Goal: Task Accomplishment & Management: Use online tool/utility

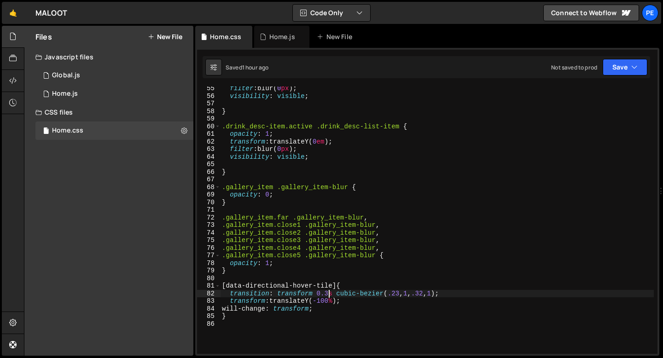
scroll to position [412, 0]
click at [256, 276] on div "filter : blur( 0 px ) ; visibility : visible ; } .drink_desc-item.active .drink…" at bounding box center [437, 226] width 434 height 283
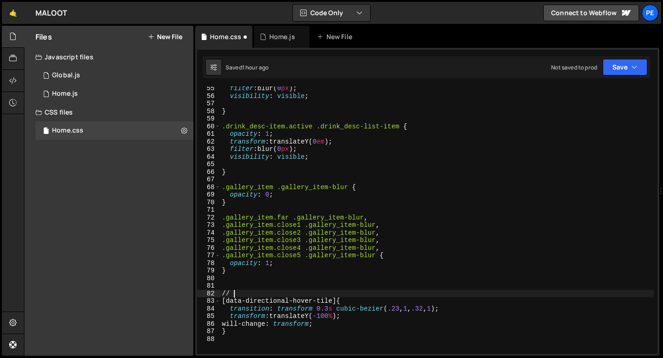
scroll to position [0, 0]
type textarea "/"
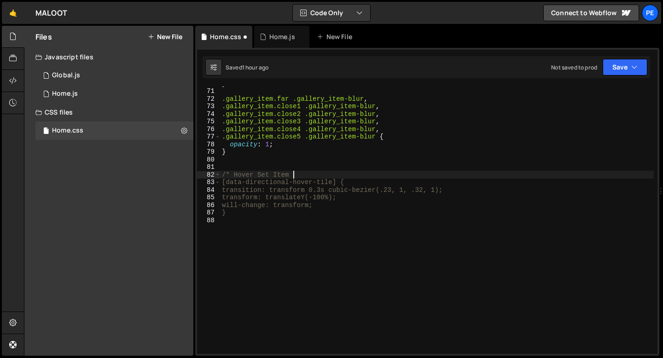
scroll to position [0, 5]
type textarea "/* Hover Set Item */"
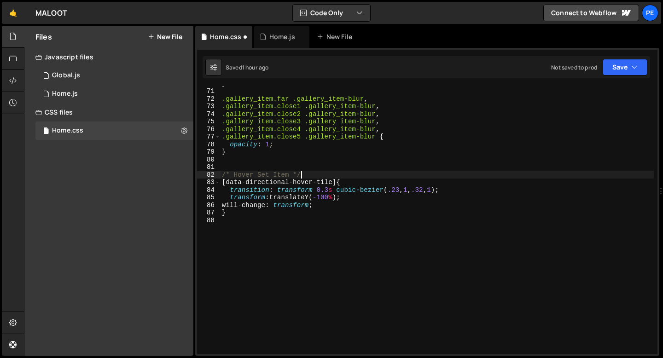
click at [233, 224] on div "} .gallery_item.far .gallery_item-blur , .gallery_item.close1 .gallery_item-blu…" at bounding box center [437, 221] width 434 height 283
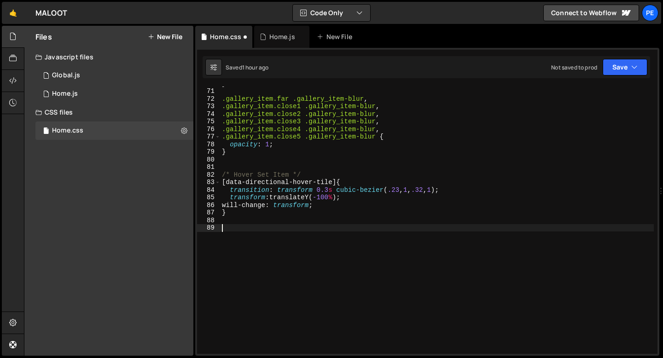
paste textarea "set_item"
click at [223, 230] on div "} .gallery_item.far .gallery_item-blur , .gallery_item.close1 .gallery_item-blu…" at bounding box center [437, 221] width 434 height 283
click at [282, 232] on div "} .gallery_item.far .gallery_item-blur , .gallery_item.close1 .gallery_item-blu…" at bounding box center [437, 221] width 434 height 283
paste textarea "set_thumbnail"
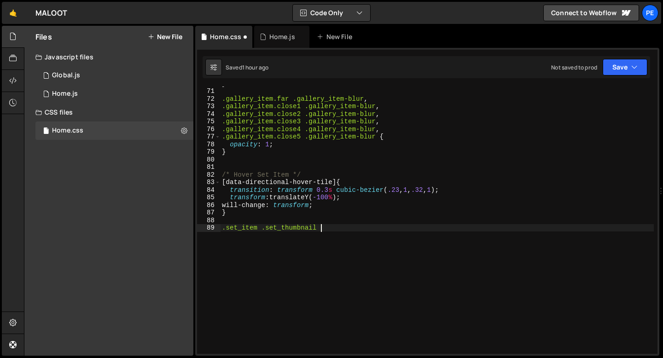
type textarea ".set_item .set_thumbnail {"
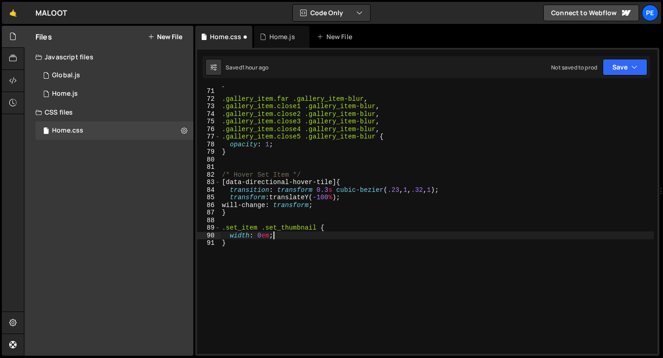
type textarea "}"
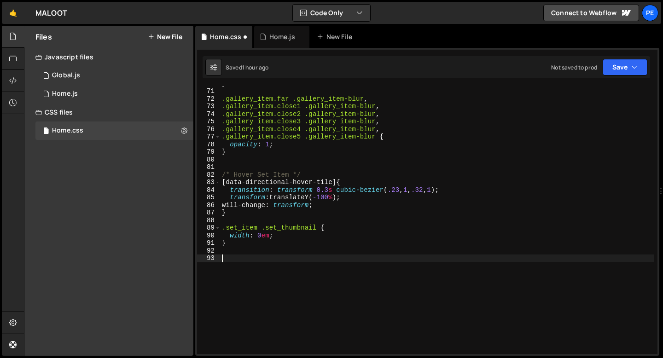
paste textarea "set_item-name-w"
click at [222, 259] on div "} .gallery_item.far .gallery_item-blur , .gallery_item.close1 .gallery_item-blu…" at bounding box center [437, 221] width 434 height 283
click at [344, 255] on div "} .gallery_item.far .gallery_item-blur , .gallery_item.close1 .gallery_item-blu…" at bounding box center [437, 221] width 434 height 283
type textarea ".set_item .set_item-name-w {"
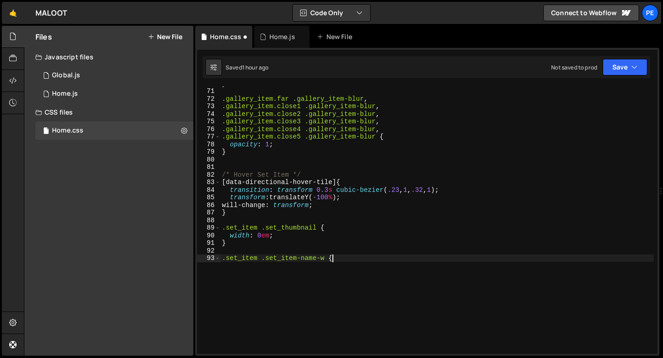
scroll to position [0, 0]
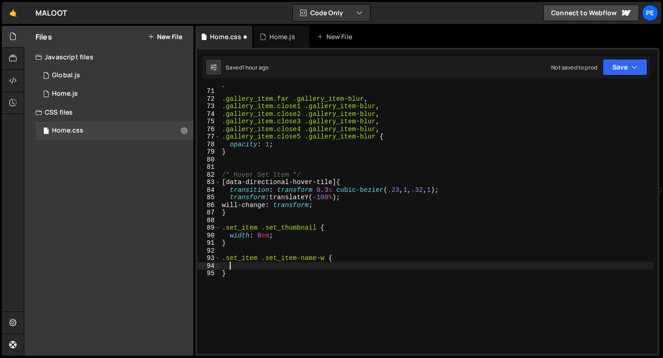
click at [258, 262] on div "} .gallery_item.far .gallery_item-blur , .gallery_item.close1 .gallery_item-blu…" at bounding box center [437, 221] width 434 height 283
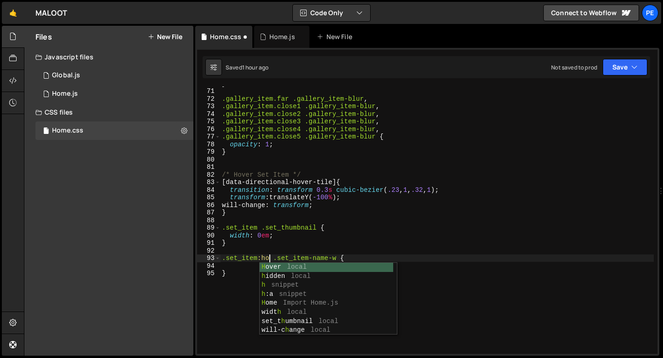
scroll to position [0, 3]
type textarea ".set_item:hover .set_item-name-w {"
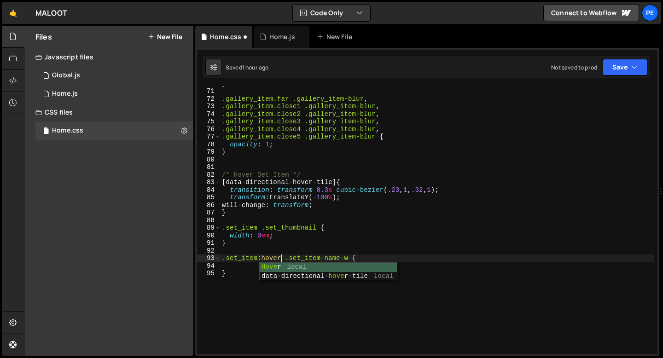
scroll to position [0, 4]
click at [385, 258] on div "} .gallery_item.far .gallery_item-blur , .gallery_item.close1 .gallery_item-blu…" at bounding box center [437, 221] width 434 height 283
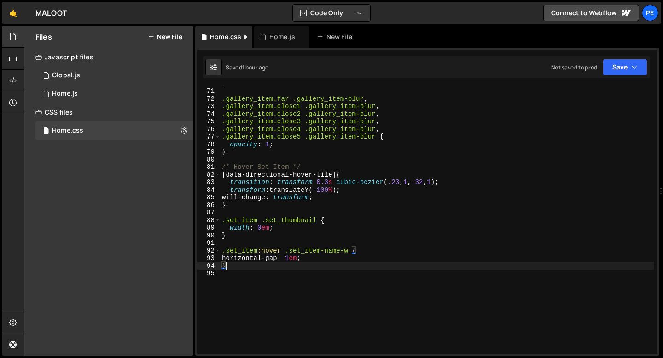
scroll to position [0, 0]
type textarea "}"
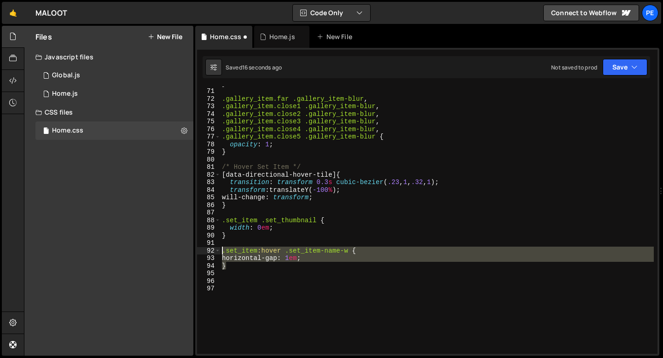
drag, startPoint x: 228, startPoint y: 267, endPoint x: 222, endPoint y: 253, distance: 15.3
click at [222, 253] on div "} .gallery_item.far .gallery_item-blur , .gallery_item.close1 .gallery_item-blu…" at bounding box center [437, 221] width 434 height 283
click at [233, 269] on div "} .gallery_item.far .gallery_item-blur , .gallery_item.close1 .gallery_item-blu…" at bounding box center [437, 221] width 434 height 268
type textarea "}"
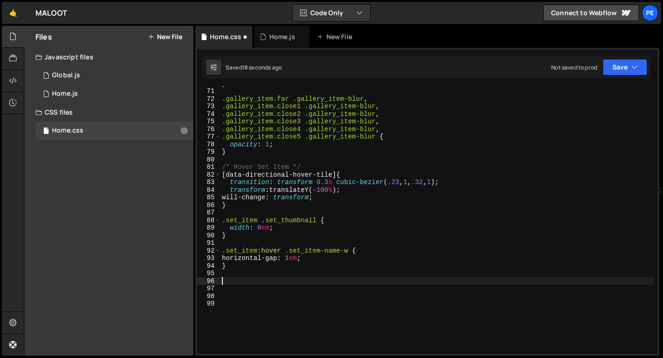
paste textarea "}"
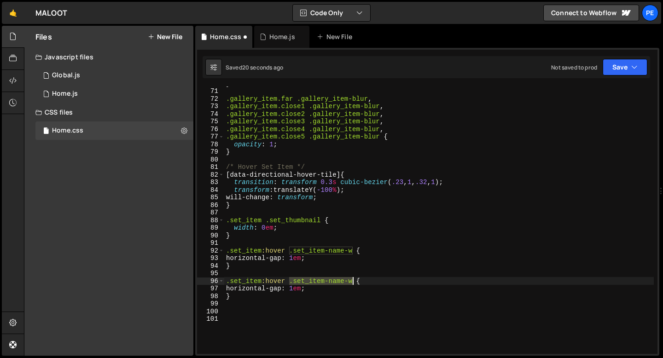
drag, startPoint x: 291, startPoint y: 282, endPoint x: 352, endPoint y: 282, distance: 61.7
click at [352, 282] on div "} .gallery_item.far .gallery_item-blur , .gallery_item.close1 .gallery_item-blu…" at bounding box center [439, 221] width 430 height 283
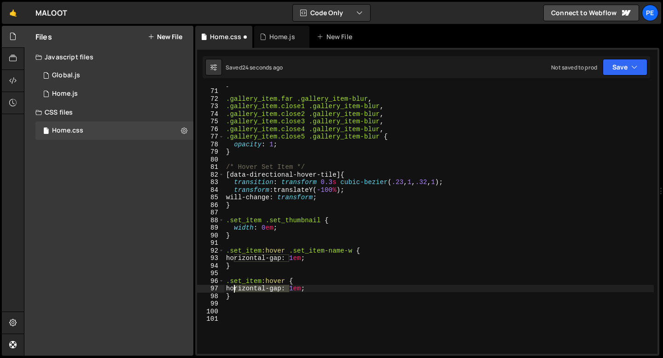
drag, startPoint x: 288, startPoint y: 289, endPoint x: 234, endPoint y: 286, distance: 54.9
click at [234, 287] on div "} .gallery_item.far .gallery_item-blur , .gallery_item.close1 .gallery_item-blu…" at bounding box center [439, 221] width 430 height 283
type textarea "horizontal-gap: 1em;"
click at [240, 302] on div "} .gallery_item.far .gallery_item-blur , .gallery_item.close1 .gallery_item-blu…" at bounding box center [439, 221] width 430 height 283
click at [234, 297] on div "} .gallery_item.far .gallery_item-blur , .gallery_item.close1 .gallery_item-blu…" at bounding box center [439, 221] width 430 height 283
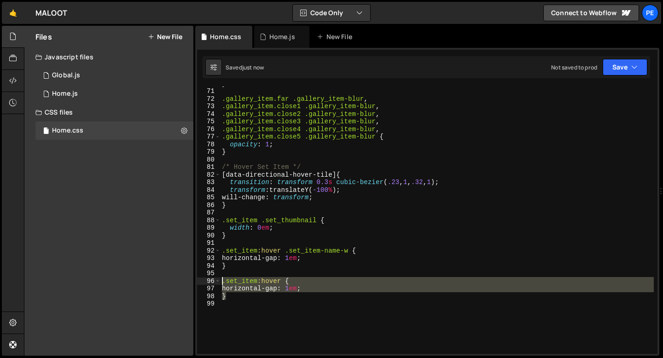
drag, startPoint x: 233, startPoint y: 296, endPoint x: 222, endPoint y: 284, distance: 17.0
click at [222, 284] on div "} .gallery_item.far .gallery_item-blur , .gallery_item.close1 .gallery_item-blu…" at bounding box center [437, 221] width 434 height 283
paste textarea "}"
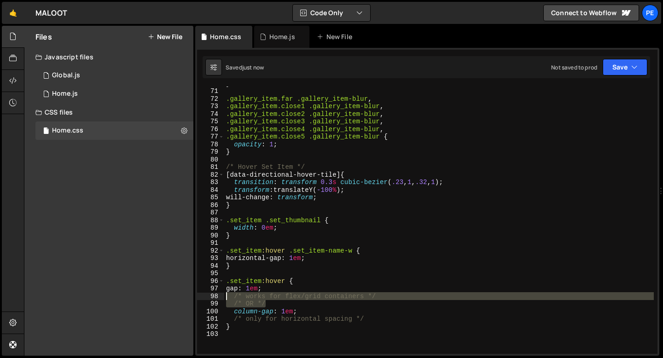
drag, startPoint x: 269, startPoint y: 303, endPoint x: 203, endPoint y: 295, distance: 65.9
click at [203, 296] on div "column-gap: 1em; 70 71 72 73 74 75 76 77 78 79 80 81 82 83 84 85 86 87 88 89 90…" at bounding box center [427, 221] width 461 height 268
type textarea "/* works for flex/grid containers */ /* OR */"
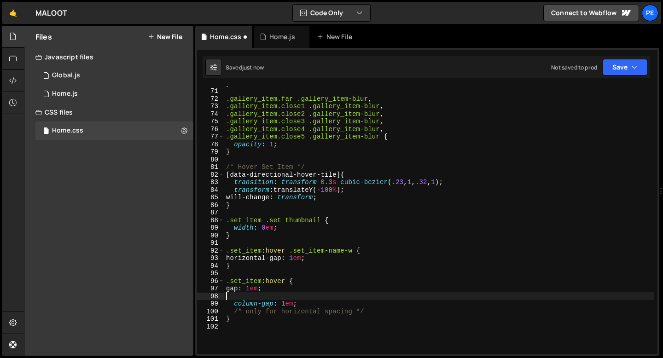
type textarea "gap: 1em;"
drag, startPoint x: 272, startPoint y: 288, endPoint x: 216, endPoint y: 289, distance: 56.7
click at [217, 289] on div "gap: 1em; 70 71 72 73 74 75 76 77 78 79 80 81 82 83 84 85 86 87 88 89 90 91 92 …" at bounding box center [427, 221] width 461 height 268
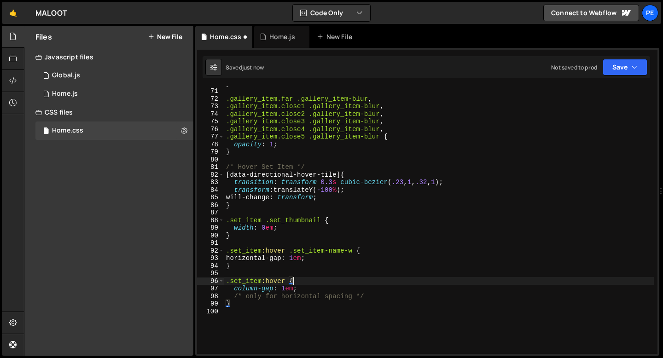
click at [235, 297] on div "} .gallery_item.far .gallery_item-blur , .gallery_item.close1 .gallery_item-blu…" at bounding box center [439, 221] width 430 height 283
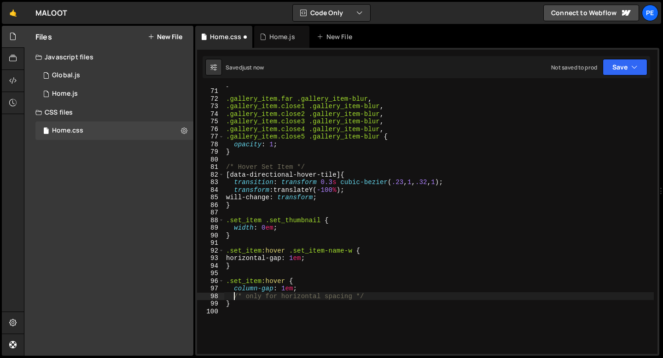
click at [235, 297] on div "} .gallery_item.far .gallery_item-blur , .gallery_item.close1 .gallery_item-blu…" at bounding box center [439, 221] width 430 height 283
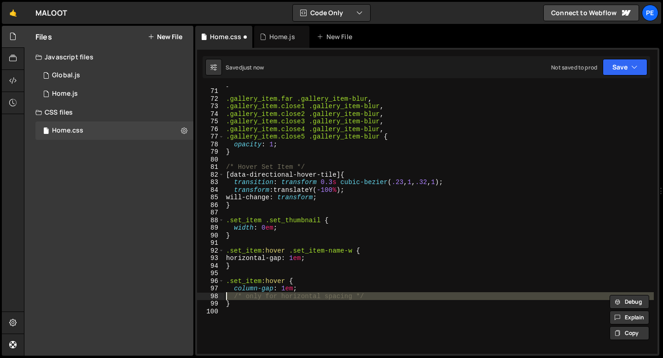
click at [235, 297] on div "} .gallery_item.far .gallery_item-blur , .gallery_item.close1 .gallery_item-blu…" at bounding box center [439, 221] width 430 height 283
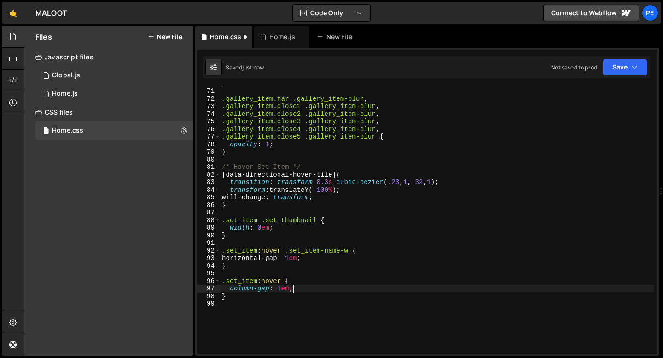
click at [308, 293] on div "} .gallery_item.far .gallery_item-blur , .gallery_item.close1 .gallery_item-blu…" at bounding box center [437, 221] width 434 height 283
type textarea "column-gap: 1em;"
click at [279, 32] on div "Home.js" at bounding box center [281, 37] width 55 height 22
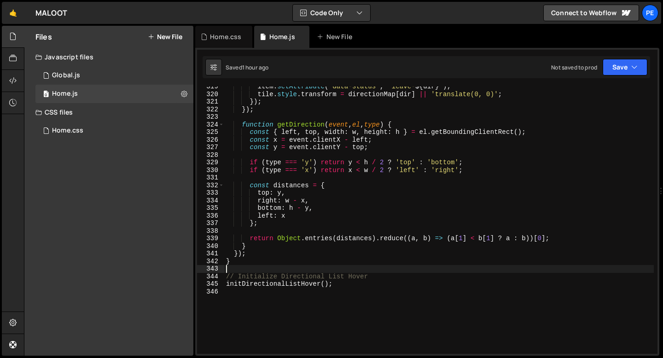
click at [269, 268] on div "item . setAttribute ( 'data-status' , ` leave- ${ dir } ` ) ; tile . style . tr…" at bounding box center [439, 224] width 430 height 283
click at [217, 36] on div "Home.css" at bounding box center [225, 36] width 31 height 9
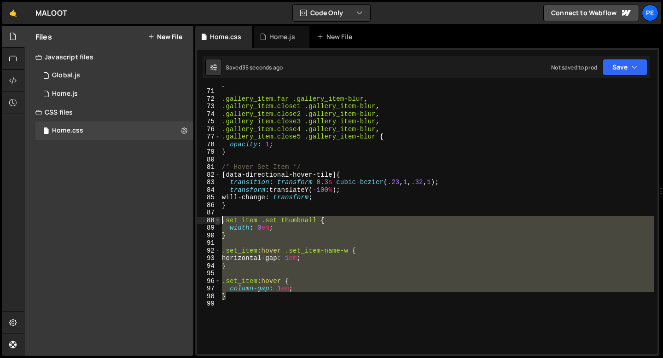
drag, startPoint x: 232, startPoint y: 299, endPoint x: 216, endPoint y: 221, distance: 80.0
click at [216, 221] on div "} 70 71 72 73 74 75 76 77 78 79 80 81 82 83 84 85 86 87 88 89 90 91 92 93 94 95…" at bounding box center [427, 221] width 461 height 268
type textarea ".set_item .set_thumbnail { width: 0em;"
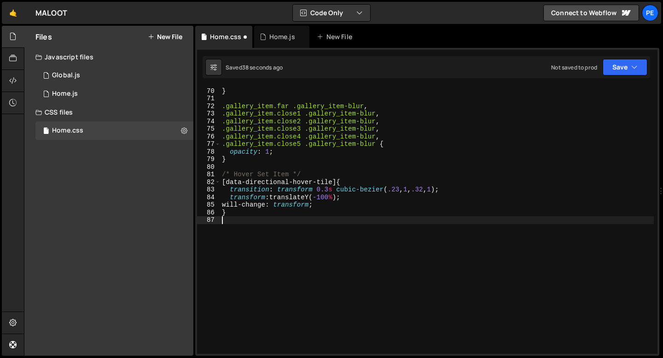
scroll to position [524, 0]
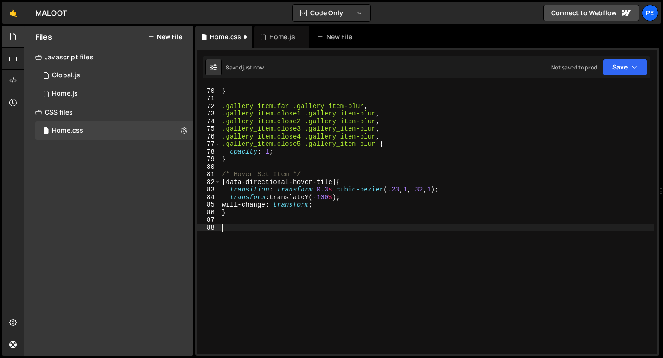
paste textarea "}"
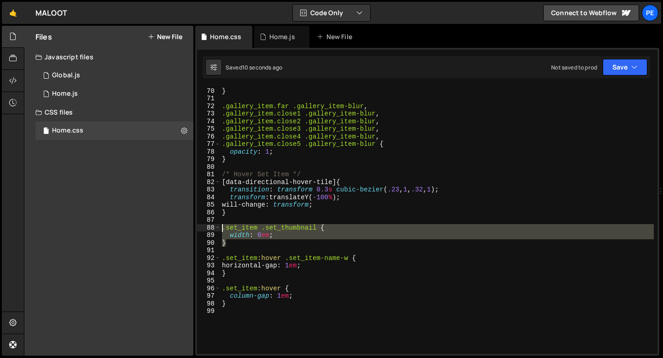
drag, startPoint x: 227, startPoint y: 243, endPoint x: 221, endPoint y: 228, distance: 15.7
click at [221, 228] on div "opacity : 0 ; } .gallery_item.far .gallery_item-blur , .gallery_item.close1 .ga…" at bounding box center [437, 221] width 434 height 283
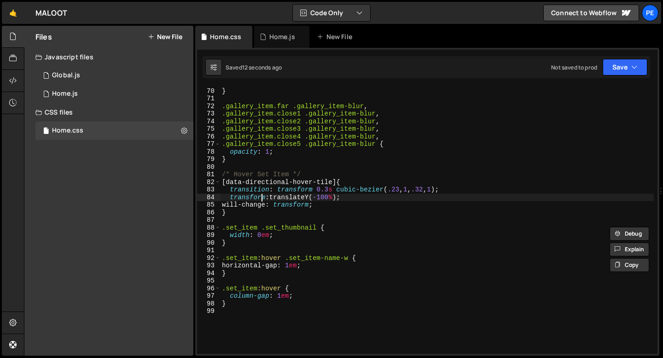
click at [263, 197] on div "opacity : 0 ; } .gallery_item.far .gallery_item-blur , .gallery_item.close1 .ga…" at bounding box center [437, 221] width 434 height 283
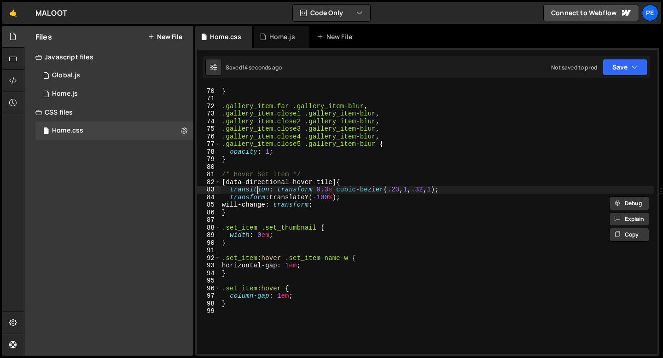
click at [257, 188] on div "opacity : 0 ; } .gallery_item.far .gallery_item-blur , .gallery_item.close1 .ga…" at bounding box center [437, 221] width 434 height 283
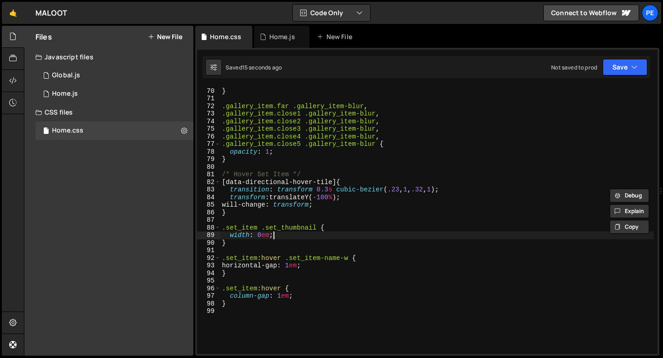
click at [277, 237] on div "opacity : 0 ; } .gallery_item.far .gallery_item-blur , .gallery_item.close1 .ga…" at bounding box center [437, 221] width 434 height 283
type textarea "width: 0em;"
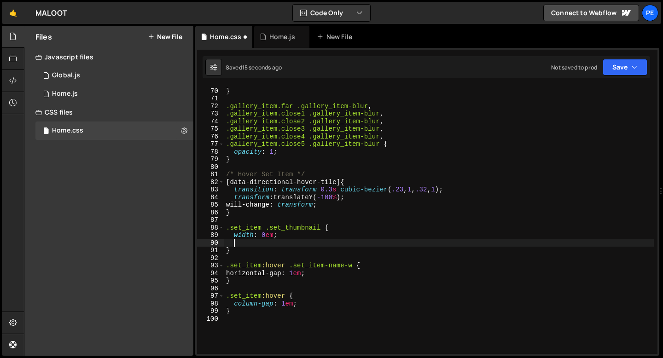
paste textarea
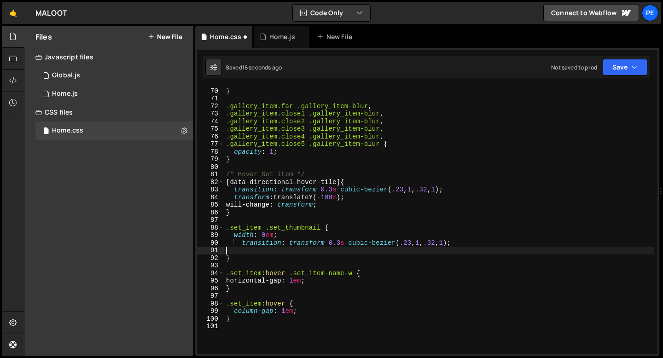
click at [310, 243] on div "opacity : 0 ; } .gallery_item.far .gallery_item-blur , .gallery_item.close1 .ga…" at bounding box center [439, 221] width 430 height 283
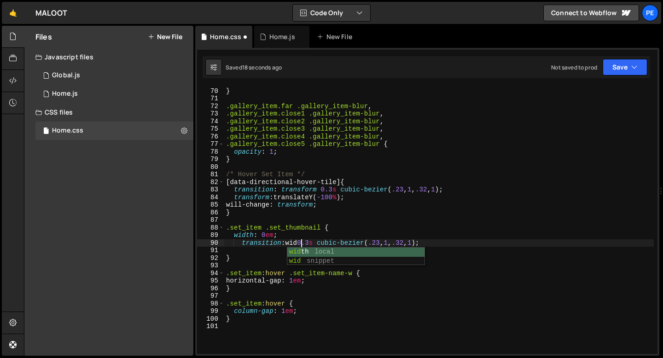
scroll to position [0, 6]
click at [325, 243] on div "opacity : 0 ; } .gallery_item.far .gallery_item-blur , .gallery_item.close1 .ga…" at bounding box center [439, 221] width 430 height 283
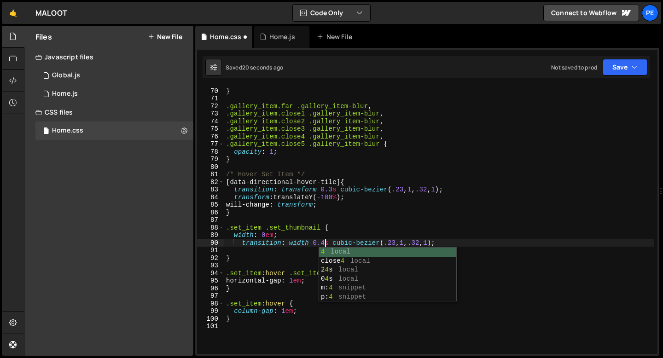
scroll to position [0, 6]
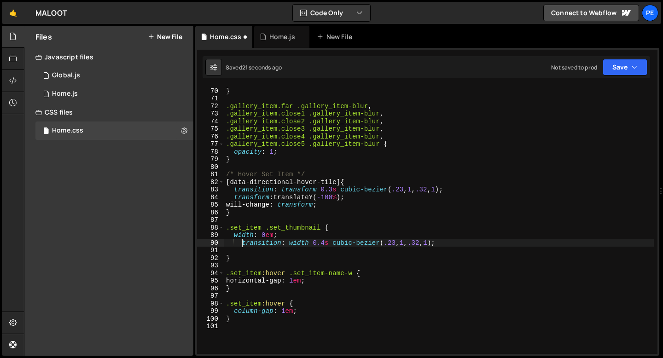
click at [243, 245] on div "opacity : 0 ; } .gallery_item.far .gallery_item-blur , .gallery_item.close1 .ga…" at bounding box center [439, 221] width 430 height 283
type textarea "transition: width 0.4s cubic-bezier(.23, 1, .32, 1);"
click at [240, 252] on div "opacity : 0 ; } .gallery_item.far .gallery_item-blur , .gallery_item.close1 .ga…" at bounding box center [439, 221] width 430 height 283
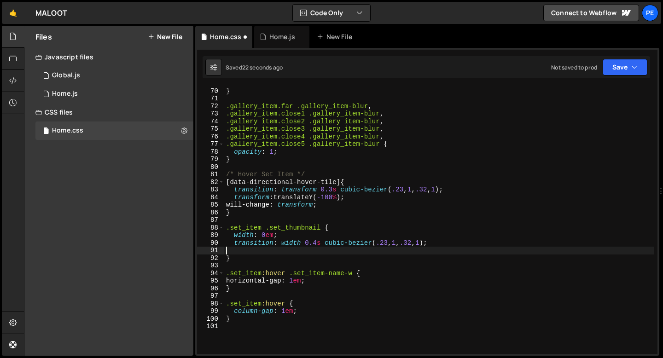
scroll to position [0, 0]
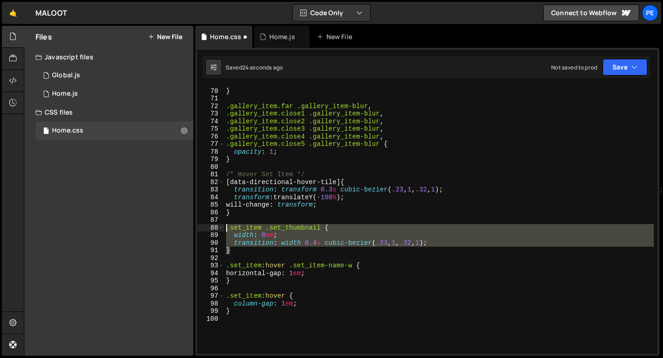
drag, startPoint x: 236, startPoint y: 250, endPoint x: 226, endPoint y: 229, distance: 23.1
click at [226, 229] on div "opacity : 0 ; } .gallery_item.far .gallery_item-blur , .gallery_item.close1 .ga…" at bounding box center [439, 221] width 430 height 283
type textarea ".set_item .set_thumbnail { width: 0em;"
click at [244, 316] on div "opacity : 0 ; } .gallery_item.far .gallery_item-blur , .gallery_item.close1 .ga…" at bounding box center [439, 221] width 430 height 283
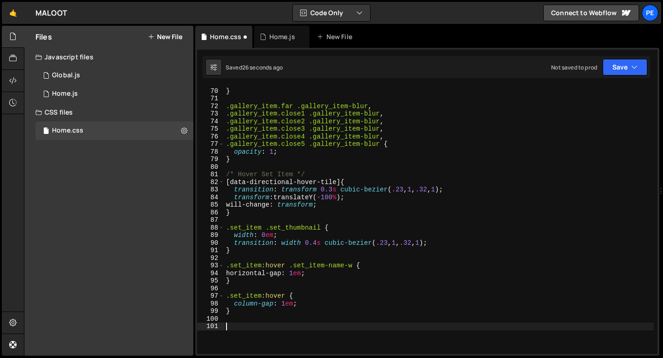
paste textarea "}"
click at [263, 327] on div "opacity : 0 ; } .gallery_item.far .gallery_item-blur , .gallery_item.close1 .ga…" at bounding box center [439, 221] width 430 height 283
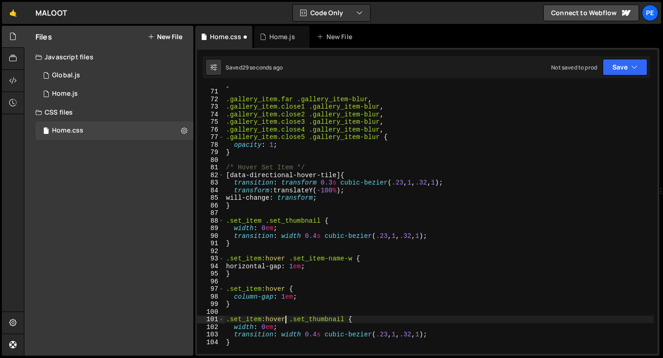
scroll to position [533, 0]
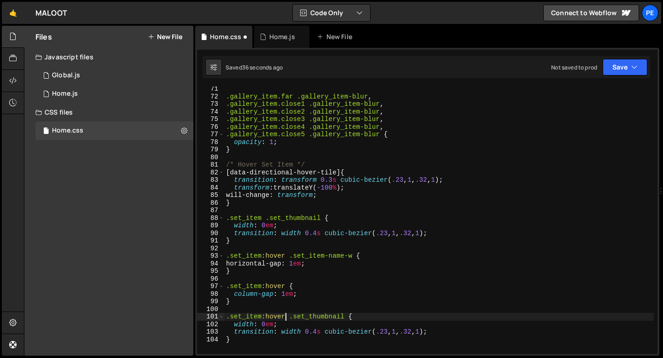
click at [265, 322] on div ".gallery_item.far .gallery_item-blur , .gallery_item.close1 .gallery_item-blur …" at bounding box center [439, 226] width 430 height 283
paste textarea "3.75"
click at [301, 264] on div ".gallery_item.far .gallery_item-blur , .gallery_item.close1 .gallery_item-blur …" at bounding box center [439, 226] width 430 height 283
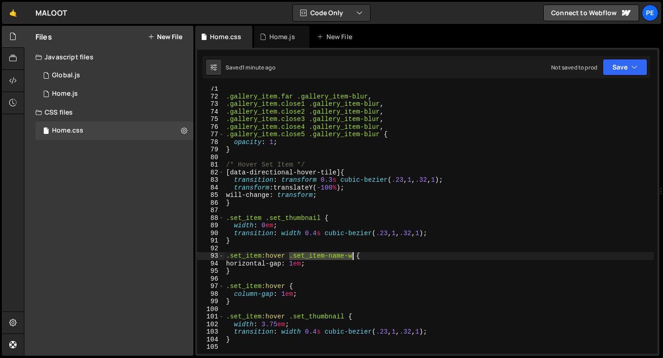
drag, startPoint x: 291, startPoint y: 258, endPoint x: 351, endPoint y: 256, distance: 60.4
click at [352, 256] on div ".gallery_item.far .gallery_item-blur , .gallery_item.close1 .gallery_item-blur …" at bounding box center [439, 226] width 430 height 283
click at [289, 284] on div ".gallery_item.far .gallery_item-blur , .gallery_item.close1 .gallery_item-blur …" at bounding box center [439, 226] width 430 height 283
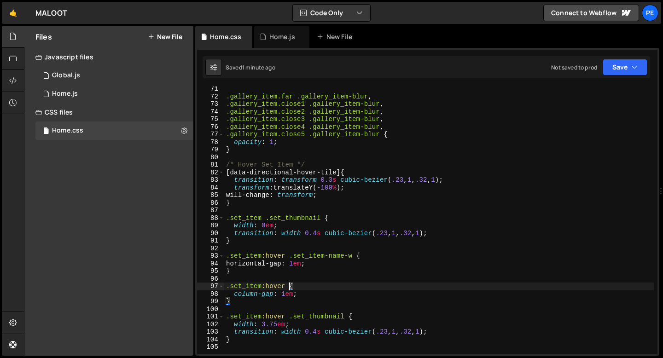
paste textarea ".set_item-name-w"
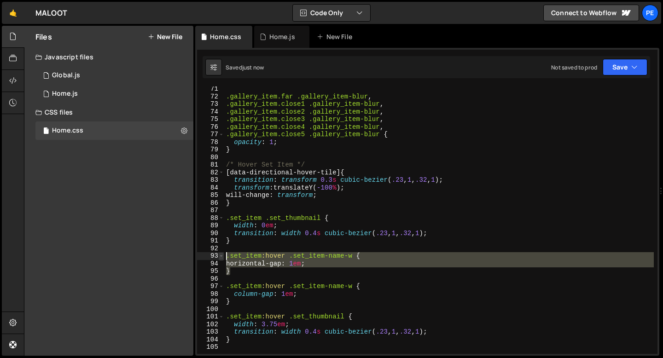
drag, startPoint x: 241, startPoint y: 275, endPoint x: 221, endPoint y: 257, distance: 26.8
click at [221, 258] on div ".set_item:hover .set_item-name-w { 71 72 73 74 75 76 77 78 79 80 81 82 83 84 85…" at bounding box center [427, 221] width 461 height 268
type textarea ".set_item:hover .set_item-name-w { horizontal-gap: 1em;"
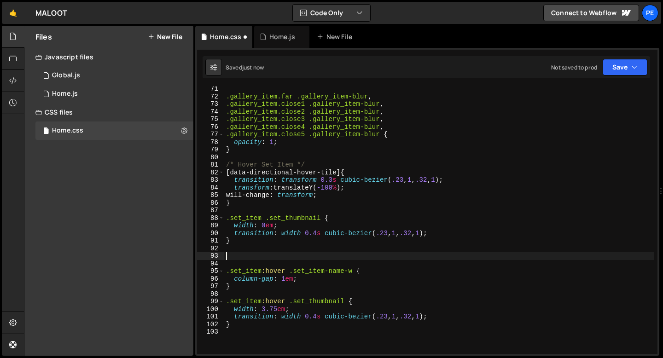
scroll to position [0, 0]
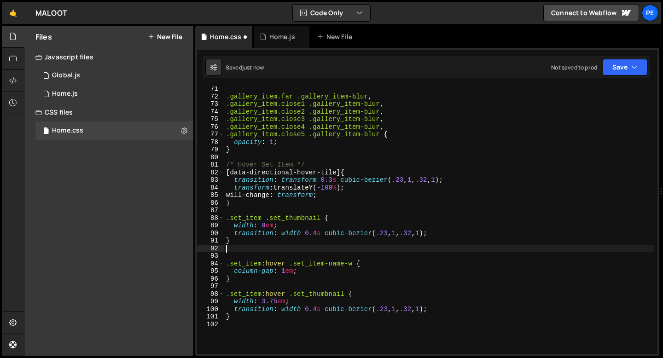
type textarea "}"
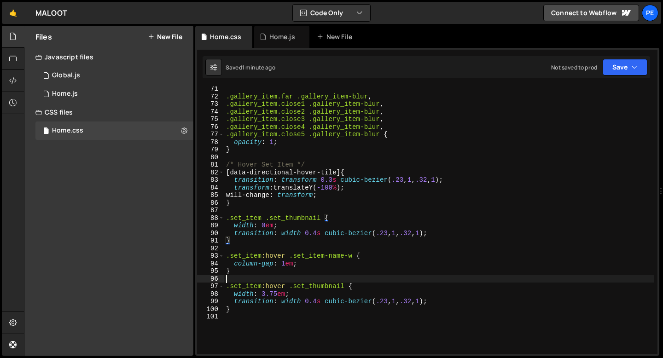
click at [239, 277] on div ".gallery_item.far .gallery_item-blur , .gallery_item.close1 .gallery_item-blur …" at bounding box center [439, 226] width 430 height 283
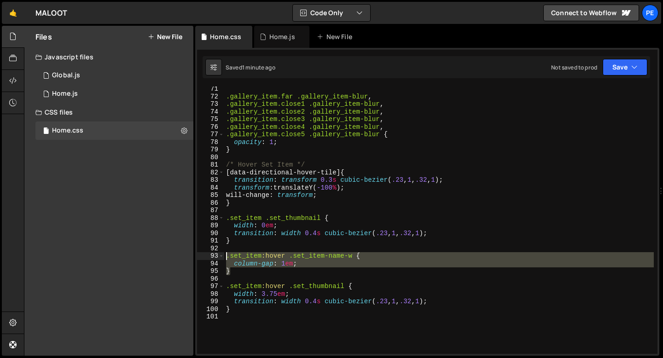
drag, startPoint x: 230, startPoint y: 272, endPoint x: 225, endPoint y: 259, distance: 14.3
click at [225, 259] on div ".gallery_item.far .gallery_item-blur , .gallery_item.close1 .gallery_item-blur …" at bounding box center [439, 226] width 430 height 283
click at [241, 275] on div ".gallery_item.far .gallery_item-blur , .gallery_item.close1 .gallery_item-blur …" at bounding box center [439, 221] width 430 height 268
type textarea "}"
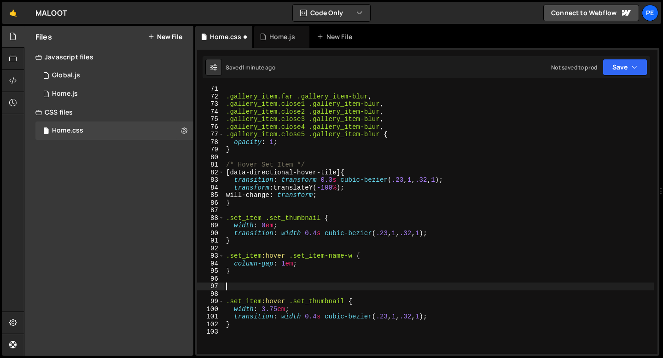
paste textarea "}"
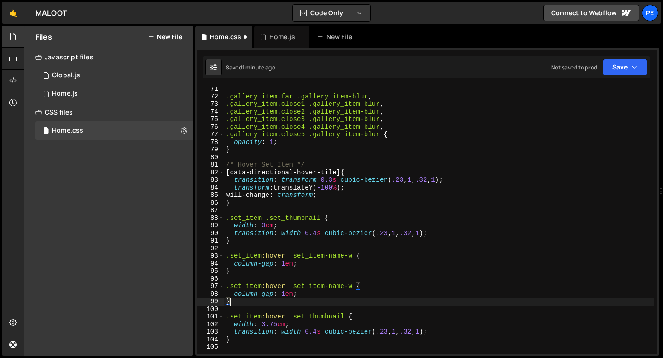
click at [272, 288] on div ".gallery_item.far .gallery_item-blur , .gallery_item.close1 .gallery_item-blur …" at bounding box center [439, 226] width 430 height 283
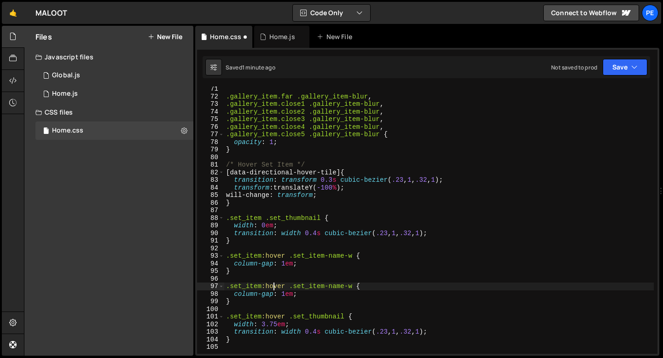
click at [272, 288] on div ".gallery_item.far .gallery_item-blur , .gallery_item.close1 .gallery_item-blur …" at bounding box center [439, 226] width 430 height 283
drag, startPoint x: 290, startPoint y: 289, endPoint x: 352, endPoint y: 286, distance: 61.8
click at [352, 286] on div ".gallery_item.far .gallery_item-blur , .gallery_item.close1 .gallery_item-blur …" at bounding box center [439, 226] width 430 height 283
click at [248, 294] on div ".gallery_item.far .gallery_item-blur , .gallery_item.close1 .gallery_item-blur …" at bounding box center [439, 226] width 430 height 283
click at [247, 294] on div ".gallery_item.far .gallery_item-blur , .gallery_item.close1 .gallery_item-blur …" at bounding box center [439, 226] width 430 height 283
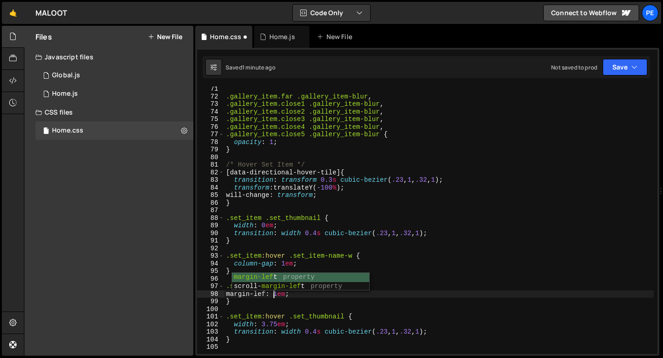
type textarea "margin-left: 1em;"
click at [304, 293] on div ".gallery_item.far .gallery_item-blur , .gallery_item.close1 .gallery_item-blur …" at bounding box center [439, 226] width 430 height 283
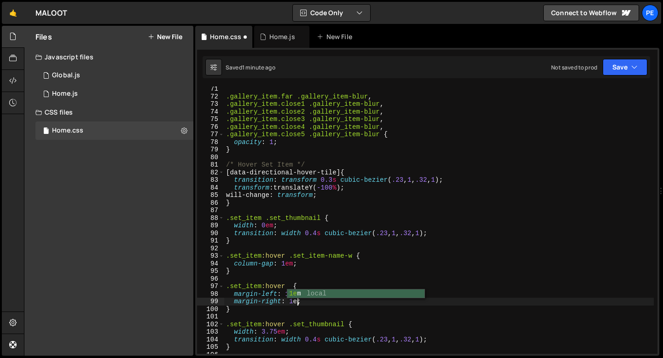
scroll to position [0, 5]
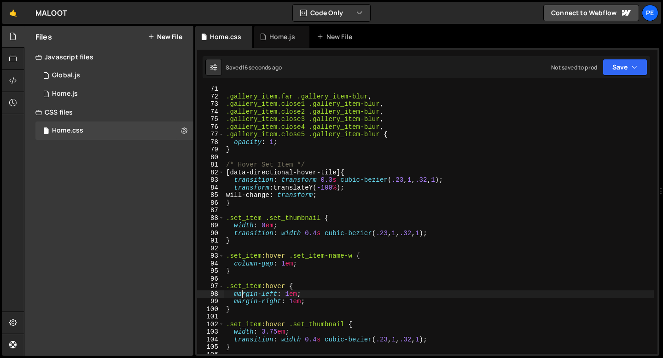
click at [240, 297] on div ".gallery_item.far .gallery_item-blur , .gallery_item.close1 .gallery_item-blur …" at bounding box center [439, 226] width 430 height 283
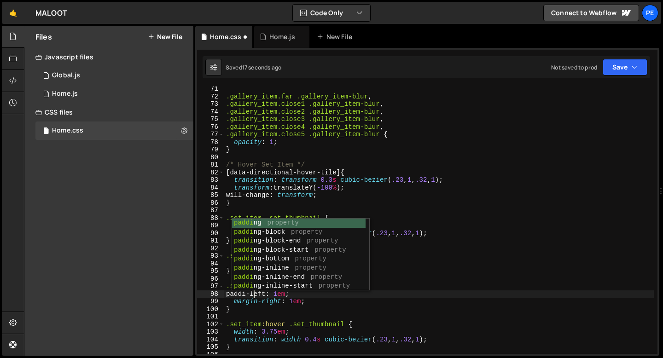
scroll to position [0, 2]
click at [242, 305] on div ".gallery_item.far .gallery_item-blur , .gallery_item.close1 .gallery_item-blur …" at bounding box center [439, 226] width 430 height 283
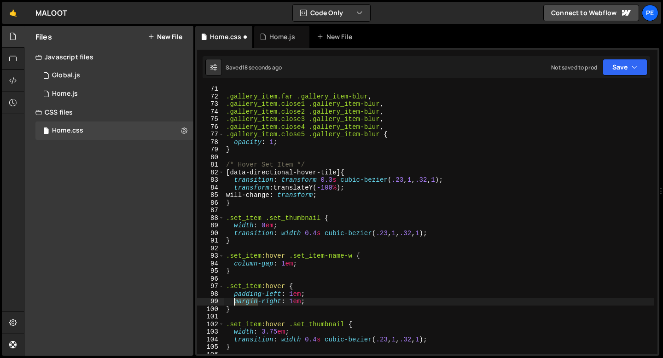
click at [242, 305] on div ".gallery_item.far .gallery_item-blur , .gallery_item.close1 .gallery_item-blur …" at bounding box center [439, 226] width 430 height 283
type textarea "padding-right: 1em;"
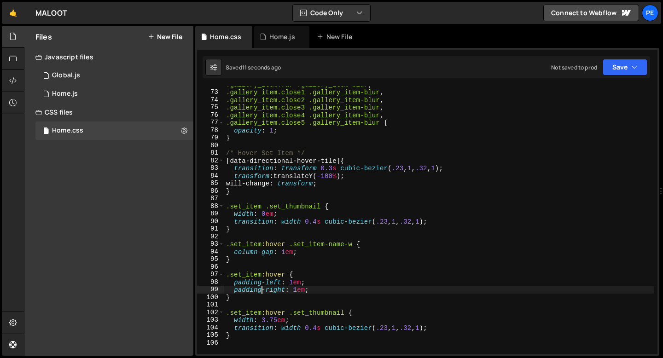
scroll to position [545, 0]
click at [320, 290] on div ".gallery_item.far .gallery_item-blur , .gallery_item.close1 .gallery_item-blur …" at bounding box center [439, 222] width 430 height 283
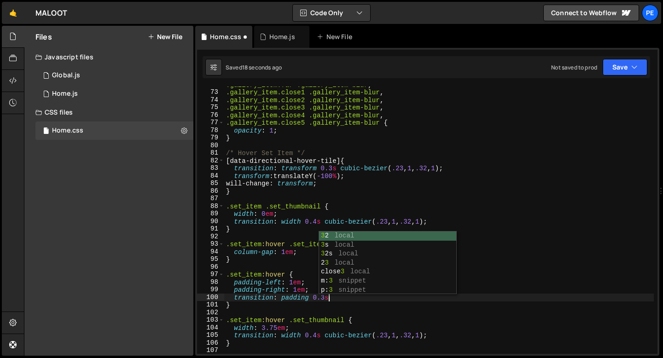
scroll to position [0, 6]
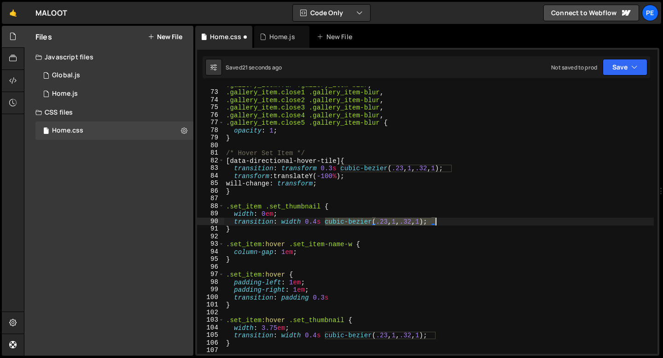
drag, startPoint x: 326, startPoint y: 223, endPoint x: 433, endPoint y: 222, distance: 107.3
click at [434, 222] on div ".gallery_item.far .gallery_item-blur , .gallery_item.close1 .gallery_item-blur …" at bounding box center [439, 222] width 430 height 283
click at [331, 297] on div ".gallery_item.far .gallery_item-blur , .gallery_item.close1 .gallery_item-blur …" at bounding box center [439, 222] width 430 height 283
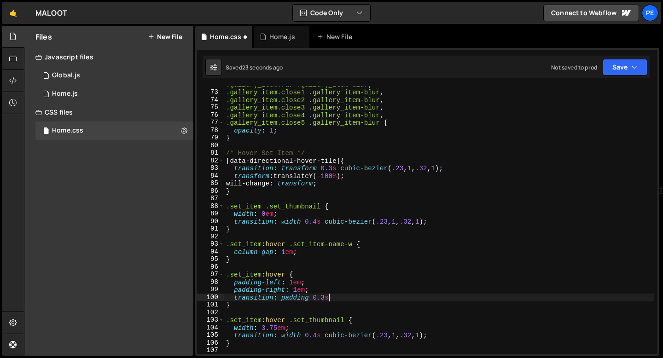
scroll to position [0, 7]
paste textarea "cubic-bezier(.23, 1, .32, 1)"
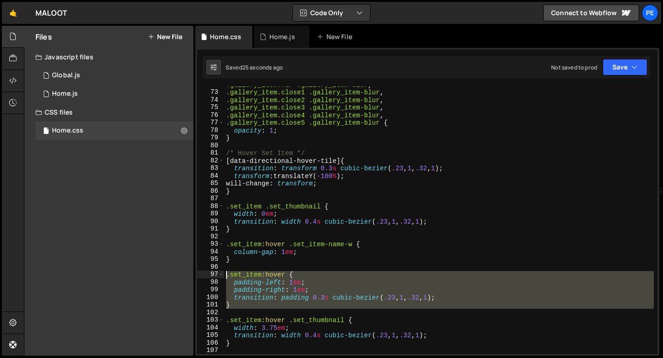
drag, startPoint x: 234, startPoint y: 309, endPoint x: 226, endPoint y: 277, distance: 33.1
click at [226, 277] on div ".gallery_item.far .gallery_item-blur , .gallery_item.close1 .gallery_item-blur …" at bounding box center [439, 222] width 430 height 283
type textarea ".set_item:hover { padding-left: 1em;"
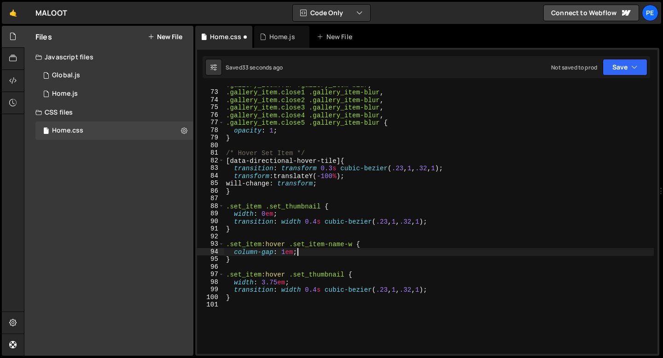
click at [304, 252] on div ".gallery_item.far .gallery_item-blur , .gallery_item.close1 .gallery_item-blur …" at bounding box center [439, 222] width 430 height 283
type textarea "column-gap: 1em;"
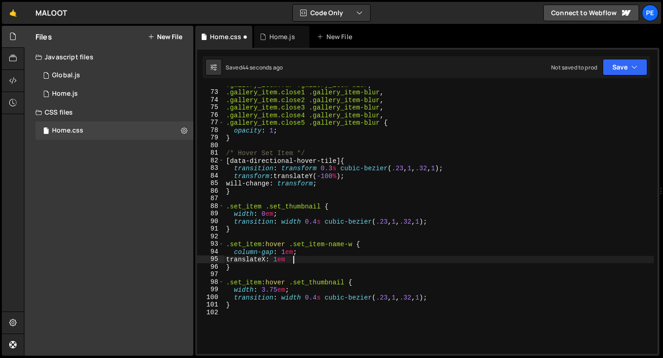
scroll to position [0, 4]
click at [234, 260] on div ".gallery_item.far .gallery_item-blur , .gallery_item.close1 .gallery_item-blur …" at bounding box center [439, 222] width 430 height 283
click at [319, 259] on div ".gallery_item.far .gallery_item-blur , .gallery_item.close1 .gallery_item-blur …" at bounding box center [439, 222] width 430 height 283
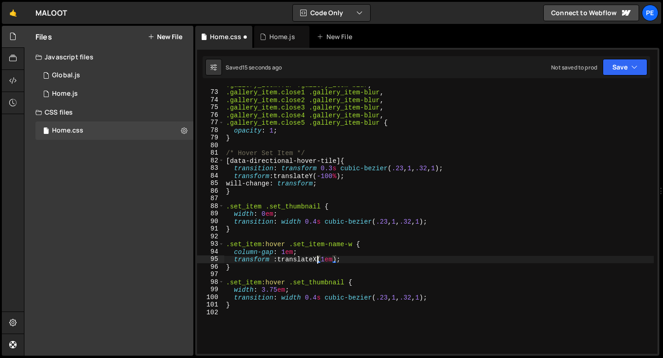
click at [348, 263] on div ".gallery_item.far .gallery_item-blur , .gallery_item.close1 .gallery_item-blur …" at bounding box center [439, 222] width 430 height 283
click at [240, 270] on div ".gallery_item.far .gallery_item-blur , .gallery_item.close1 .gallery_item-blur …" at bounding box center [439, 222] width 430 height 283
type textarea "}"
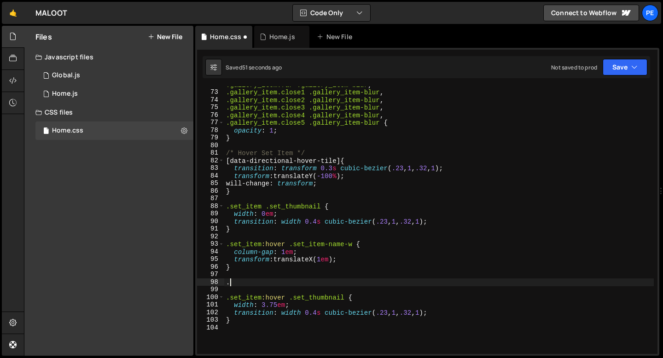
scroll to position [0, 0]
paste textarea "set_item-btn-w"
type textarea ".set-item:hover .set_item-btn-w {"
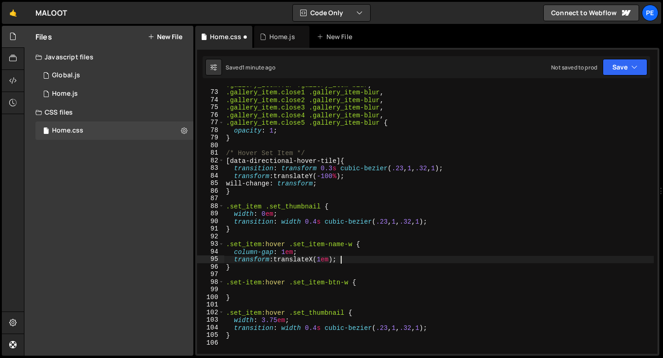
click at [347, 260] on div ".gallery_item.far .gallery_item-blur , .gallery_item.close1 .gallery_item-blur …" at bounding box center [439, 222] width 430 height 283
click at [346, 260] on div ".gallery_item.far .gallery_item-blur , .gallery_item.close1 .gallery_item-blur …" at bounding box center [439, 222] width 430 height 283
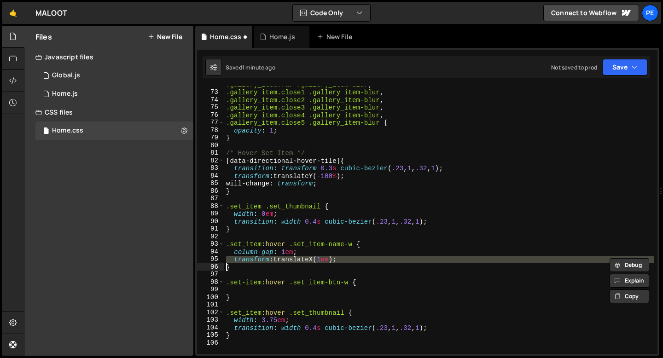
click at [346, 260] on div ".gallery_item.far .gallery_item-blur , .gallery_item.close1 .gallery_item-blur …" at bounding box center [439, 222] width 430 height 283
click at [365, 283] on div ".gallery_item.far .gallery_item-blur , .gallery_item.close1 .gallery_item-blur …" at bounding box center [439, 222] width 430 height 283
type textarea ".set-item:hover .set_item-btn-w {"
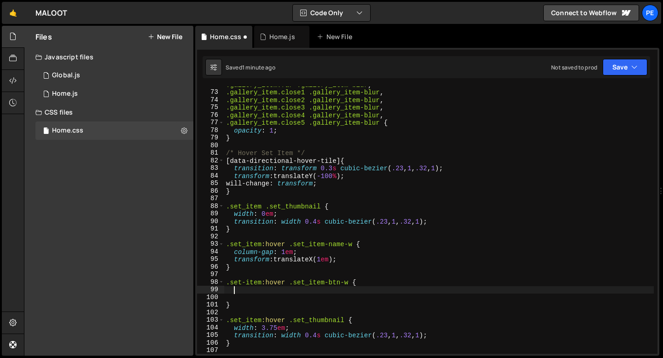
paste textarea
click at [330, 290] on div ".gallery_item.far .gallery_item-blur , .gallery_item.close1 .gallery_item-blur …" at bounding box center [439, 222] width 430 height 283
type textarea "transform: translateX(-1em);"
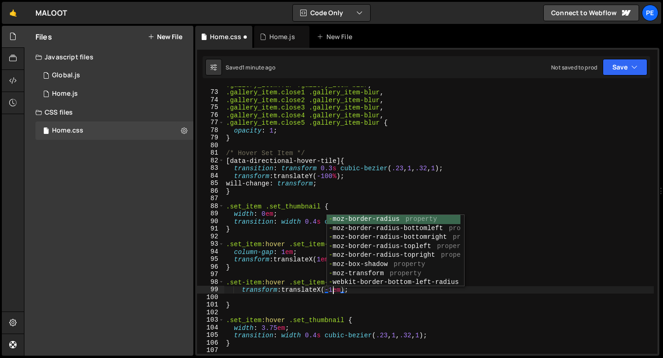
scroll to position [0, 7]
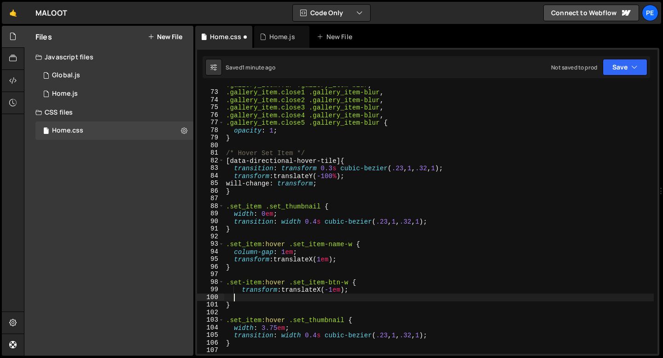
click at [404, 298] on div ".gallery_item.far .gallery_item-blur , .gallery_item.close1 .gallery_item-blur …" at bounding box center [439, 222] width 430 height 283
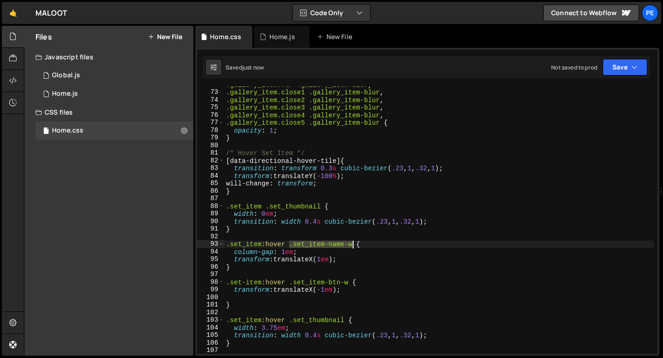
drag, startPoint x: 291, startPoint y: 244, endPoint x: 351, endPoint y: 245, distance: 60.8
click at [351, 245] on div ".gallery_item.far .gallery_item-blur , .gallery_item.close1 .gallery_item-blur …" at bounding box center [439, 222] width 430 height 283
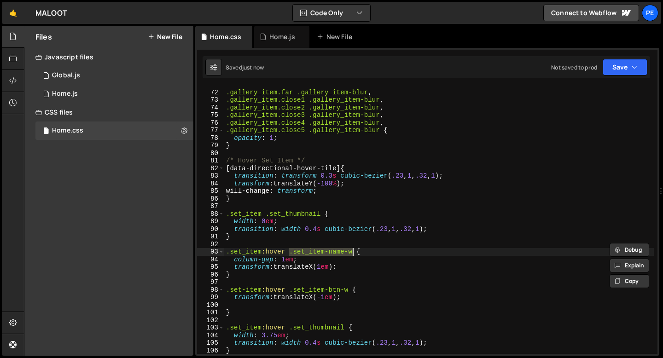
scroll to position [538, 0]
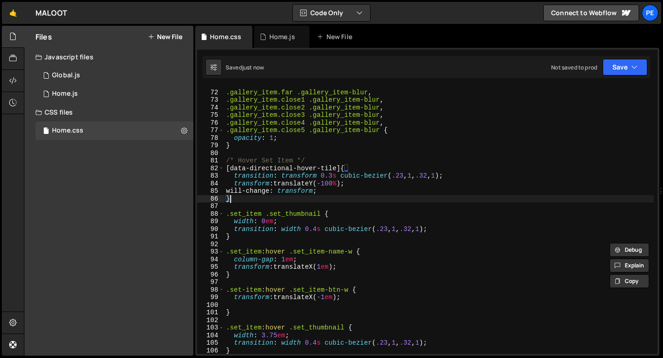
click at [328, 199] on div ".gallery_item.far .gallery_item-blur , .gallery_item.close1 .gallery_item-blur …" at bounding box center [439, 222] width 430 height 283
type textarea "}"
click at [281, 242] on div ".gallery_item.far .gallery_item-blur , .gallery_item.close1 .gallery_item-blur …" at bounding box center [439, 222] width 430 height 283
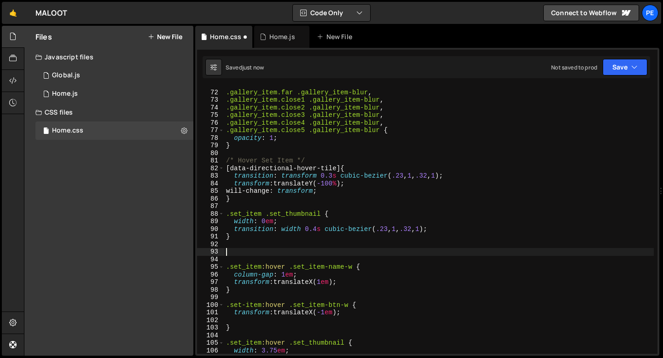
paste textarea ".set_item-name-w"
type textarea ".set_item-name-w,"
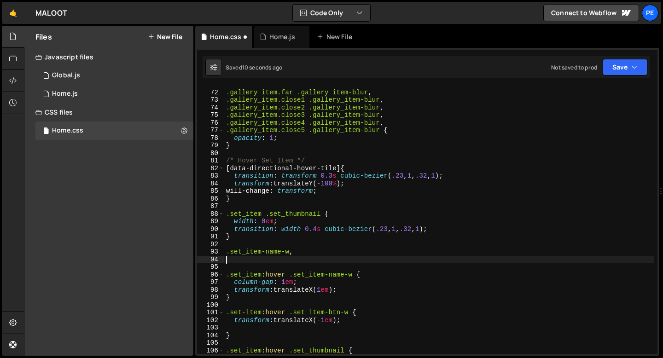
scroll to position [0, 0]
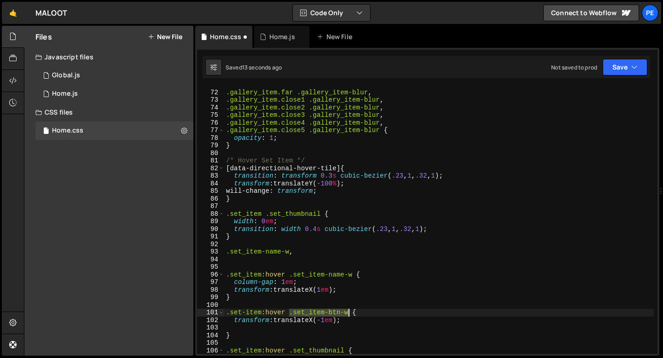
drag, startPoint x: 290, startPoint y: 312, endPoint x: 347, endPoint y: 311, distance: 57.6
click at [347, 311] on div ".gallery_item.far .gallery_item-blur , .gallery_item.close1 .gallery_item-blur …" at bounding box center [439, 222] width 430 height 283
type textarea ".set-item:hover .set_item-btn-w {"
click at [232, 258] on div ".gallery_item.far .gallery_item-blur , .gallery_item.close1 .gallery_item-blur …" at bounding box center [439, 222] width 430 height 283
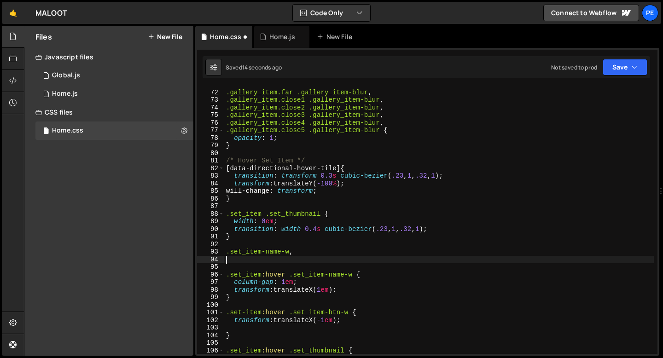
paste textarea ".set_item-btn-w"
type textarea ".set_item-btn-w {"
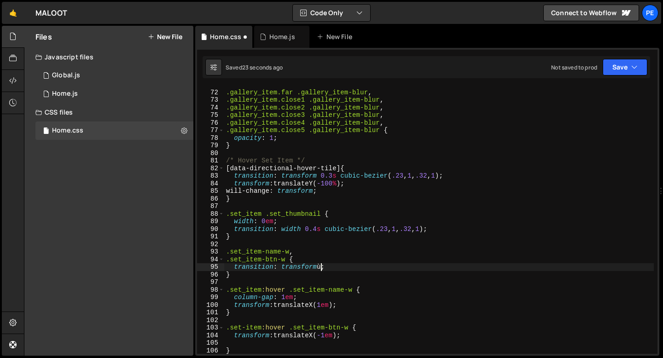
scroll to position [0, 6]
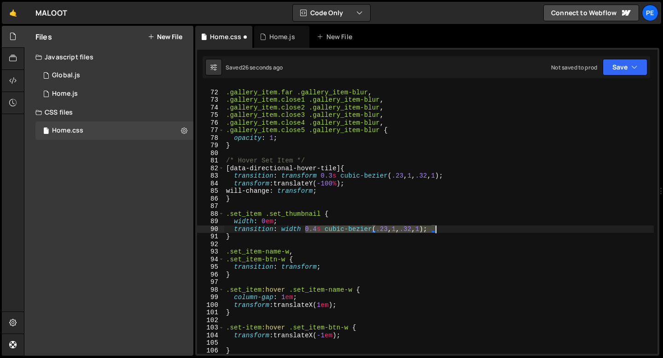
drag, startPoint x: 305, startPoint y: 231, endPoint x: 436, endPoint y: 227, distance: 131.4
click at [436, 227] on div ".gallery_item.far .gallery_item-blur , .gallery_item.close1 .gallery_item-blur …" at bounding box center [439, 222] width 430 height 283
click at [317, 268] on div ".gallery_item.far .gallery_item-blur , .gallery_item.close1 .gallery_item-blur …" at bounding box center [439, 222] width 430 height 283
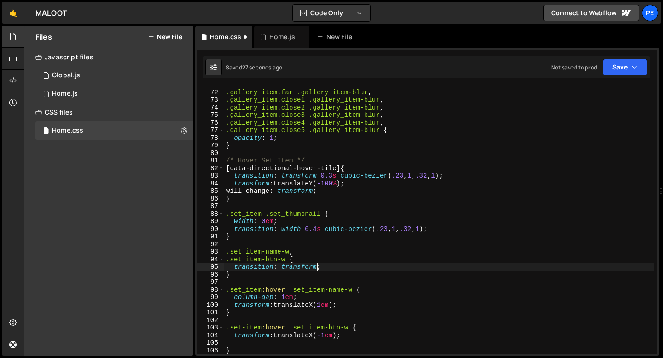
scroll to position [0, 6]
paste textarea "0.4s cubic-bezier(.23, 1, .32, 1)"
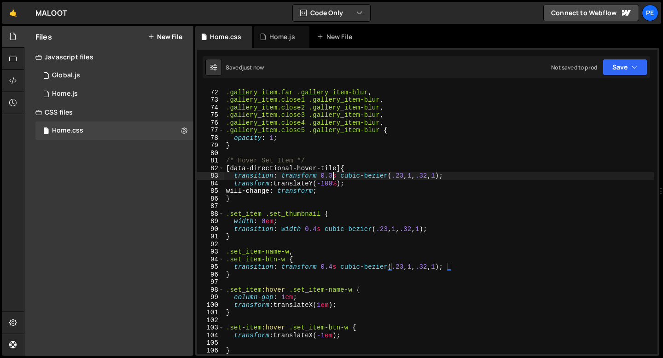
click at [332, 173] on div ".gallery_item.far .gallery_item-blur , .gallery_item.close1 .gallery_item-blur …" at bounding box center [439, 222] width 430 height 283
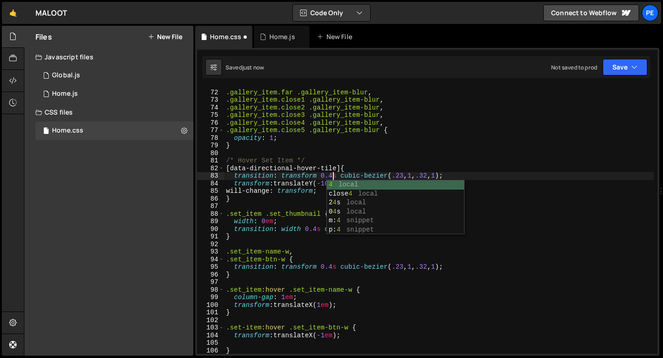
scroll to position [0, 7]
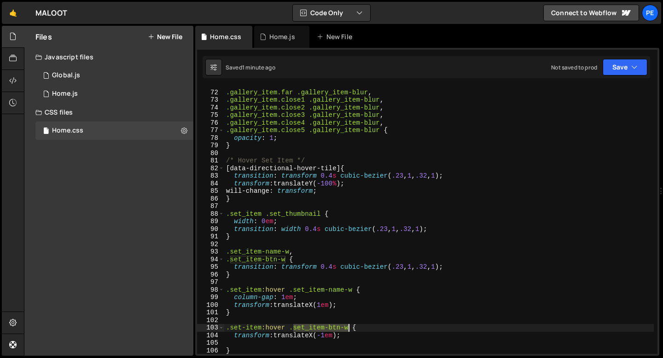
drag, startPoint x: 293, startPoint y: 328, endPoint x: 350, endPoint y: 328, distance: 56.7
click at [350, 328] on div ".gallery_item.far .gallery_item-blur , .gallery_item.close1 .gallery_item-blur …" at bounding box center [439, 222] width 430 height 283
type textarea ".set-item:hover .set_item-btn-w {"
paste textarea
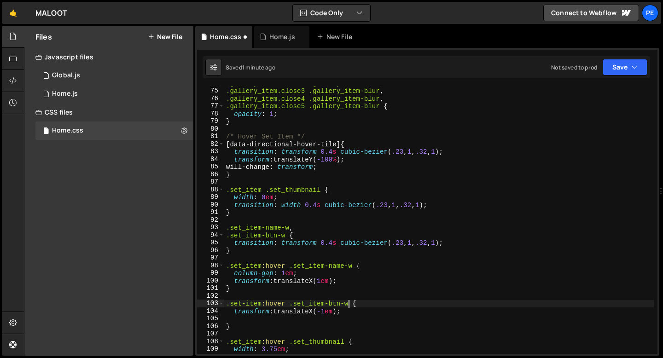
scroll to position [562, 0]
click at [240, 319] on div ".gallery_item.close2 .gallery_item-blur , .gallery_item.close3 .gallery_item-bl…" at bounding box center [439, 220] width 430 height 283
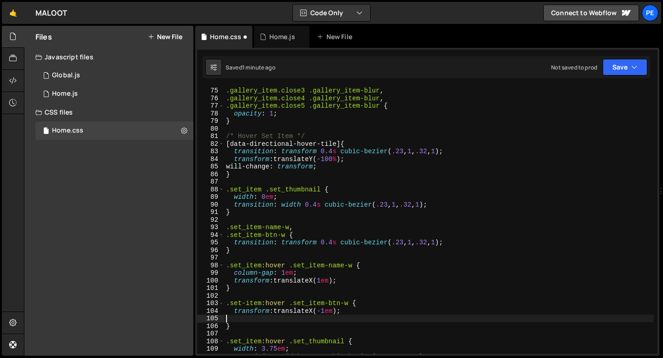
scroll to position [0, 0]
click at [242, 320] on div ".gallery_item.close2 .gallery_item-blur , .gallery_item.close3 .gallery_item-bl…" at bounding box center [439, 220] width 430 height 283
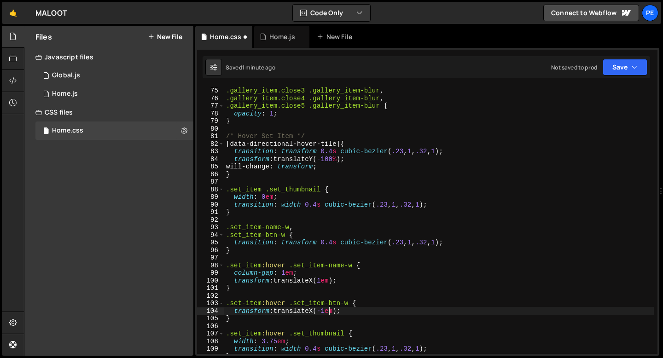
click at [328, 308] on div ".gallery_item.close2 .gallery_item-blur , .gallery_item.close3 .gallery_item-bl…" at bounding box center [439, 220] width 430 height 283
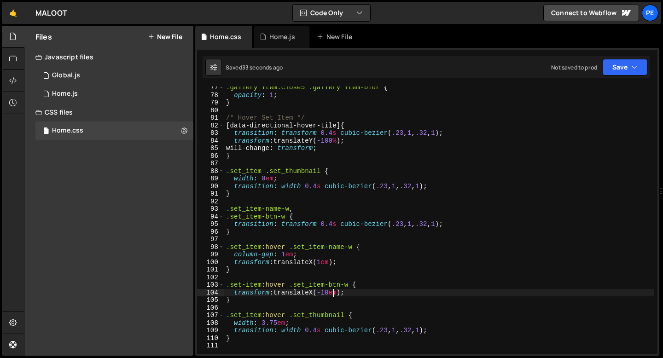
scroll to position [580, 0]
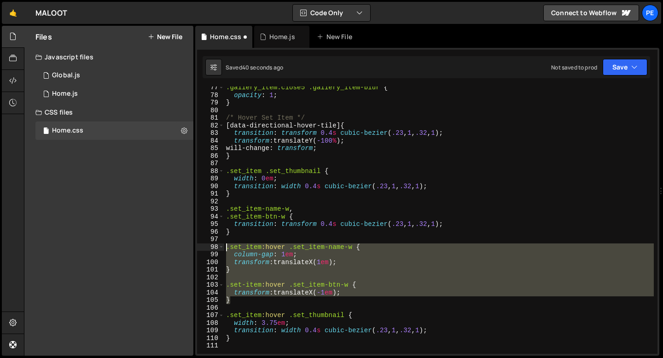
drag, startPoint x: 233, startPoint y: 302, endPoint x: 226, endPoint y: 251, distance: 52.1
click at [226, 251] on div ".gallery_item.close5 .gallery_item-blur { opacity : 1 ; } /* Hover Set Item */ …" at bounding box center [439, 225] width 430 height 283
click at [244, 284] on div ".gallery_item.close5 .gallery_item-blur { opacity : 1 ; } /* Hover Set Item */ …" at bounding box center [439, 221] width 430 height 268
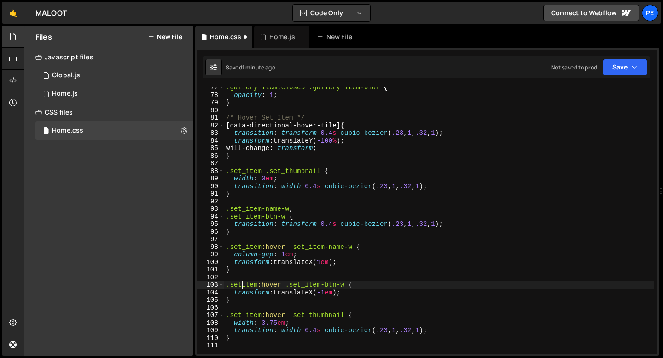
scroll to position [0, 1]
click at [333, 223] on div ".gallery_item.close5 .gallery_item-blur { opacity : 1 ; } /* Hover Set Item */ …" at bounding box center [439, 225] width 430 height 283
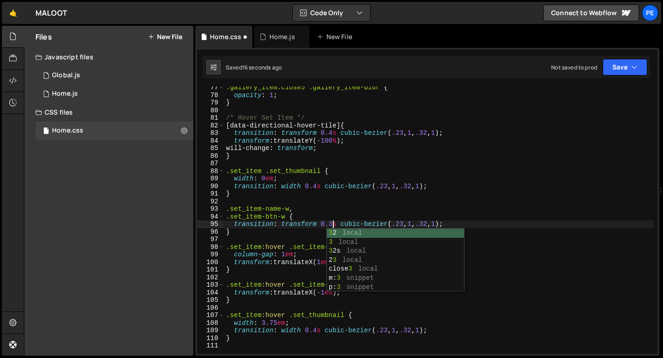
scroll to position [0, 7]
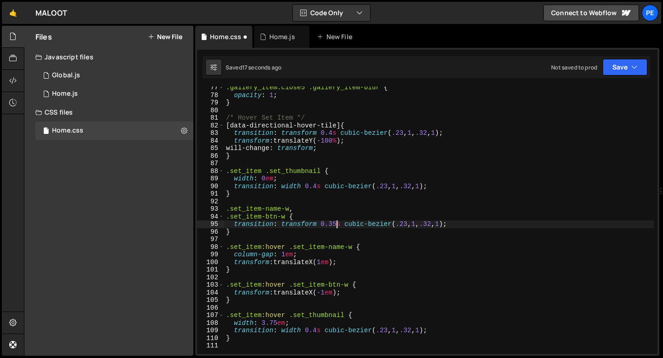
click at [317, 184] on div ".gallery_item.close5 .gallery_item-blur { opacity : 1 ; } /* Hover Set Item */ …" at bounding box center [439, 225] width 430 height 283
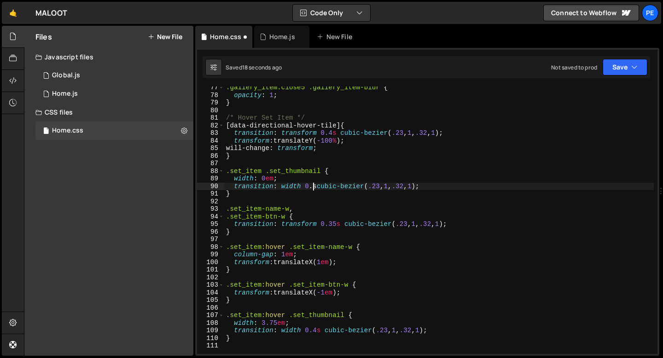
scroll to position [0, 6]
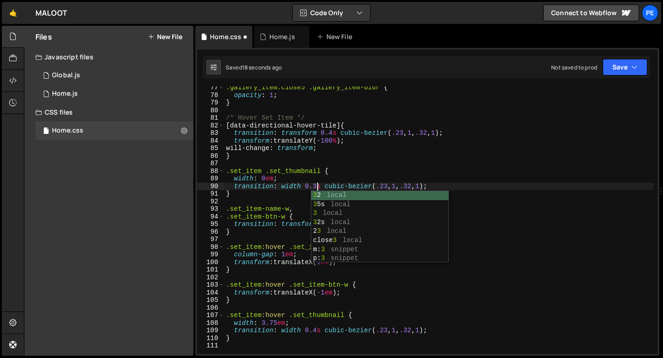
type textarea "transition: width 0.35s cubic-bezier(.23, 1, .32, 1);"
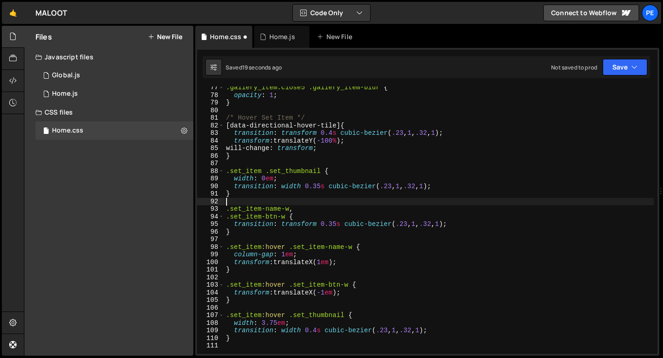
click at [310, 201] on div ".gallery_item.close5 .gallery_item-blur { opacity : 1 ; } /* Hover Set Item */ …" at bounding box center [439, 225] width 430 height 283
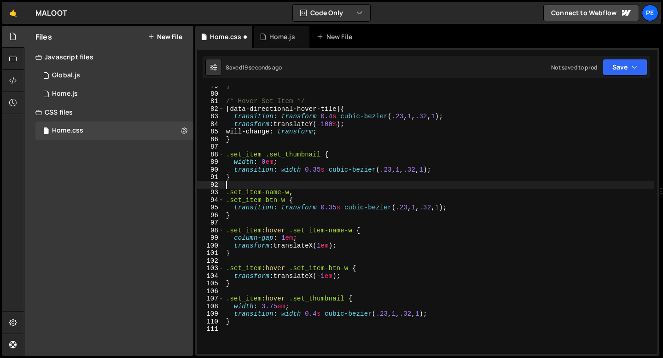
scroll to position [606, 0]
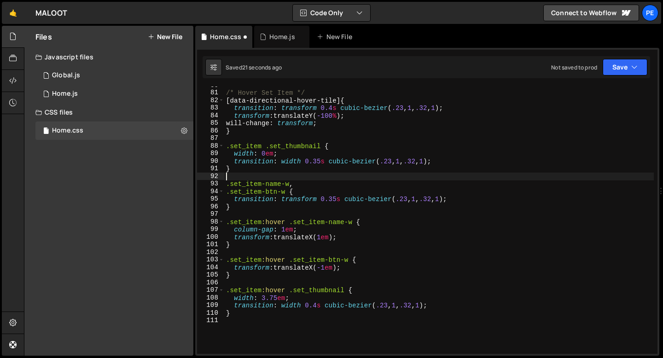
click at [314, 305] on div "/* Hover Set Item */ [ data-directional-hover-tile ] { transition : transform 0…" at bounding box center [439, 223] width 430 height 283
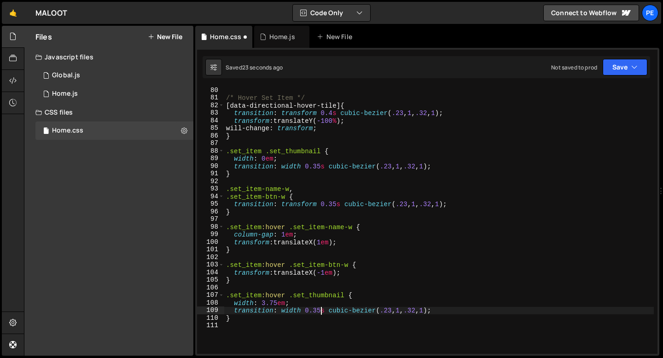
scroll to position [597, 0]
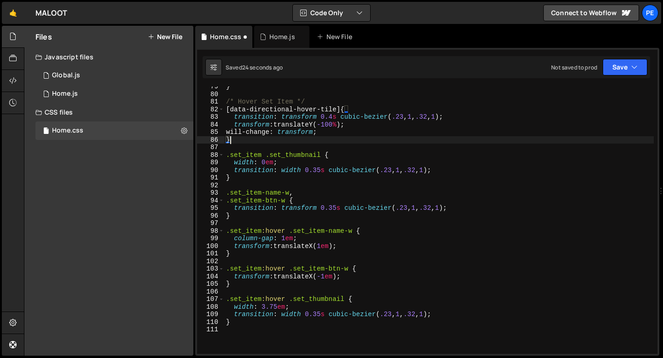
click at [360, 141] on div "} /* Hover Set Item */ [ data-directional-hover-tile ] { transition : transform…" at bounding box center [439, 224] width 430 height 283
click at [269, 45] on div "Home.js" at bounding box center [281, 37] width 55 height 22
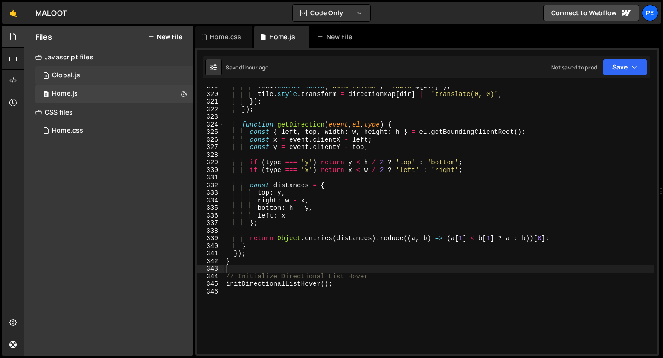
click at [96, 75] on div "0 Global.js 0" at bounding box center [114, 75] width 158 height 18
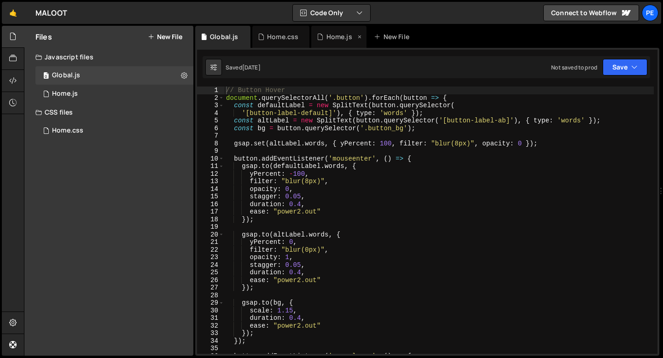
click at [334, 41] on div "Home.js" at bounding box center [340, 36] width 26 height 9
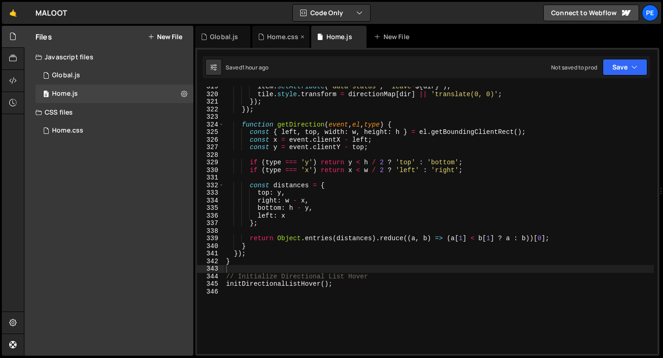
click at [290, 43] on div "Home.css" at bounding box center [280, 37] width 57 height 22
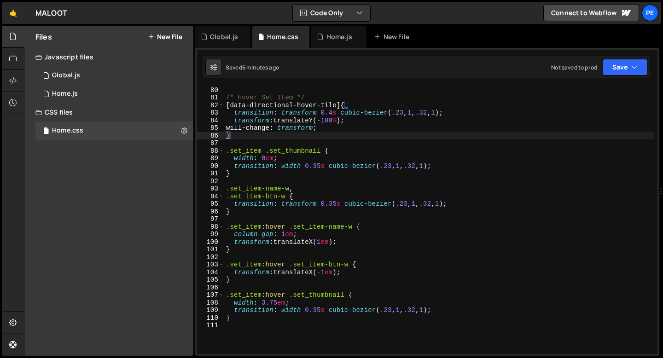
scroll to position [601, 0]
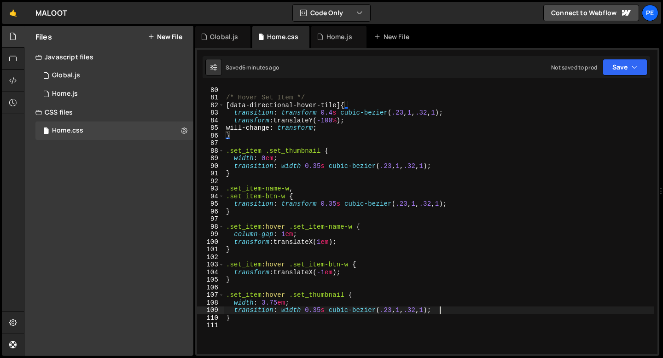
click at [439, 310] on div "/* Hover Set Item */ [ data-directional-hover-tile ] { transition : transform 0…" at bounding box center [439, 227] width 430 height 283
click at [321, 311] on div "/* Hover Set Item */ [ data-directional-hover-tile ] { transition : transform 0…" at bounding box center [439, 227] width 430 height 283
click at [460, 310] on div "/* Hover Set Item */ [ data-directional-hover-tile ] { transition : transform 0…" at bounding box center [439, 227] width 430 height 283
click at [356, 303] on div "/* Hover Set Item */ [ data-directional-hover-tile ] { transition : transform 0…" at bounding box center [439, 227] width 430 height 283
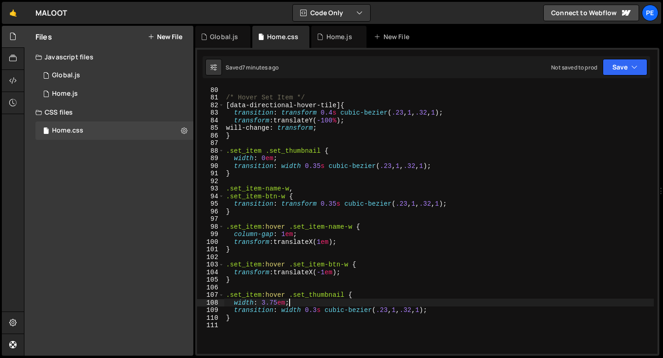
scroll to position [590, 0]
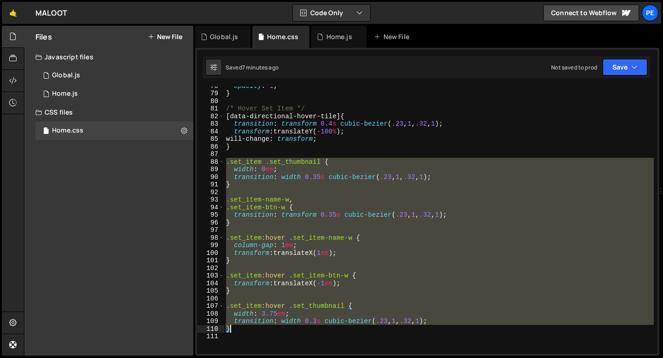
drag, startPoint x: 228, startPoint y: 162, endPoint x: 246, endPoint y: 329, distance: 168.2
click at [246, 329] on div "opacity : 1 ; } /* Hover Set Item */ [ data-directional-hover-tile ] { transiti…" at bounding box center [439, 223] width 430 height 283
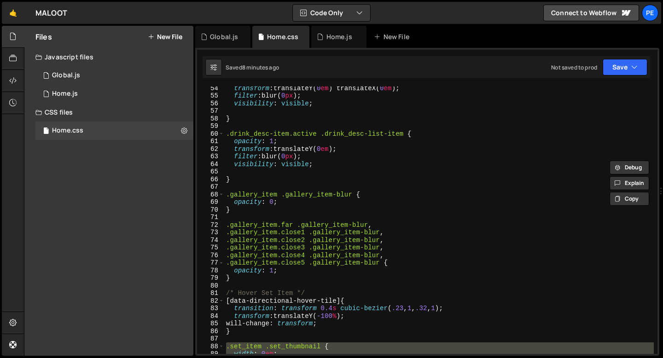
scroll to position [260, 0]
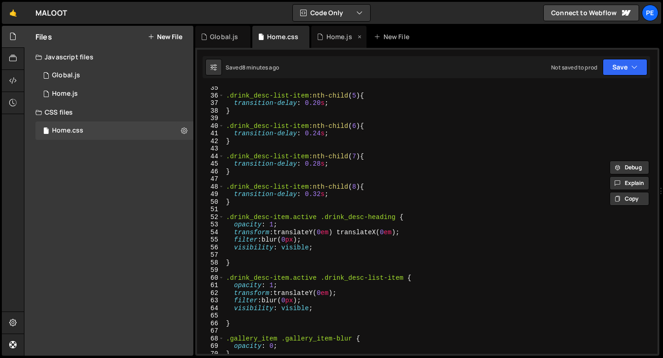
click at [343, 40] on div "Home.js" at bounding box center [340, 36] width 26 height 9
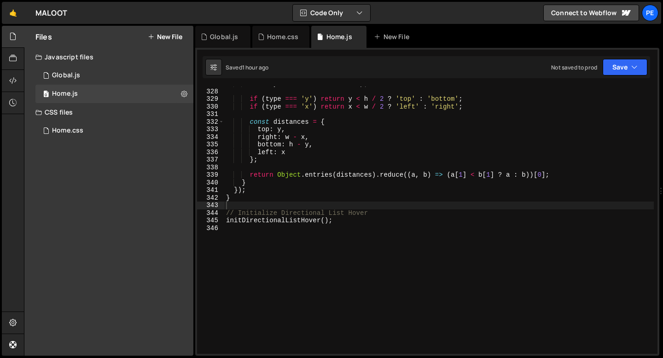
scroll to position [2492, 0]
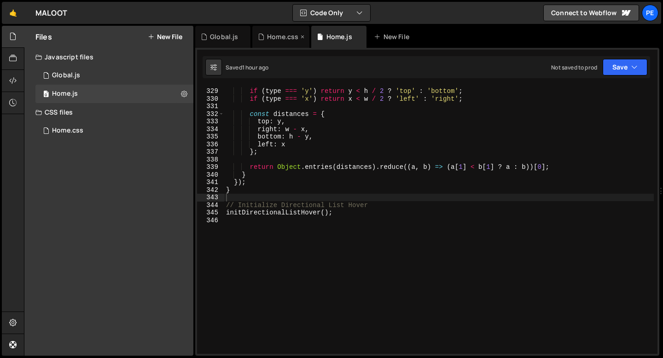
click at [278, 41] on div "Home.css" at bounding box center [280, 37] width 57 height 22
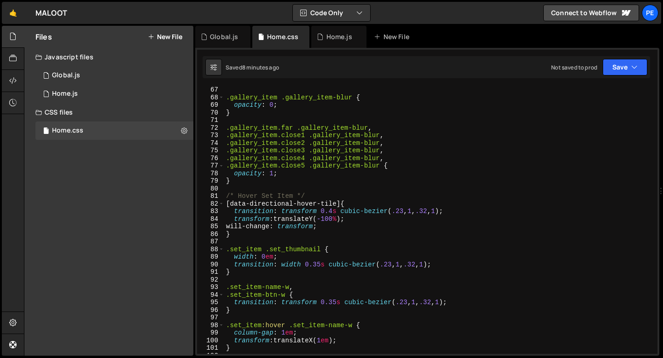
scroll to position [607, 0]
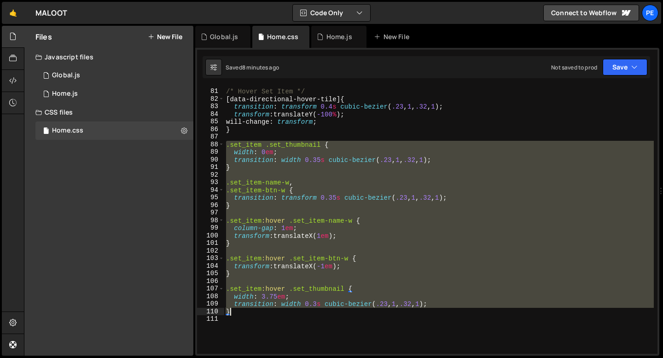
drag, startPoint x: 225, startPoint y: 145, endPoint x: 264, endPoint y: 310, distance: 169.6
click at [264, 310] on div "/* Hover Set Item */ [ data-directional-hover-tile ] { transition : transform 0…" at bounding box center [439, 221] width 430 height 283
type textarea "transition: width 0.3s cubic-bezier(.23, 1, .32, 1); }"
paste textarea
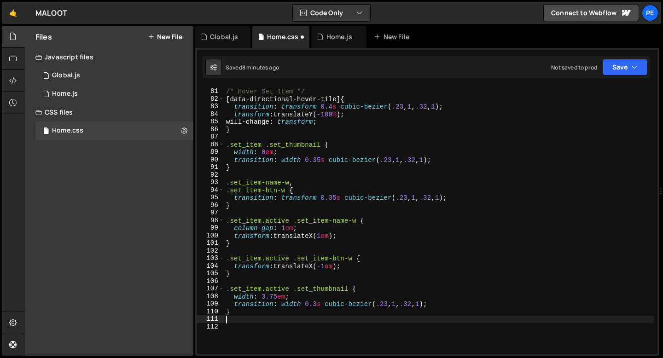
scroll to position [0, 0]
click at [240, 179] on div "/* Hover Set Item */ [ data-directional-hover-tile ] { transition : transform 0…" at bounding box center [439, 221] width 430 height 283
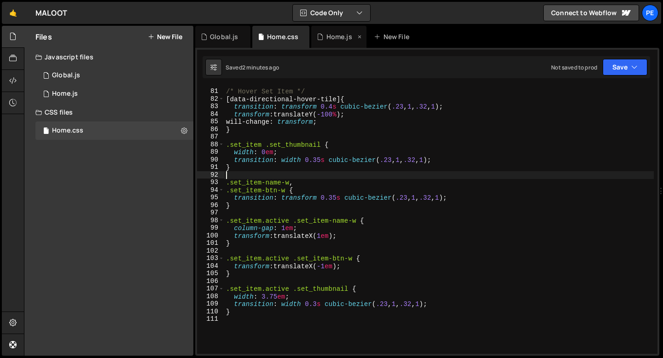
click at [327, 41] on div "Home.js" at bounding box center [340, 36] width 26 height 9
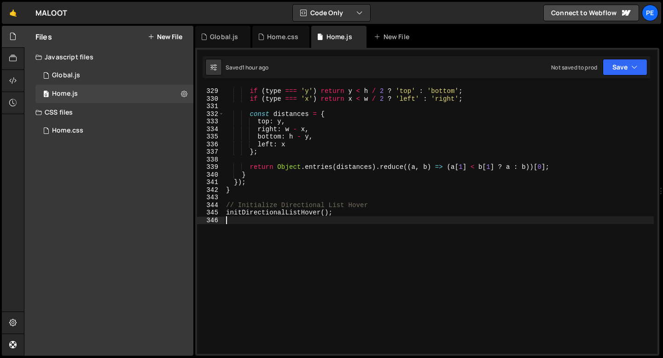
click at [256, 223] on div "if ( type === 'y' ) return y < h / 2 ? 'top' : 'bottom' ; if ( type === 'x' ) r…" at bounding box center [439, 221] width 430 height 283
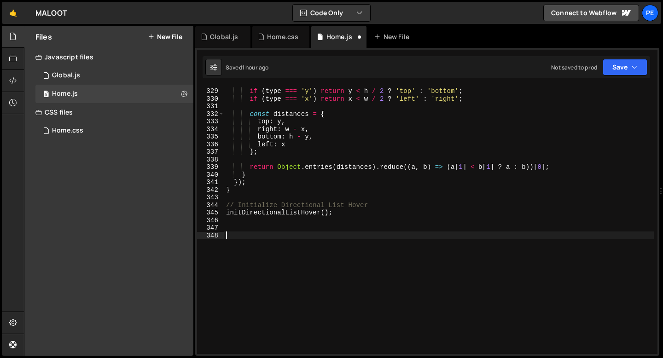
paste textarea "});"
type textarea "});"
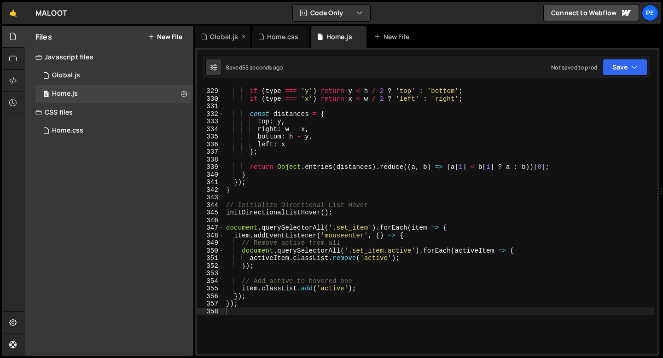
click at [227, 36] on div "Global.js" at bounding box center [224, 36] width 28 height 9
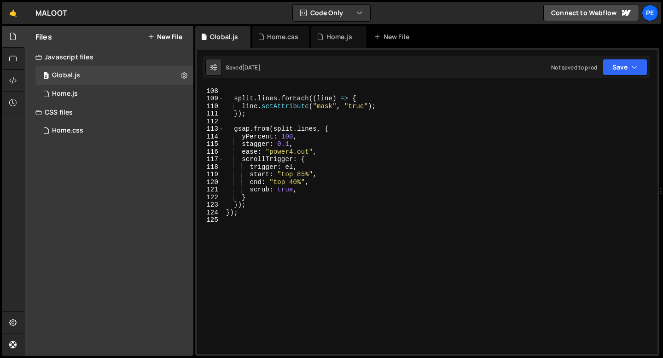
scroll to position [813, 0]
click at [328, 39] on div "Home.js" at bounding box center [340, 36] width 26 height 9
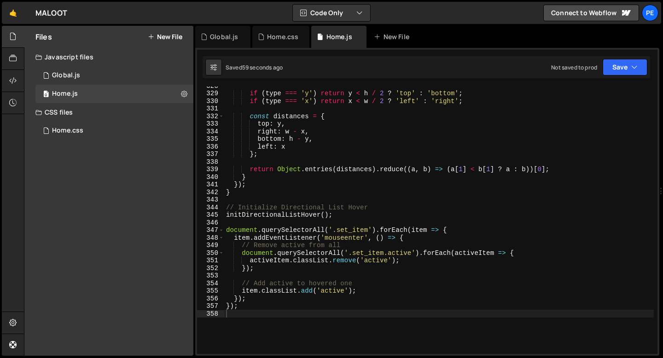
scroll to position [2426, 0]
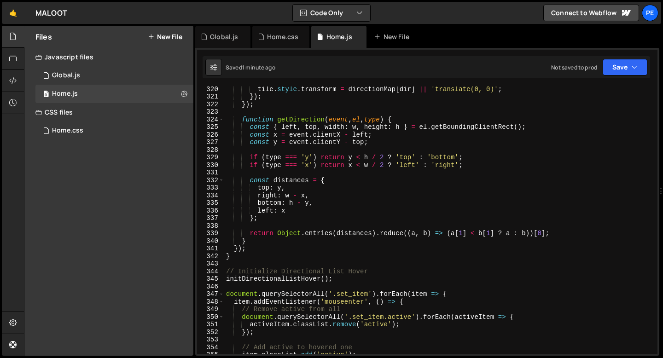
click at [235, 258] on div "tile . style . transform = directionMap [ dir ] || 'translate(0, 0)' ; }) ; }) …" at bounding box center [439, 226] width 430 height 283
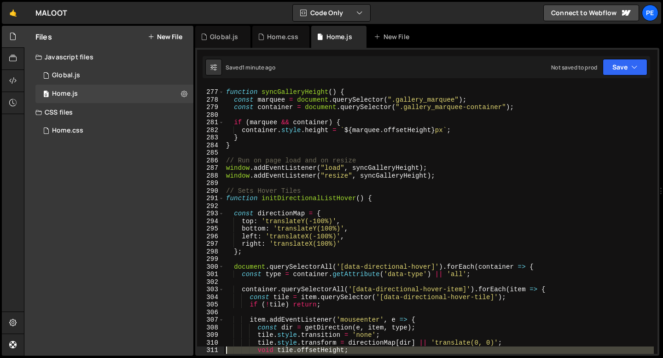
scroll to position [2119, 0]
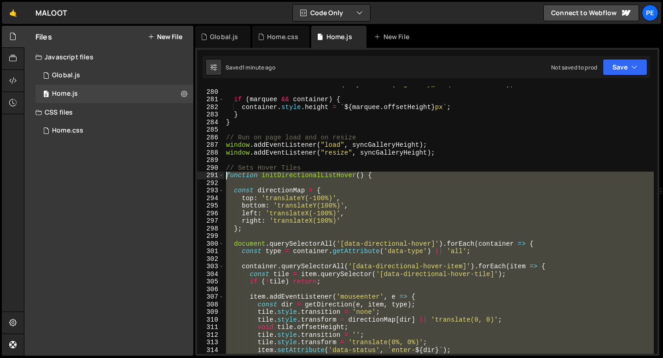
drag, startPoint x: 232, startPoint y: 257, endPoint x: 211, endPoint y: 176, distance: 83.4
click at [211, 176] on div "} 279 280 281 282 283 284 285 286 287 288 289 290 291 292 293 294 295 296 297 2…" at bounding box center [427, 221] width 461 height 268
type textarea "function initDirectionalListHover() {"
paste textarea
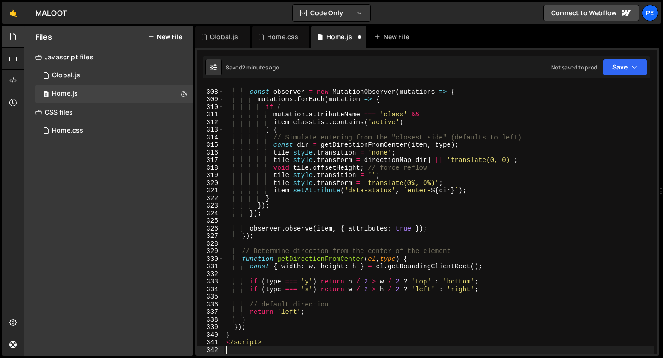
scroll to position [2332, 0]
type textarea "}); }"
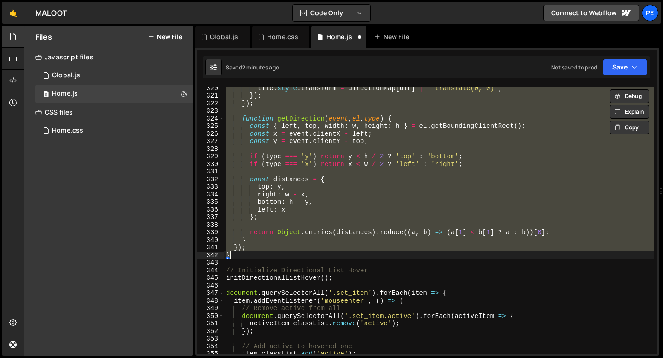
scroll to position [2427, 0]
paste textarea
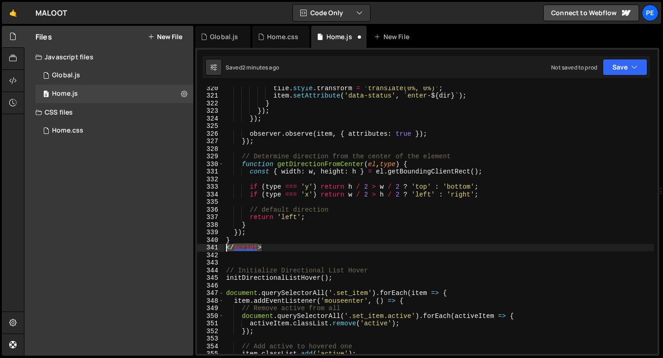
drag, startPoint x: 263, startPoint y: 250, endPoint x: 223, endPoint y: 249, distance: 39.2
click at [224, 249] on div "320 321 322 323 324 325 326 327 328 329 330 331 332 333 334 335 336 337 338 339…" at bounding box center [427, 221] width 461 height 268
type textarea "</script>"
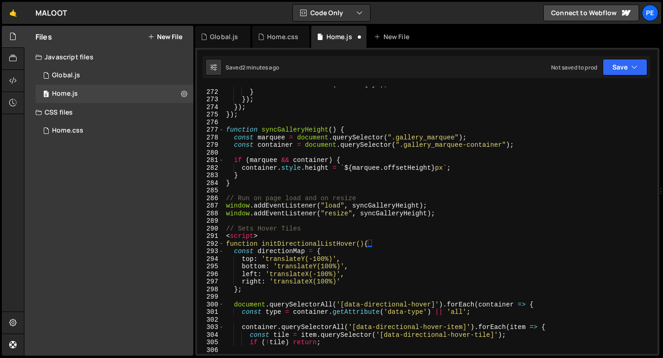
scroll to position [2034, 0]
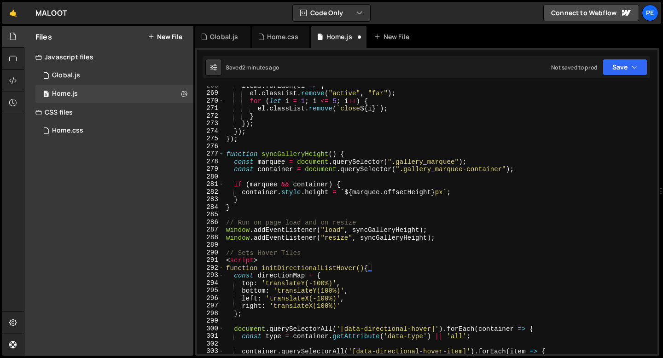
click at [264, 259] on div "items . forEach ( el => { el . classList . remove ( "active" , "far" ) ; for ( …" at bounding box center [439, 223] width 430 height 283
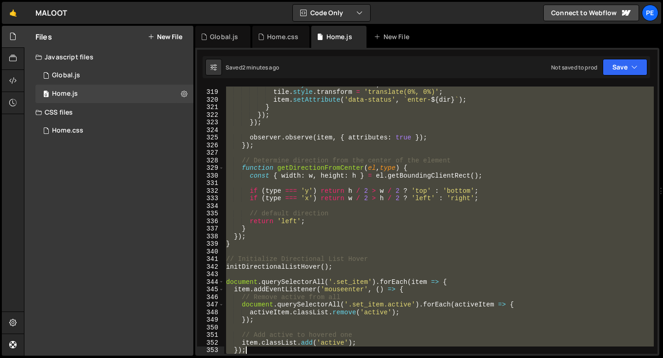
scroll to position [2430, 0]
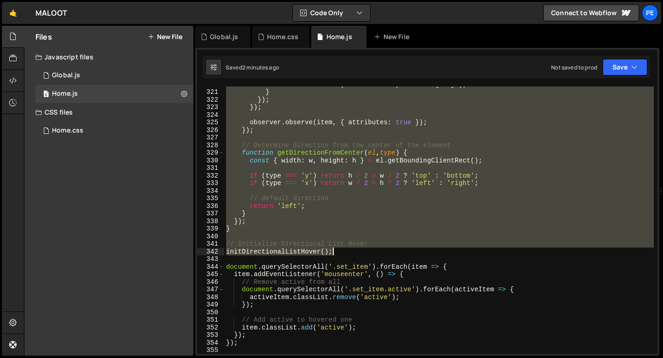
drag, startPoint x: 226, startPoint y: 217, endPoint x: 347, endPoint y: 250, distance: 125.5
click at [347, 250] on div "item . setAttribute ( 'data-status' , ` enter- ${ dir } ` ) ; } }) ; }) ; obser…" at bounding box center [439, 222] width 430 height 283
type textarea "// Initialize Directional List Hover initDirectionalListHover();"
paste textarea
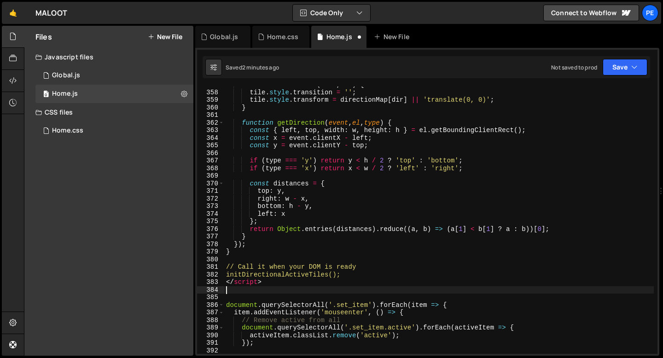
scroll to position [2711, 0]
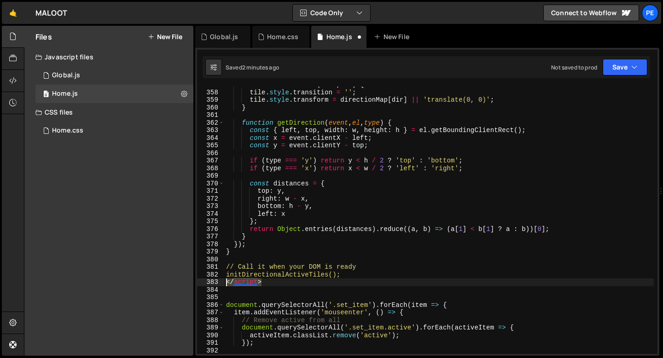
drag, startPoint x: 269, startPoint y: 283, endPoint x: 217, endPoint y: 283, distance: 52.1
click at [217, 283] on div "357 358 359 360 361 362 363 364 365 366 367 368 369 370 371 372 373 374 375 376…" at bounding box center [427, 221] width 461 height 268
type textarea "</script>"
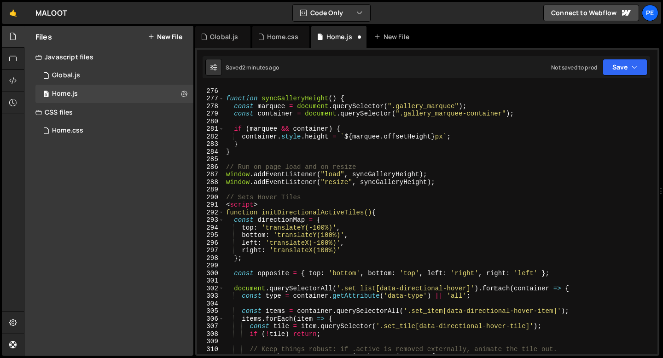
scroll to position [2090, 0]
drag, startPoint x: 263, startPoint y: 206, endPoint x: 220, endPoint y: 206, distance: 42.8
click at [220, 206] on div "275 276 277 278 279 280 281 282 283 284 285 286 287 288 289 290 291 292 293 294…" at bounding box center [427, 221] width 461 height 268
type textarea "<script>"
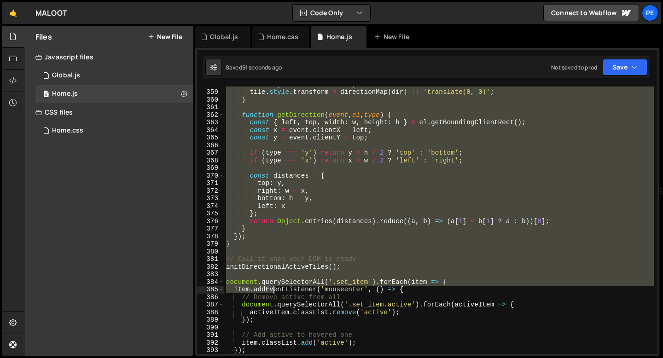
scroll to position [2719, 0]
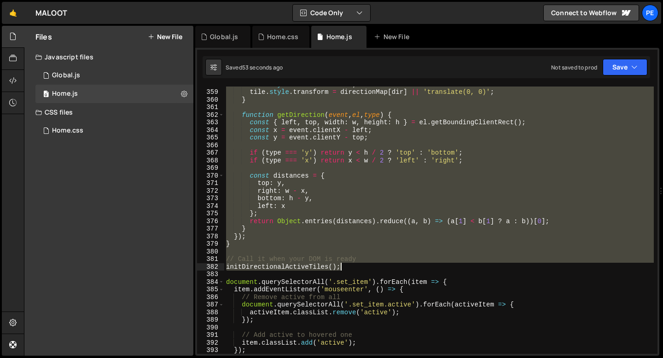
drag, startPoint x: 226, startPoint y: 197, endPoint x: 352, endPoint y: 263, distance: 143.2
click at [352, 263] on div "tile . style . transition = '' ; tile . style . transform = directionMap [ dir …" at bounding box center [439, 222] width 430 height 283
type textarea "// Call it when your DOM is ready initDirectionalActiveTiles();"
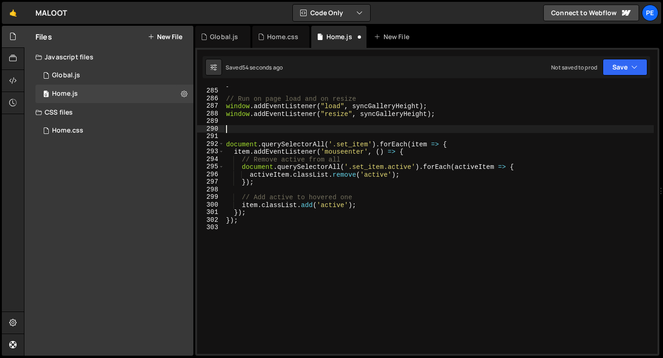
scroll to position [2146, 0]
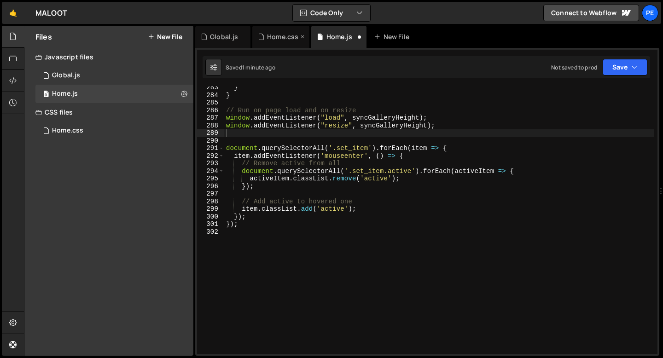
click at [292, 40] on div "Home.css" at bounding box center [282, 36] width 31 height 9
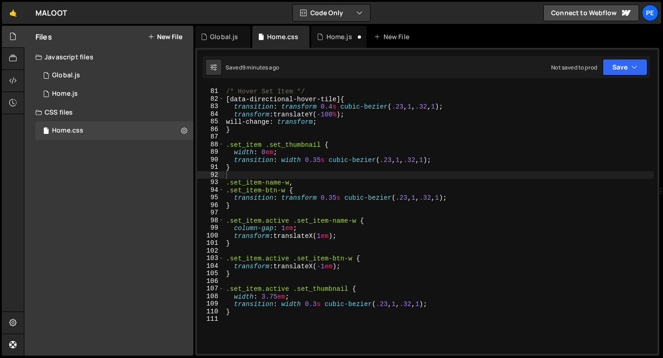
type textarea "}"
click at [238, 208] on div "/* Hover Set Item */ [ data-directional-hover-tile ] { transition : transform 0…" at bounding box center [439, 221] width 430 height 283
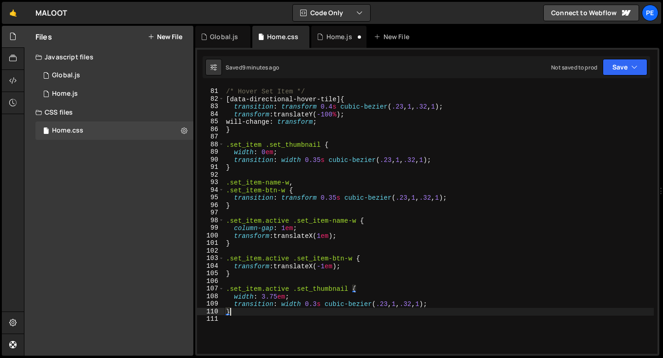
click at [241, 316] on div "/* Hover Set Item */ [ data-directional-hover-tile ] { transition : transform 0…" at bounding box center [439, 221] width 430 height 283
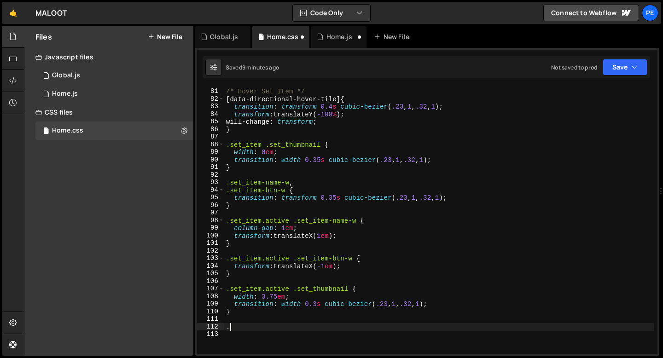
paste textarea "set_item-tile-left"
click at [226, 329] on div "/* Hover Set Item */ [ data-directional-hover-tile ] { transition : transform 0…" at bounding box center [439, 221] width 430 height 283
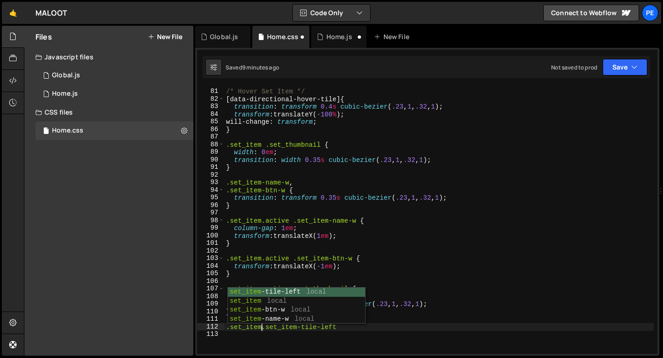
scroll to position [0, 2]
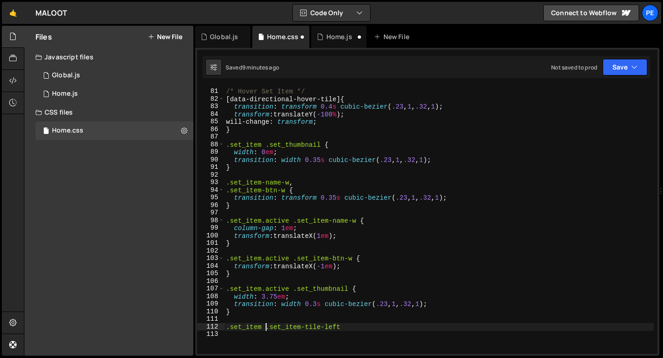
click at [357, 327] on div "/* Hover Set Item */ [ data-directional-hover-tile ] { transition : transform 0…" at bounding box center [439, 221] width 430 height 283
drag, startPoint x: 350, startPoint y: 328, endPoint x: 220, endPoint y: 326, distance: 129.9
click at [220, 326] on div ".set_item .set_item-tile-left, 80 81 82 83 84 85 86 87 88 89 90 91 92 93 94 95 …" at bounding box center [427, 221] width 461 height 268
type textarea ".set_item .set_item-tile-left,"
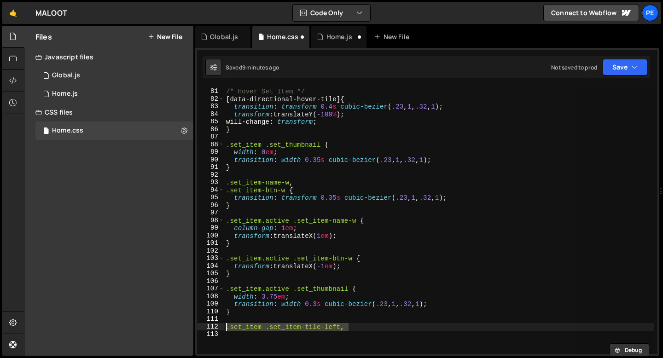
click at [364, 329] on div "/* Hover Set Item */ [ data-directional-hover-tile ] { transition : transform 0…" at bounding box center [439, 221] width 430 height 268
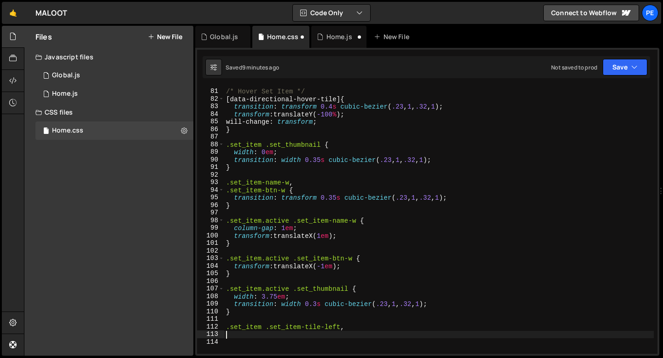
scroll to position [0, 0]
paste textarea ".set_item .set_item-tile-left,"
type textarea ".set_item .set_item-tile-right {"
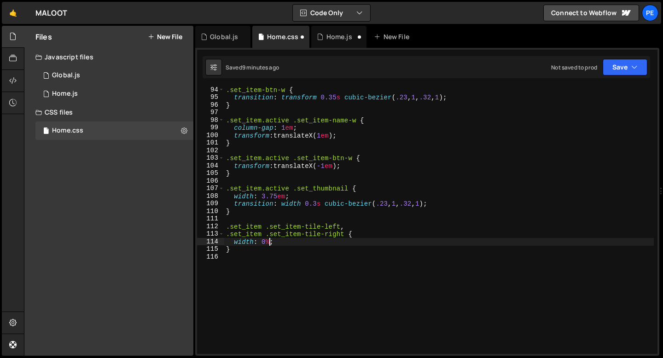
scroll to position [721, 0]
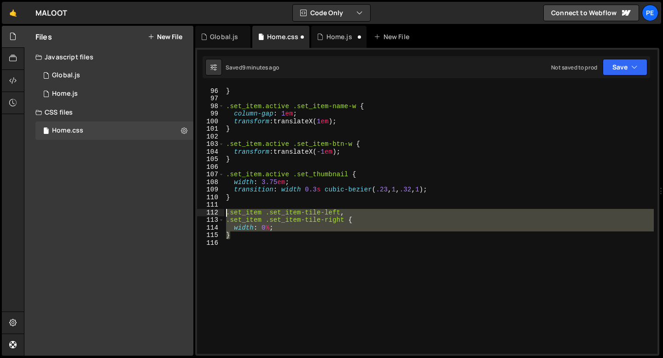
drag, startPoint x: 239, startPoint y: 239, endPoint x: 225, endPoint y: 214, distance: 27.8
click at [225, 214] on div "transition : transform 0.35 s cubic-bezier ( .23 , 1 , .32 , 1 ) ; } .set_item.…" at bounding box center [439, 221] width 430 height 283
type textarea ".set_item .set_item-tile-left, .set_item .set_item-tile-right {"
click at [247, 240] on div "transition : transform 0.35 s cubic-bezier ( .23 , 1 , .32 , 1 ) ; } .set_item.…" at bounding box center [439, 221] width 430 height 283
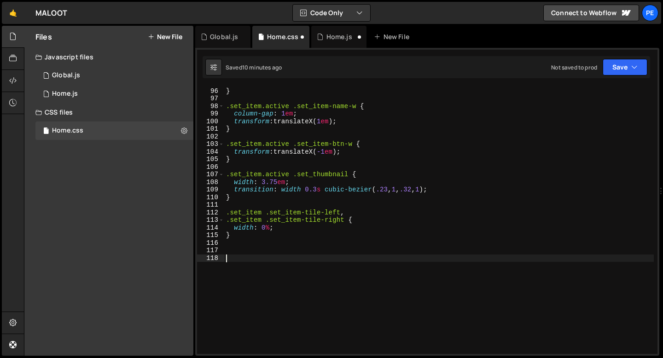
paste textarea "}"
click at [261, 255] on div "transition : transform 0.35 s cubic-bezier ( .23 , 1 , .32 , 1 ) ; } .set_item.…" at bounding box center [439, 221] width 430 height 283
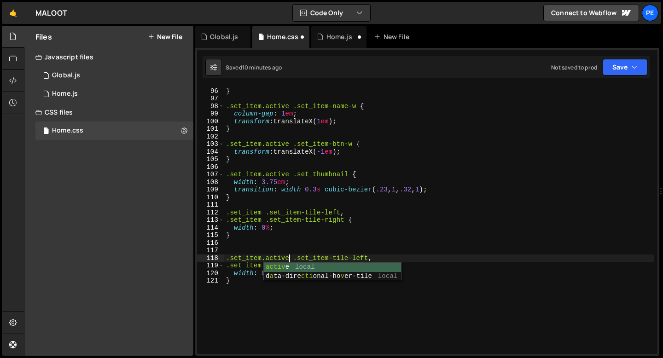
scroll to position [0, 4]
click at [249, 255] on div "transition : transform 0.35 s cubic-bezier ( .23 , 1 , .32 , 1 ) ; } .set_item.…" at bounding box center [439, 221] width 430 height 283
click at [260, 266] on div "transition : transform 0.35 s cubic-bezier ( .23 , 1 , .32 , 1 ) ; } .set_item.…" at bounding box center [439, 221] width 430 height 283
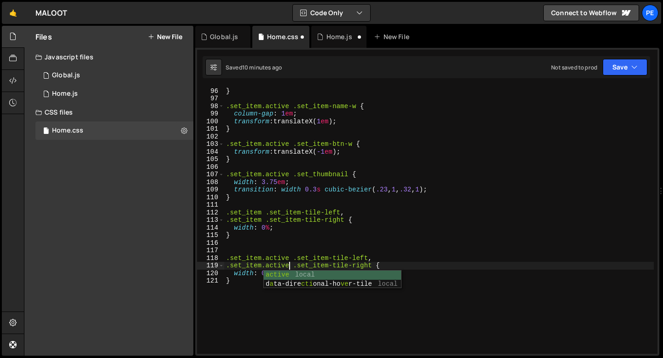
click at [290, 192] on div "transition : transform 0.35 s cubic-bezier ( .23 , 1 , .32 , 1 ) ; } .set_item.…" at bounding box center [439, 221] width 430 height 283
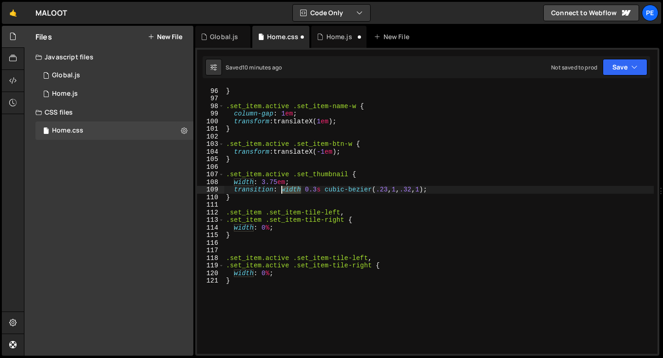
click at [290, 192] on div "transition : transform 0.35 s cubic-bezier ( .23 , 1 , .32 , 1 ) ; } .set_item.…" at bounding box center [439, 221] width 430 height 283
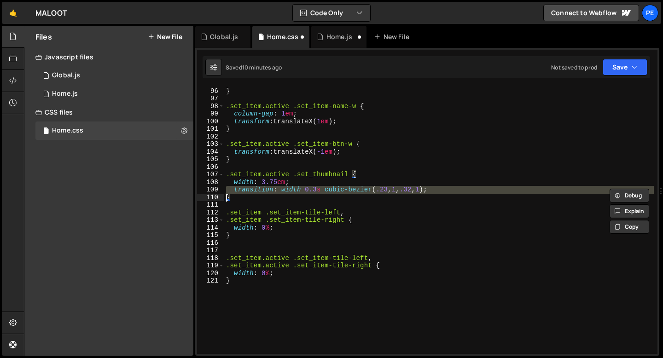
click at [278, 228] on div "transition : transform 0.35 s cubic-bezier ( .23 , 1 , .32 , 1 ) ; } .set_item.…" at bounding box center [439, 221] width 430 height 283
type textarea "width: 0%;"
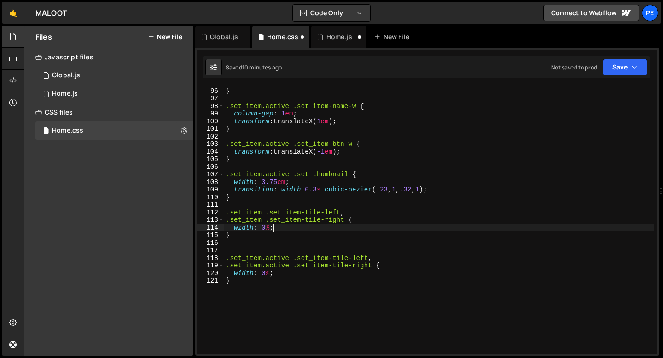
scroll to position [0, 0]
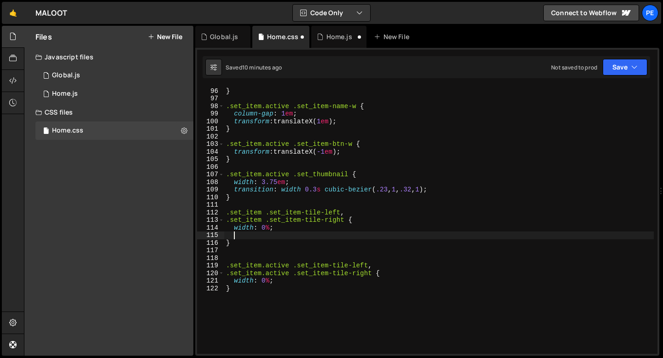
paste textarea
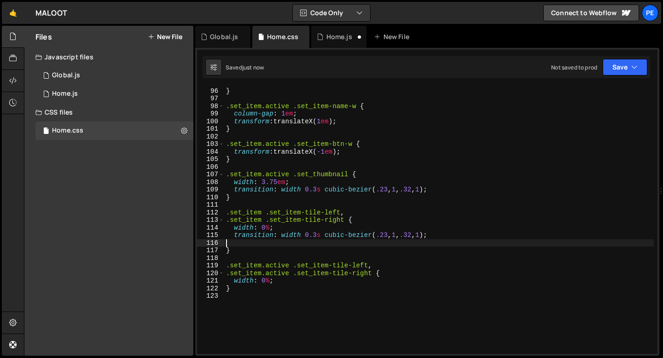
click at [319, 238] on div "transition : transform 0.35 s cubic-bezier ( .23 , 1 , .32 , 1 ) ; } .set_item.…" at bounding box center [439, 221] width 430 height 283
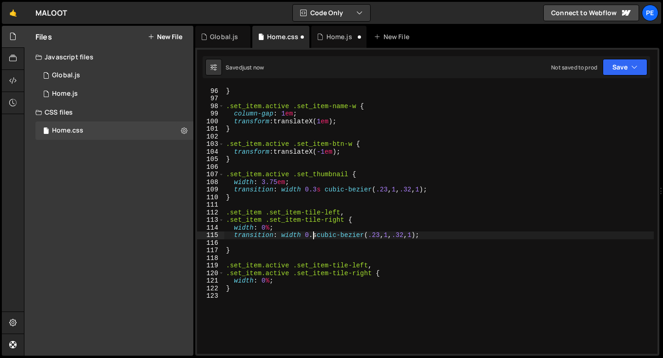
type textarea "transition: width 0.4s cubic-bezier(.23, 1, .32, 1);"
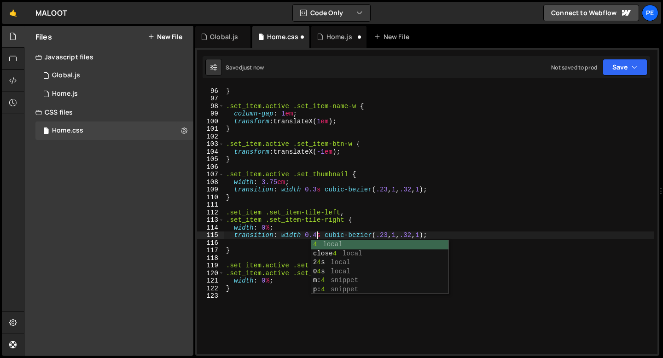
click at [285, 242] on div "transition : transform 0.35 s cubic-bezier ( .23 , 1 , .32 , 1 ) ; } .set_item.…" at bounding box center [439, 221] width 430 height 283
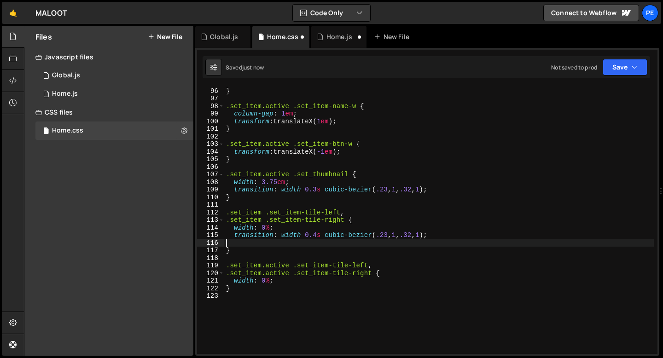
scroll to position [0, 0]
click at [263, 281] on div "transition : transform 0.35 s cubic-bezier ( .23 , 1 , .32 , 1 ) ; } .set_item.…" at bounding box center [439, 221] width 430 height 283
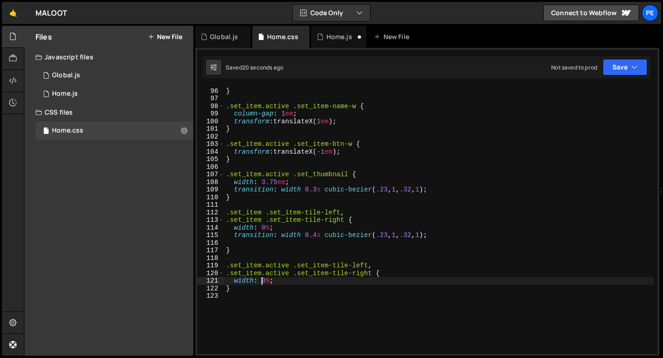
scroll to position [0, 2]
click at [337, 38] on div "Home.js" at bounding box center [340, 36] width 26 height 9
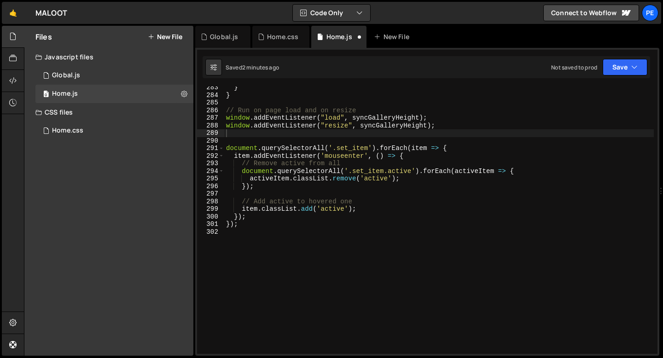
click at [258, 136] on div "} } // Run on page load and on resize window . addEventListener ( "load" , sync…" at bounding box center [439, 225] width 430 height 283
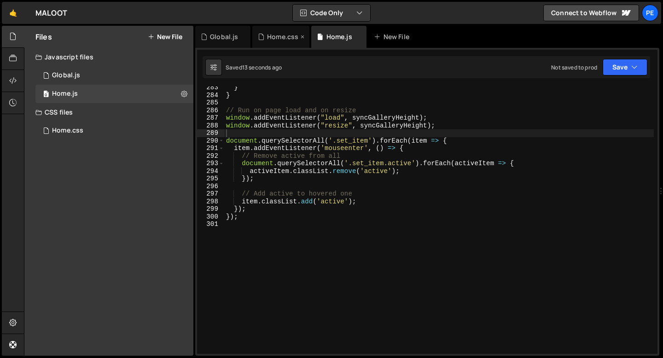
click at [273, 36] on div "Home.css" at bounding box center [282, 36] width 31 height 9
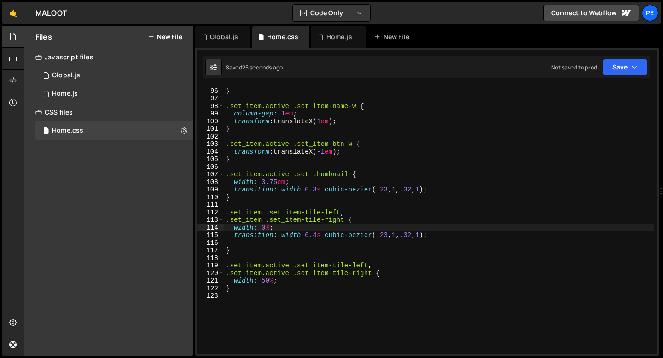
click at [262, 227] on div "transition : transform 0.35 s cubic-bezier ( .23 , 1 , .32 , 1 ) ; } .set_item.…" at bounding box center [439, 221] width 430 height 283
click at [267, 285] on div "transition : transform 0.35 s cubic-bezier ( .23 , 1 , .32 , 1 ) ; } .set_item.…" at bounding box center [439, 221] width 430 height 283
click at [265, 227] on div "transition : transform 0.35 s cubic-bezier ( .23 , 1 , .32 , 1 ) ; } .set_item.…" at bounding box center [439, 221] width 430 height 283
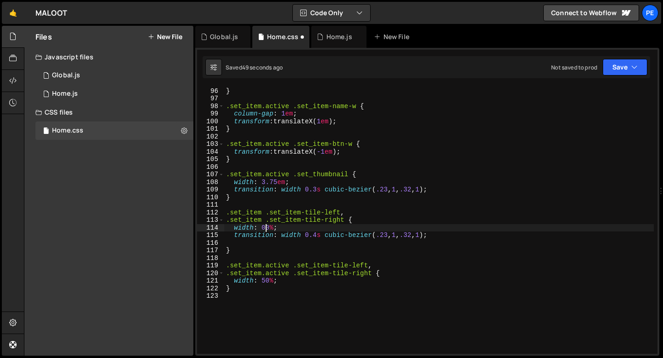
click at [265, 228] on div "transition : transform 0.35 s cubic-bezier ( .23 , 1 , .32 , 1 ) ; } .set_item.…" at bounding box center [439, 221] width 430 height 283
click at [303, 228] on div "transition : transform 0.35 s cubic-bezier ( .23 , 1 , .32 , 1 ) ; } .set_item.…" at bounding box center [439, 221] width 430 height 283
click at [269, 227] on div "transition : transform 0.35 s cubic-bezier ( .23 , 1 , .32 , 1 ) ; } .set_item.…" at bounding box center [439, 221] width 430 height 283
click at [274, 281] on div "transition : transform 0.35 s cubic-bezier ( .23 , 1 , .32 , 1 ) ; } .set_item.…" at bounding box center [439, 221] width 430 height 283
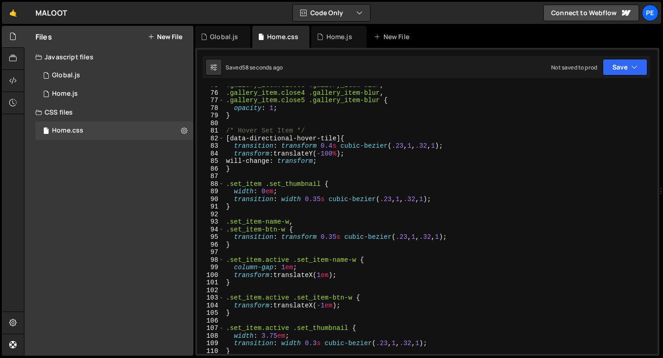
scroll to position [544, 0]
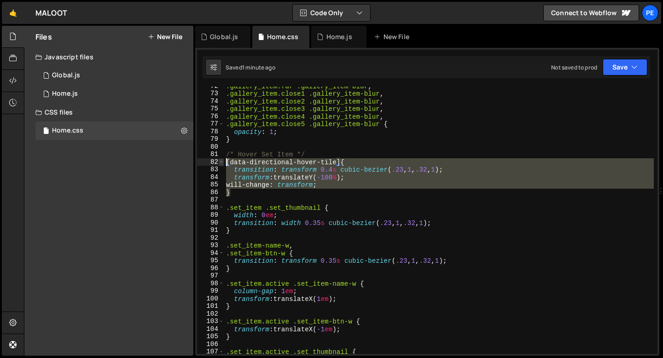
drag, startPoint x: 240, startPoint y: 193, endPoint x: 222, endPoint y: 163, distance: 34.9
click at [222, 163] on div "width: 20em; 72 73 74 75 76 77 78 79 80 81 82 83 84 85 86 87 88 89 90 91 92 93 …" at bounding box center [427, 221] width 461 height 268
type textarea "[data-directional-hover-tile] { transition: transform 0.4s cubic-bezier(.23, 1,…"
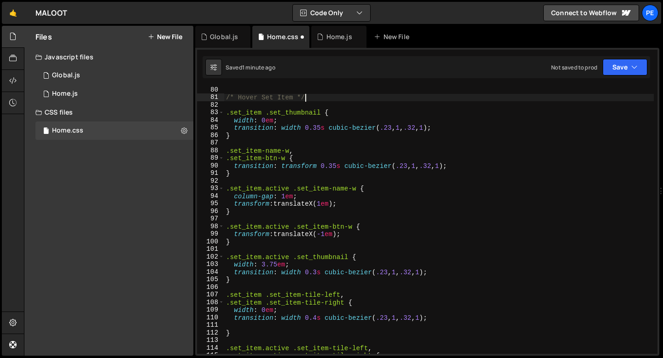
scroll to position [759, 0]
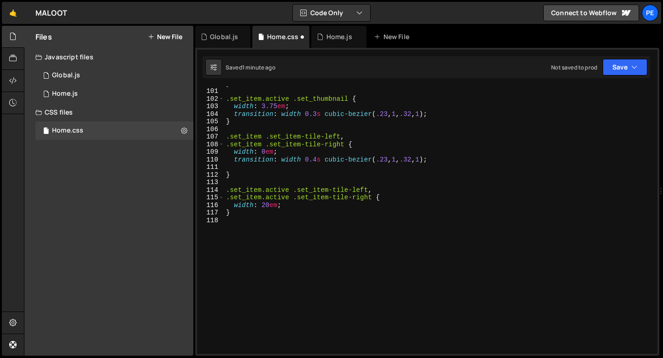
click at [274, 151] on div "} .set_item.active .set_thumbnail { width : 3.75 em ; transition : width 0.3 s …" at bounding box center [439, 221] width 430 height 283
click at [276, 203] on div "} .set_item.active .set_thumbnail { width : 3.75 em ; transition : width 0.3 s …" at bounding box center [439, 221] width 430 height 283
click at [317, 159] on div "} .set_item.active .set_thumbnail { width : 3.75 em ; transition : width 0.3 s …" at bounding box center [439, 221] width 430 height 283
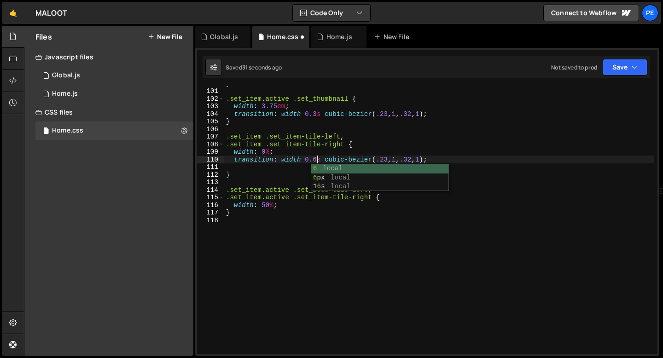
scroll to position [0, 6]
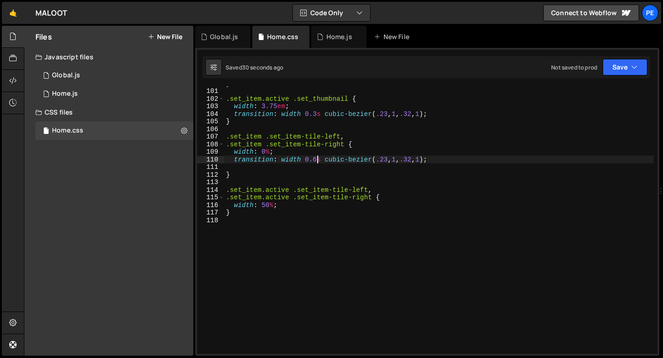
click at [249, 152] on div "} .set_item.active .set_thumbnail { width : 3.75 em ; transition : width 0.3 s …" at bounding box center [439, 221] width 430 height 283
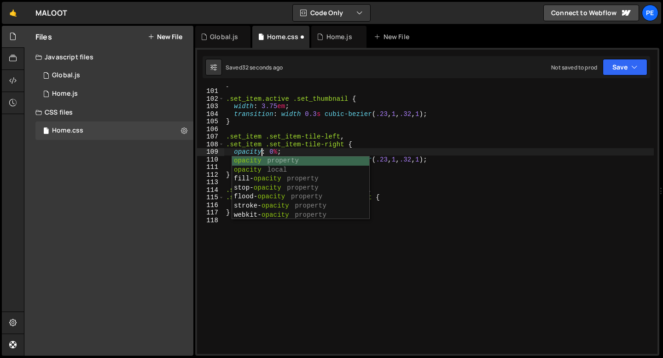
scroll to position [0, 2]
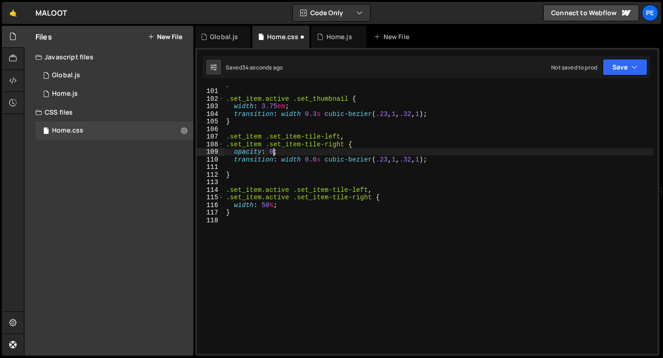
click at [247, 206] on div "} .set_item.active .set_thumbnail { width : 3.75 em ; transition : width 0.3 s …" at bounding box center [439, 221] width 430 height 283
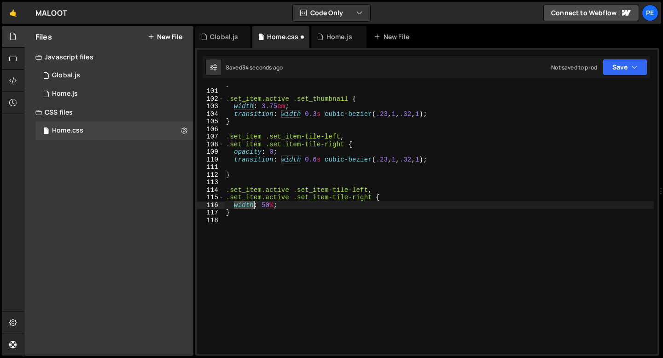
click at [247, 206] on div "} .set_item.active .set_thumbnail { width : 3.75 em ; transition : width 0.3 s …" at bounding box center [439, 221] width 430 height 283
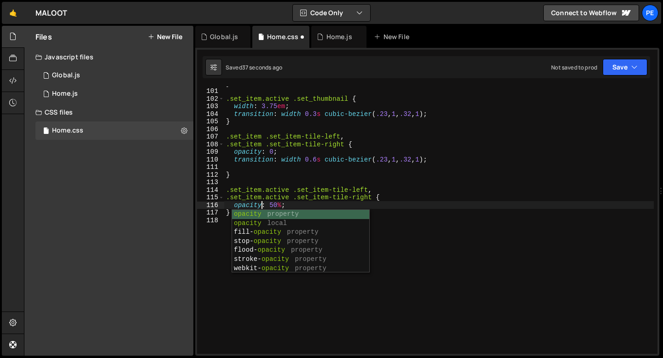
click at [281, 205] on div "} .set_item.active .set_thumbnail { width : 3.75 em ; transition : width 0.3 s …" at bounding box center [439, 221] width 430 height 283
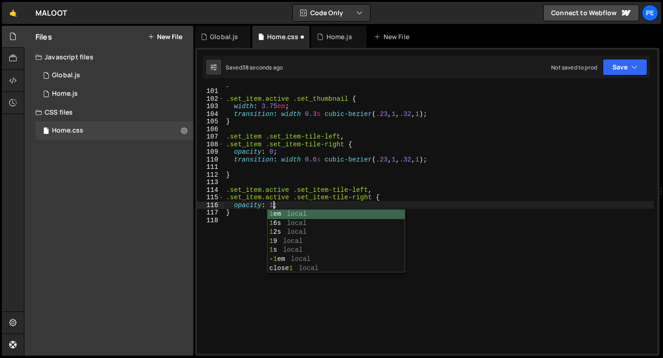
scroll to position [0, 3]
click at [294, 157] on div "} .set_item.active .set_thumbnail { width : 3.75 em ; transition : width 0.3 s …" at bounding box center [439, 221] width 430 height 283
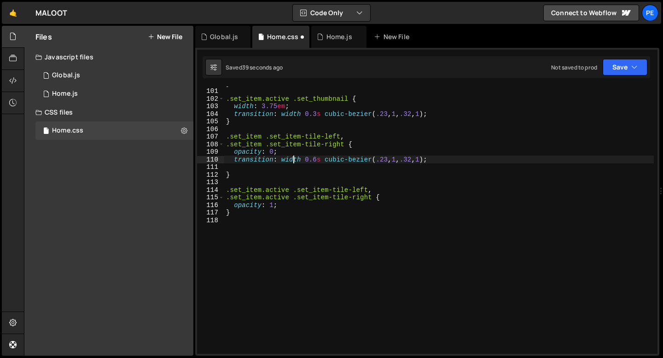
click at [294, 156] on div "} .set_item.active .set_thumbnail { width : 3.75 em ; transition : width 0.3 s …" at bounding box center [439, 221] width 430 height 283
click at [324, 159] on div "} .set_item.active .set_thumbnail { width : 3.75 em ; transition : width 0.3 s …" at bounding box center [439, 221] width 430 height 283
type textarea "transition: opacity 0.3s cubic-bezier(.23, 1, .32, 1);"
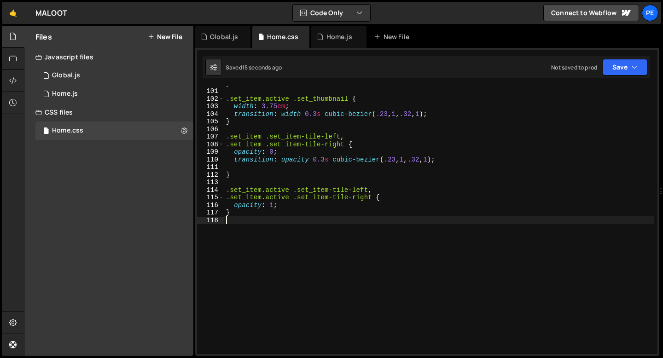
click at [258, 234] on div "} .set_item.active .set_thumbnail { width : 3.75 em ; transition : width 0.3 s …" at bounding box center [439, 221] width 430 height 283
type textarea "}"
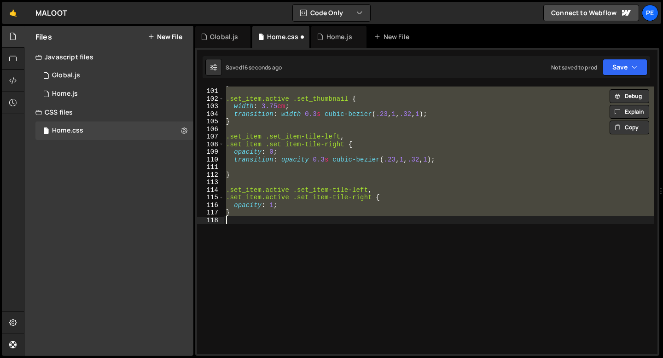
click at [254, 226] on div "} .set_item.active .set_thumbnail { width : 3.75 em ; transition : width 0.3 s …" at bounding box center [439, 221] width 430 height 268
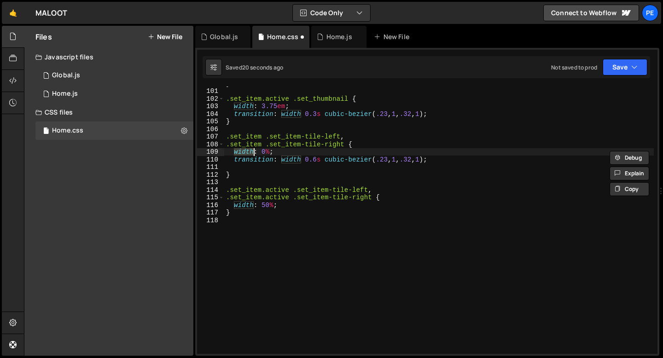
type textarea "}"
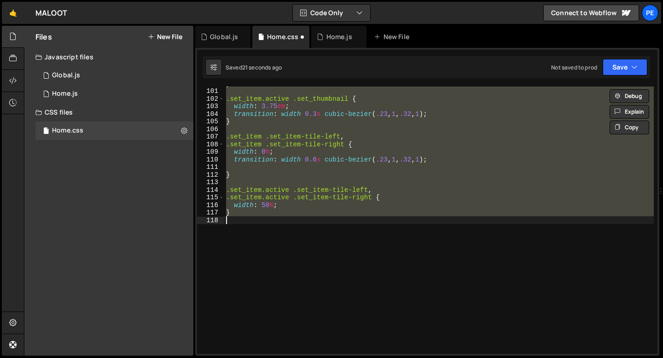
click at [250, 221] on div "} .set_item.active .set_thumbnail { width : 3.75 em ; transition : width 0.3 s …" at bounding box center [439, 221] width 430 height 268
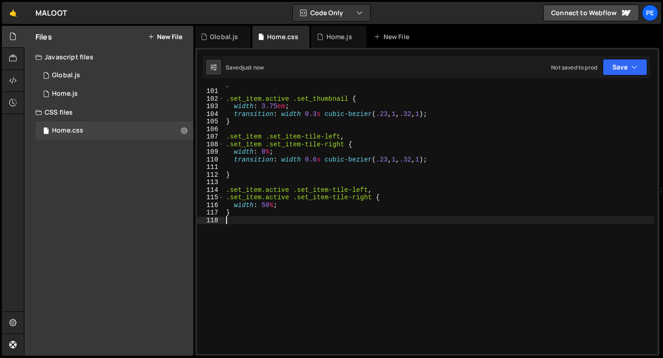
click at [263, 200] on div "} .set_item.active .set_thumbnail { width : 3.75 em ; transition : width 0.3 s …" at bounding box center [439, 221] width 430 height 283
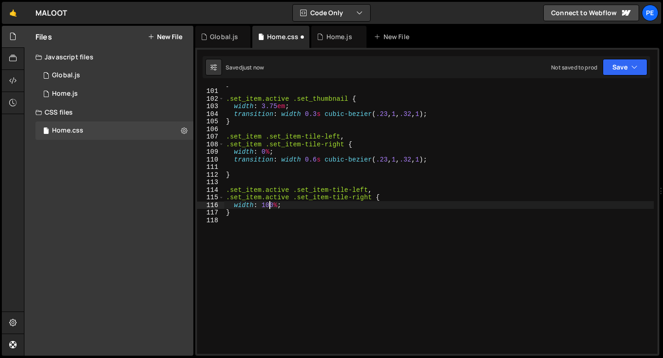
scroll to position [0, 3]
click at [269, 205] on div "} .set_item.active .set_thumbnail { width : 3.75 em ; transition : width 0.3 s …" at bounding box center [439, 221] width 430 height 283
click at [266, 152] on div "} .set_item.active .set_thumbnail { width : 3.75 em ; transition : width 0.3 s …" at bounding box center [439, 221] width 430 height 283
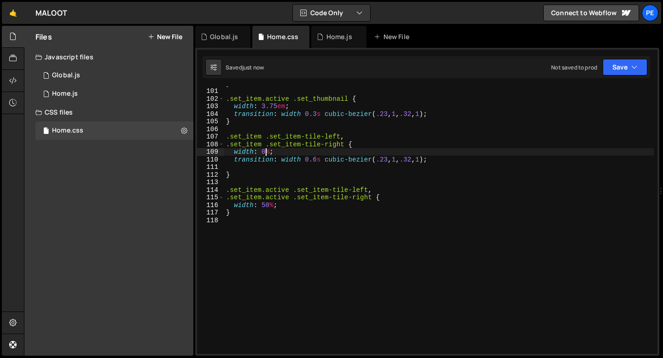
click at [243, 151] on div "} .set_item.active .set_thumbnail { width : 3.75 em ; transition : width 0.3 s …" at bounding box center [439, 221] width 430 height 283
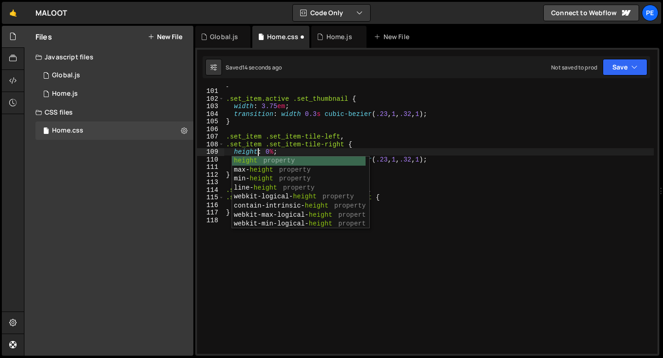
scroll to position [0, 2]
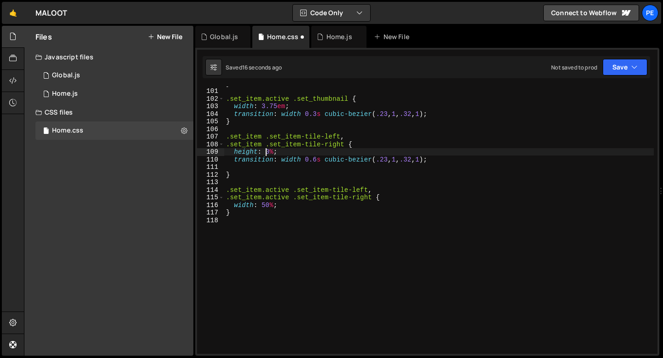
click at [264, 152] on div "} .set_item.active .set_thumbnail { width : 3.75 em ; transition : width 0.3 s …" at bounding box center [439, 221] width 430 height 283
click at [246, 204] on div "} .set_item.active .set_thumbnail { width : 3.75 em ; transition : width 0.3 s …" at bounding box center [439, 221] width 430 height 283
click at [245, 204] on div "} .set_item.active .set_thumbnail { width : 3.75 em ; transition : width 0.3 s …" at bounding box center [439, 221] width 430 height 283
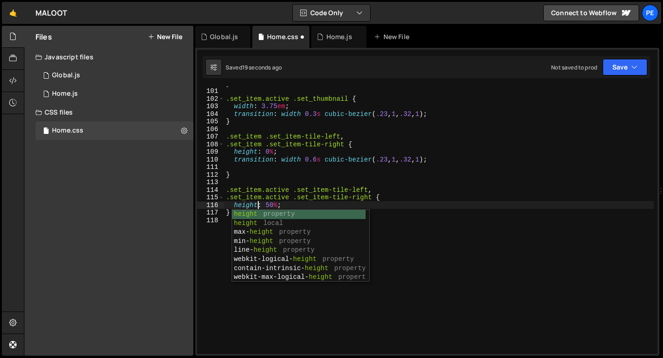
click at [270, 204] on div "} .set_item.active .set_thumbnail { width : 3.75 em ; transition : width 0.3 s …" at bounding box center [439, 221] width 430 height 283
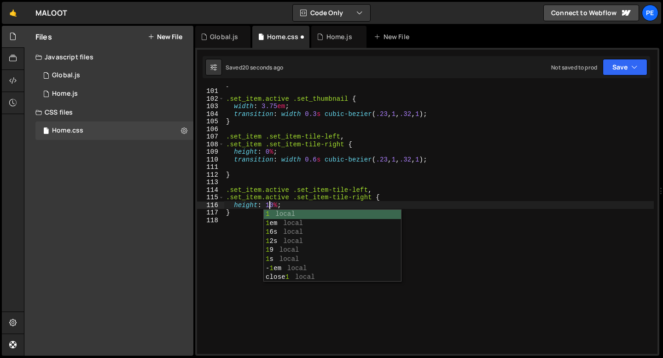
scroll to position [0, 3]
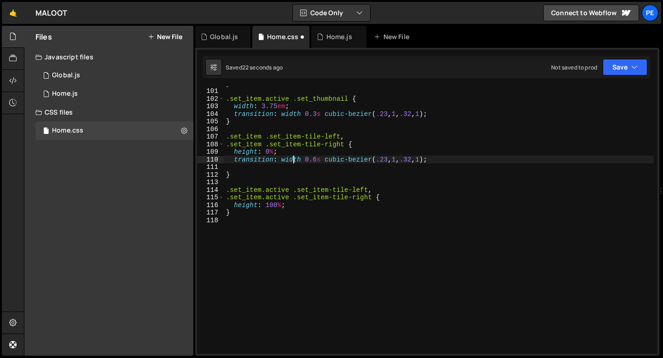
click at [295, 158] on div "} .set_item.active .set_thumbnail { width : 3.75 em ; transition : width 0.3 s …" at bounding box center [439, 221] width 430 height 283
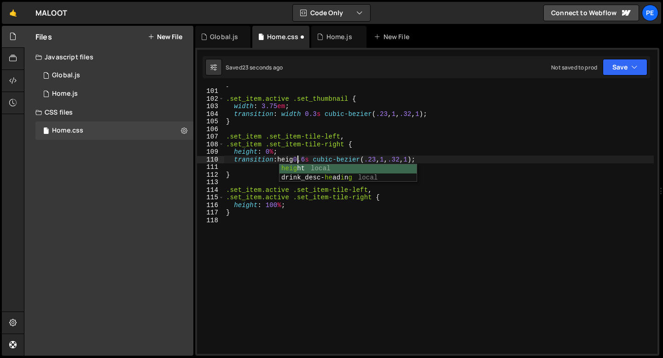
scroll to position [0, 5]
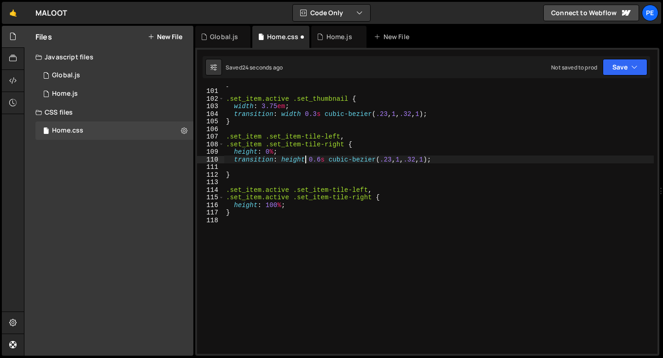
click at [321, 156] on div "} .set_item.active .set_thumbnail { width : 3.75 em ; transition : width 0.3 s …" at bounding box center [439, 221] width 430 height 283
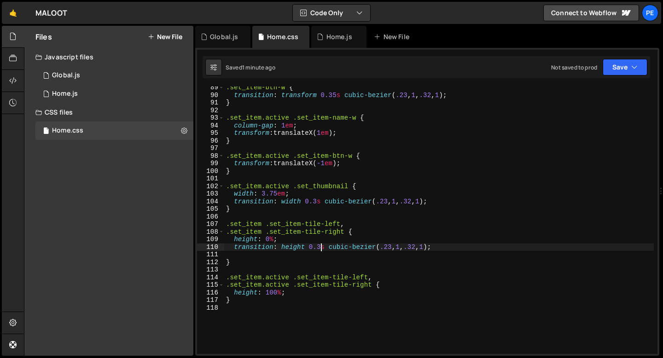
scroll to position [671, 0]
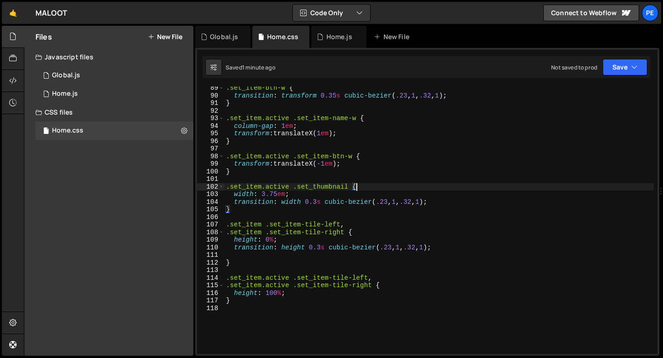
click at [367, 187] on div ".set_item-btn-w { transition : transform 0.35 s cubic-bezier ( .23 , 1 , .32 , …" at bounding box center [439, 225] width 430 height 283
type textarea ".set_item.active .set_thumbnail {"
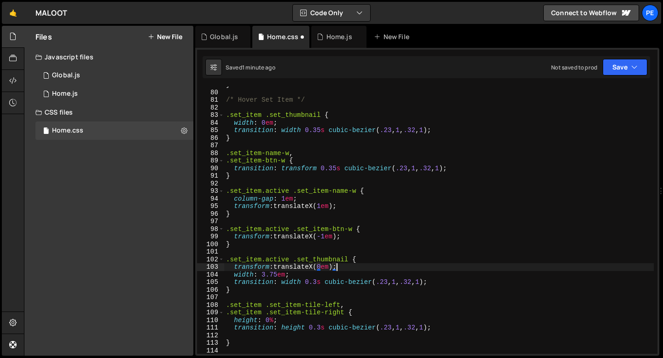
scroll to position [598, 0]
click at [343, 268] on div "} /* Hover Set Item */ .set_item .set_thumbnail { width : 0 em ; transition : w…" at bounding box center [439, 222] width 430 height 283
click at [294, 284] on div "} /* Hover Set Item */ .set_item .set_thumbnail { width : 0 em ; transition : w…" at bounding box center [439, 222] width 430 height 283
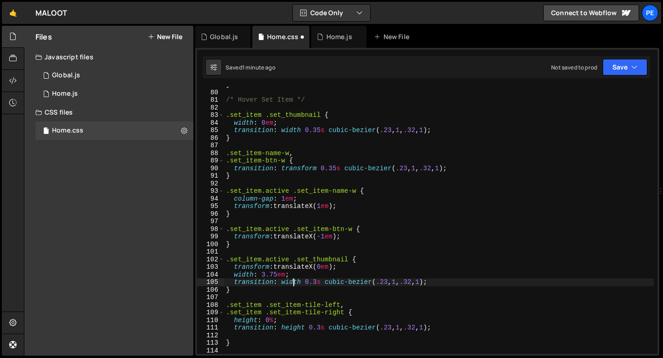
click at [294, 284] on div "} /* Hover Set Item */ .set_item .set_thumbnail { width : 0 em ; transition : w…" at bounding box center [439, 222] width 430 height 283
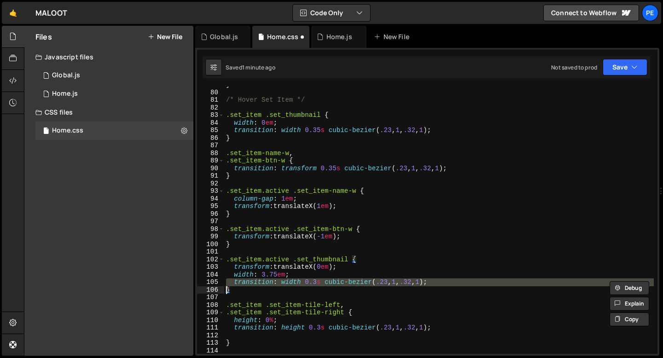
scroll to position [0, 0]
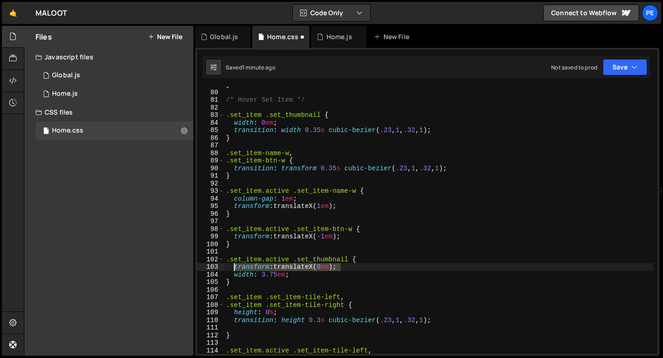
drag, startPoint x: 345, startPoint y: 268, endPoint x: 234, endPoint y: 268, distance: 110.1
click at [234, 268] on div "} /* Hover Set Item */ .set_item .set_thumbnail { width : 0 em ; transition : w…" at bounding box center [439, 222] width 430 height 283
click at [304, 125] on div "} /* Hover Set Item */ .set_item .set_thumbnail { width : 0 em ; transition : w…" at bounding box center [439, 222] width 430 height 283
type textarea "width: 0em;"
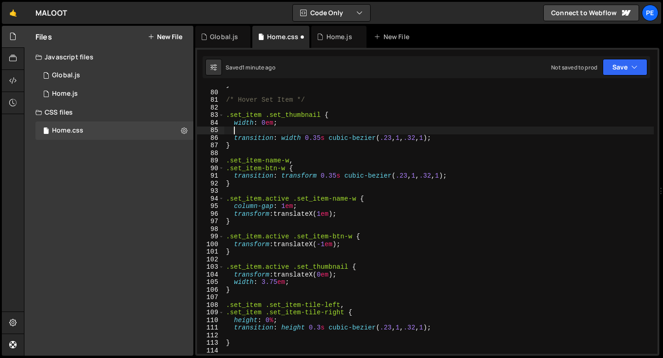
paste textarea "transform: translateX(0em);"
click at [321, 129] on div "} /* Hover Set Item */ .set_item .set_thumbnail { width : 0 em ; transform : tr…" at bounding box center [439, 222] width 430 height 283
click at [292, 138] on div "} /* Hover Set Item */ .set_item .set_thumbnail { width : 0 em ; transform : tr…" at bounding box center [439, 222] width 430 height 283
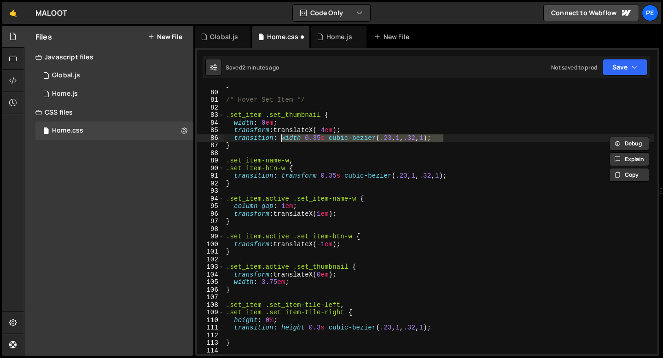
drag, startPoint x: 445, startPoint y: 138, endPoint x: 281, endPoint y: 140, distance: 164.5
click at [281, 140] on div "} /* Hover Set Item */ .set_item .set_thumbnail { width : 0 em ; transform : tr…" at bounding box center [439, 222] width 430 height 283
click at [452, 139] on div "} /* Hover Set Item */ .set_item .set_thumbnail { width : 0 em ; transform : tr…" at bounding box center [439, 221] width 430 height 268
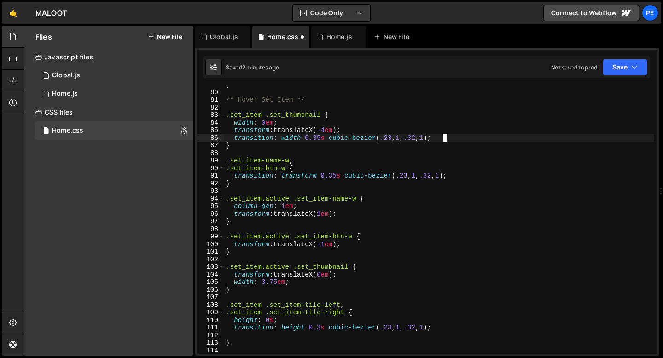
type textarea "transition: width 0.35s cubic-bezier(.23, 1, .32, 1);"
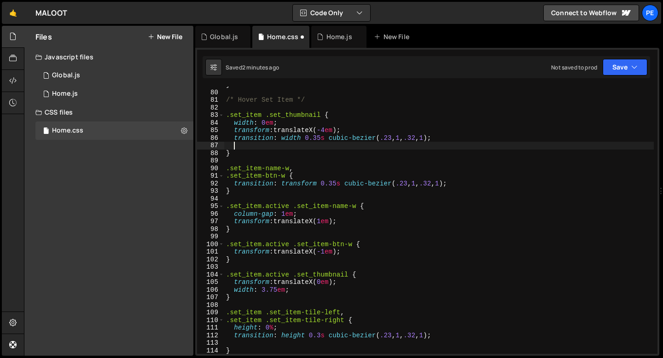
paste textarea "width 0.35s cubic-bezier(.23, 1, .32, 1);"
click at [237, 146] on div "} /* Hover Set Item */ .set_item .set_thumbnail { width : 0 em ; transform : tr…" at bounding box center [439, 222] width 430 height 283
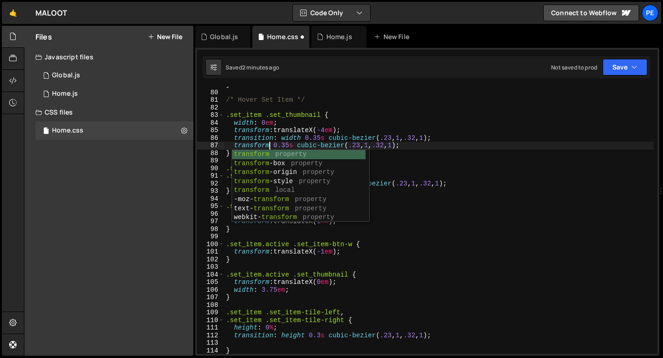
scroll to position [0, 3]
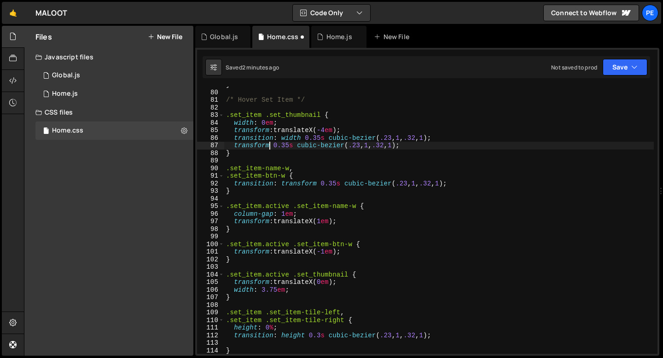
click at [449, 135] on div "} /* Hover Set Item */ .set_item .set_thumbnail { width : 0 em ; transform : tr…" at bounding box center [439, 222] width 430 height 283
click at [284, 215] on div "} /* Hover Set Item */ .set_item .set_thumbnail { width : 0 em ; transform : tr…" at bounding box center [439, 222] width 430 height 283
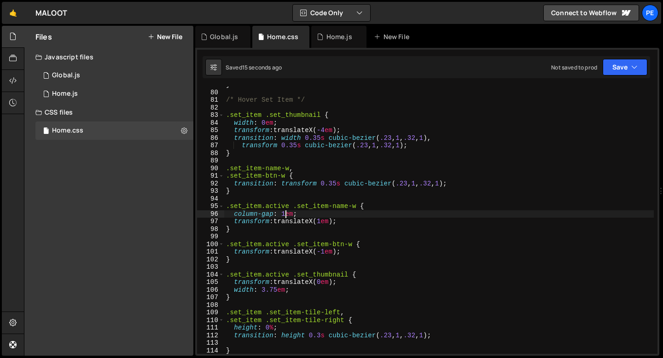
scroll to position [0, 5]
click at [329, 132] on div "} /* Hover Set Item */ .set_item .set_thumbnail { width : 0 em ; transform : tr…" at bounding box center [439, 222] width 430 height 283
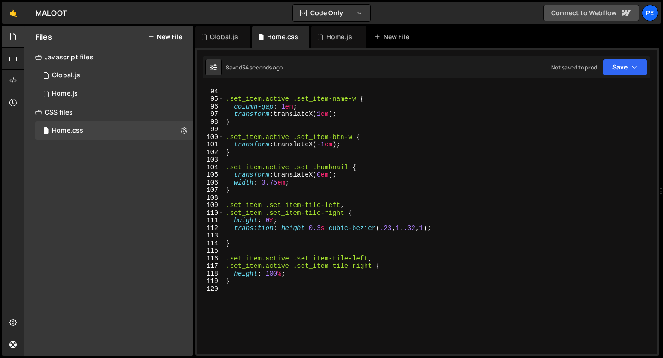
scroll to position [706, 0]
click at [245, 218] on div "} .set_item.active .set_item-name-w { column-gap : 1 em ; transform : translate…" at bounding box center [439, 221] width 430 height 283
click at [288, 230] on div "} .set_item.active .set_item-name-w { column-gap : 1 em ; transform : translate…" at bounding box center [439, 221] width 430 height 283
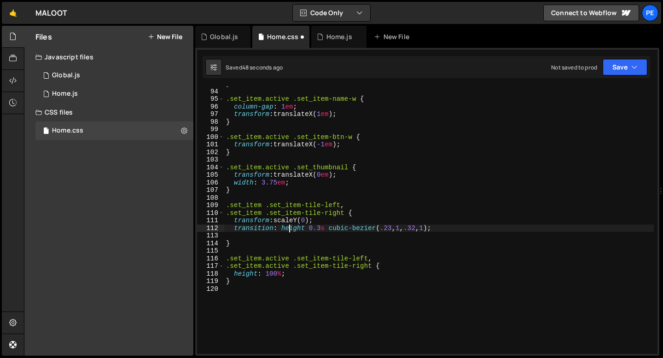
click at [288, 230] on div "} .set_item.active .set_item-name-w { column-gap : 1 em ; transform : translate…" at bounding box center [439, 221] width 430 height 283
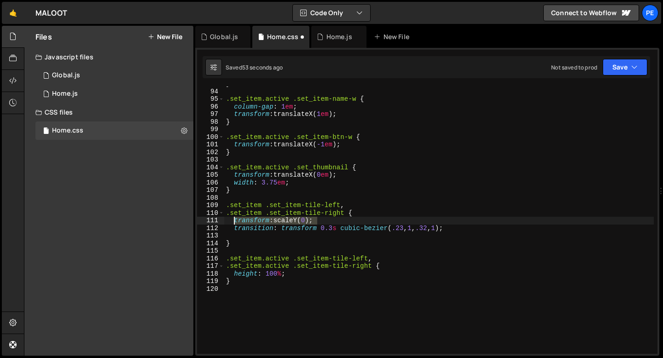
drag, startPoint x: 319, startPoint y: 220, endPoint x: 235, endPoint y: 220, distance: 83.8
click at [235, 220] on div "} .set_item.active .set_item-name-w { column-gap : 1 em ; transform : translate…" at bounding box center [439, 221] width 430 height 283
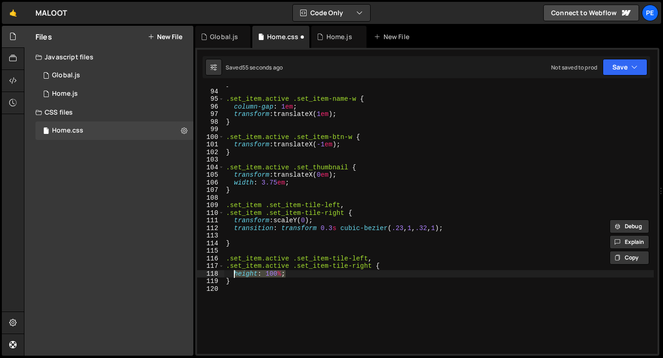
drag, startPoint x: 293, startPoint y: 275, endPoint x: 234, endPoint y: 275, distance: 59.0
click at [234, 275] on div "} .set_item.active .set_item-name-w { column-gap : 1 em ; transform : translate…" at bounding box center [439, 221] width 430 height 283
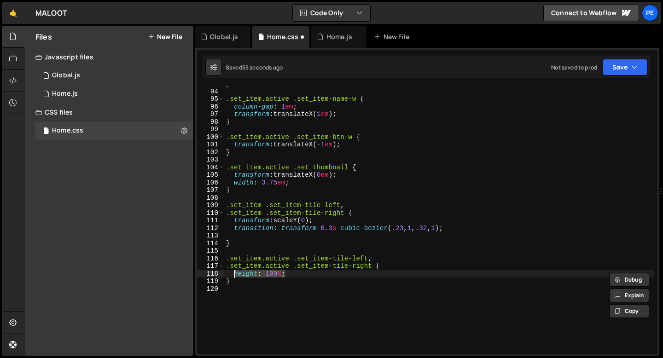
paste textarea "transform: scaleY(0)"
click at [310, 272] on div "} .set_item.active .set_item-name-w { column-gap : 1 em ; transform : translate…" at bounding box center [439, 221] width 430 height 283
click at [352, 182] on div "} .set_item.active .set_item-name-w { column-gap : 1 em ; transform : translate…" at bounding box center [439, 221] width 430 height 283
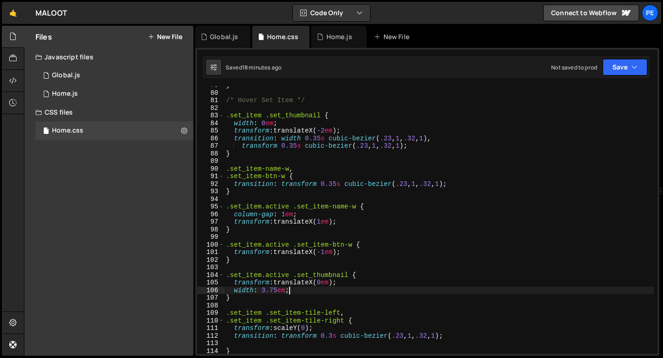
scroll to position [598, 0]
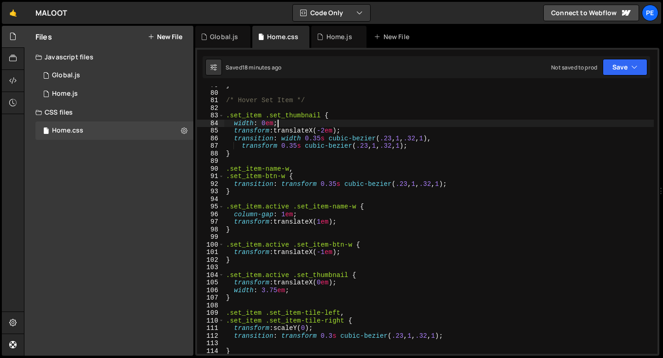
click at [296, 123] on div "} /* Hover Set Item */ .set_item .set_thumbnail { width : 0 em ; transform : tr…" at bounding box center [439, 223] width 430 height 283
type textarea "width: 0em;"
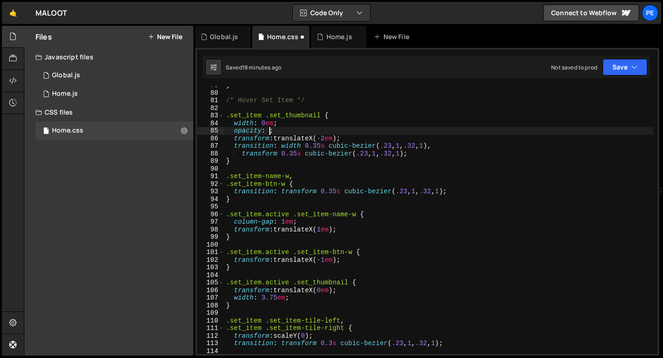
scroll to position [0, 3]
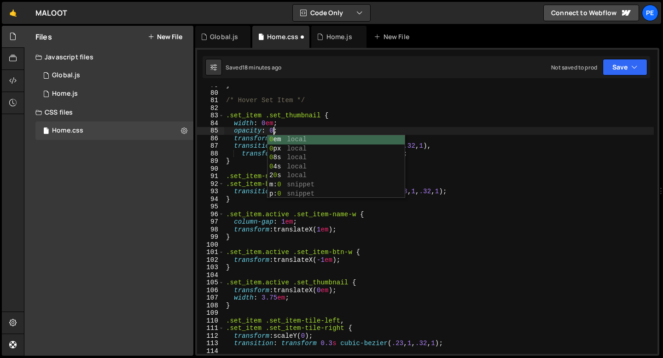
click at [298, 129] on div "} /* Hover Set Item */ .set_item .set_thumbnail { width : 0 em ; opacity : 0 ; …" at bounding box center [439, 223] width 430 height 283
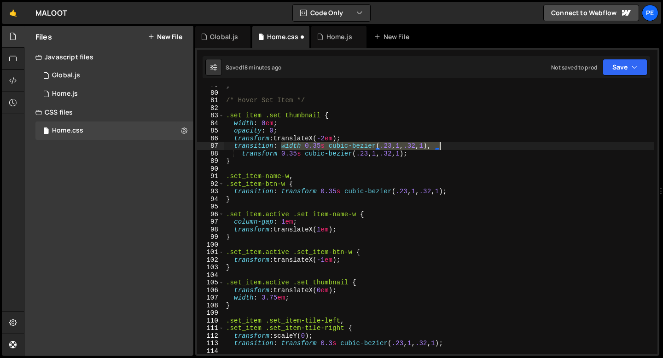
drag, startPoint x: 282, startPoint y: 146, endPoint x: 445, endPoint y: 146, distance: 163.1
click at [445, 146] on div "} /* Hover Set Item */ .set_item .set_thumbnail { width : 0 em ; opacity : 0 ; …" at bounding box center [439, 223] width 430 height 283
type textarea "transition: width 0.35s cubic-bezier(.23, 1, .32, 1),"
click at [446, 146] on div "} /* Hover Set Item */ .set_item .set_thumbnail { width : 0 em ; opacity : 0 ; …" at bounding box center [439, 221] width 430 height 268
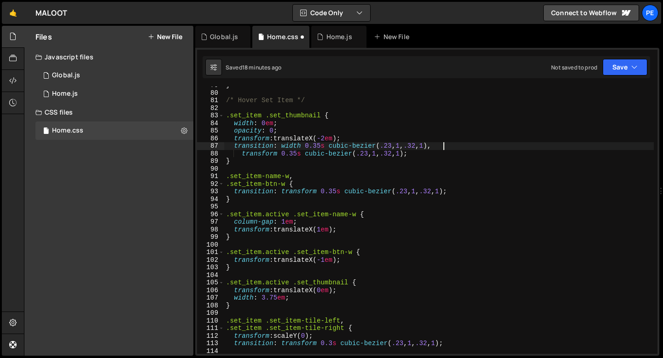
paste textarea "width 0.35s cubic-bezier(.23, 1, .32, 1),"
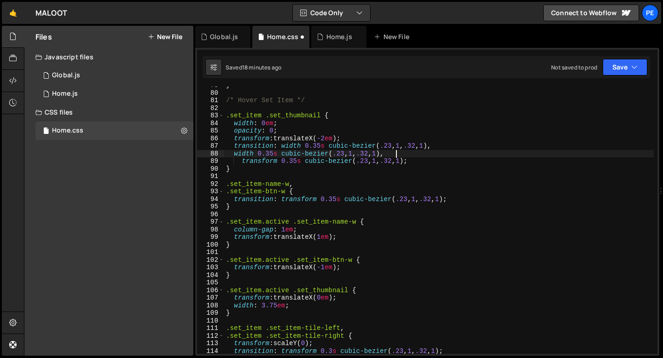
click at [235, 152] on div "} /* Hover Set Item */ .set_item .set_thumbnail { width : 0 em ; opacity : 0 ; …" at bounding box center [439, 223] width 430 height 283
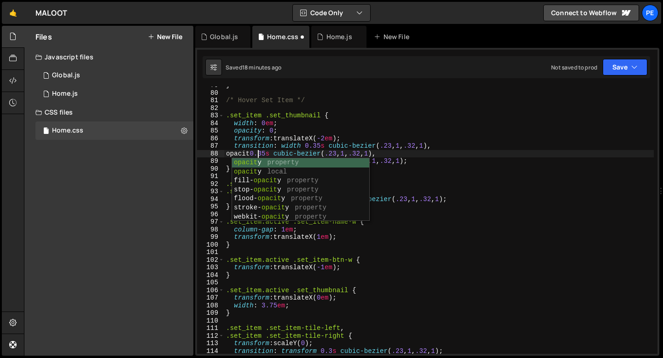
scroll to position [0, 2]
click at [281, 153] on div "} /* Hover Set Item */ .set_item .set_thumbnail { width : 0 em ; opacity : 0 ; …" at bounding box center [439, 223] width 430 height 283
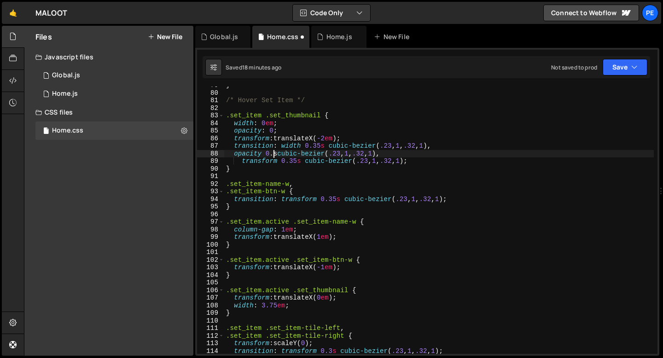
scroll to position [0, 4]
drag, startPoint x: 291, startPoint y: 152, endPoint x: 400, endPoint y: 153, distance: 109.6
click at [400, 153] on div "} /* Hover Set Item */ .set_item .set_thumbnail { width : 0 em ; opacity : 0 ; …" at bounding box center [439, 223] width 430 height 283
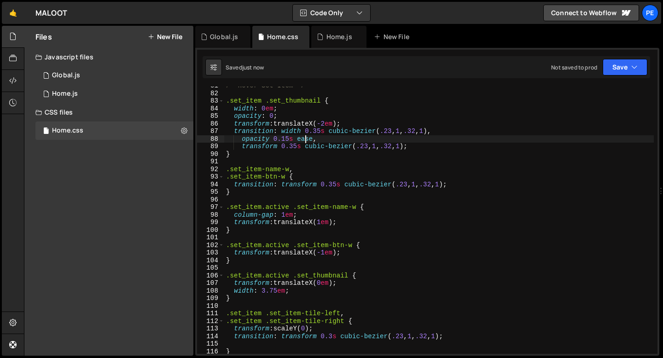
click at [352, 282] on div "/* Hover Set Item */ .set_item .set_thumbnail { width : 0 em ; opacity : 0 ; tr…" at bounding box center [439, 223] width 430 height 283
type textarea "transform: translateX(0em);"
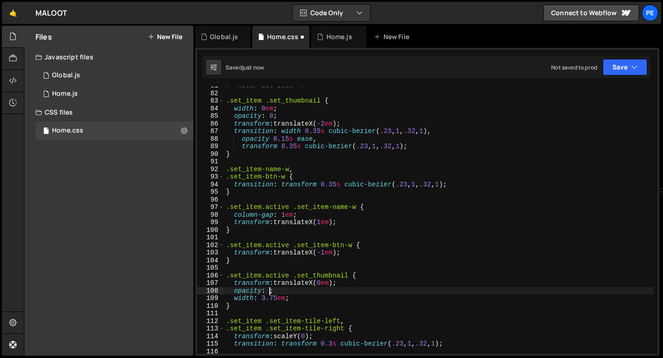
scroll to position [0, 3]
type textarea "opacity: 1;"
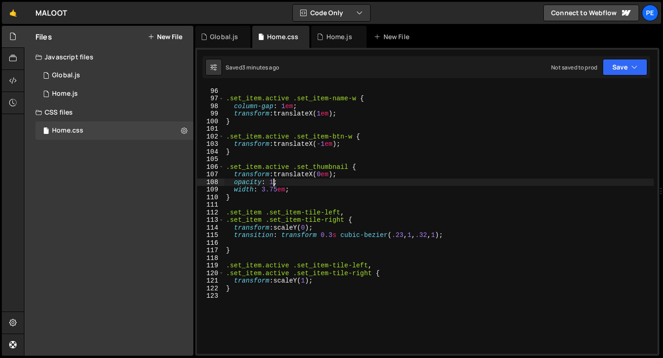
scroll to position [748, 0]
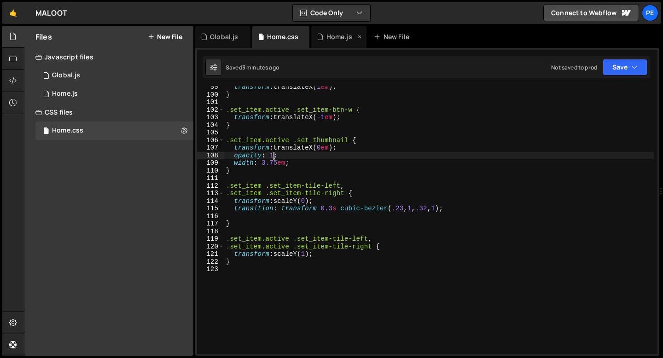
click at [338, 42] on div "Home.js" at bounding box center [338, 37] width 55 height 22
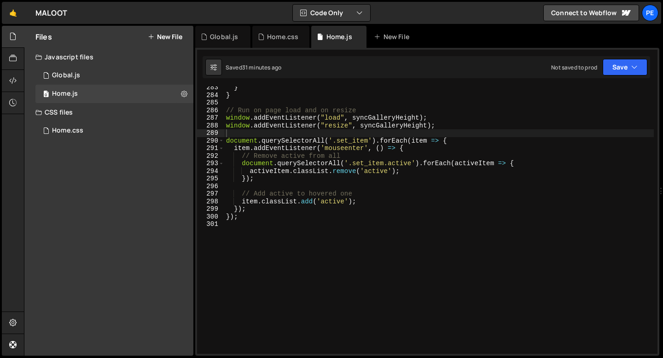
scroll to position [2150, 0]
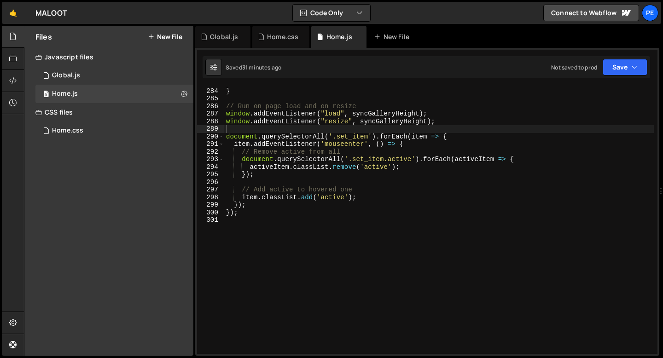
click at [257, 222] on div "} } // Run on page load and on resize window . addEventListener ( "load" , sync…" at bounding box center [439, 221] width 430 height 283
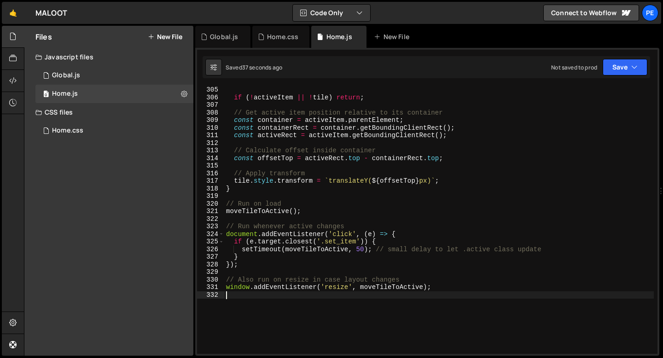
scroll to position [2312, 0]
click at [278, 37] on div "Home.css" at bounding box center [282, 36] width 31 height 9
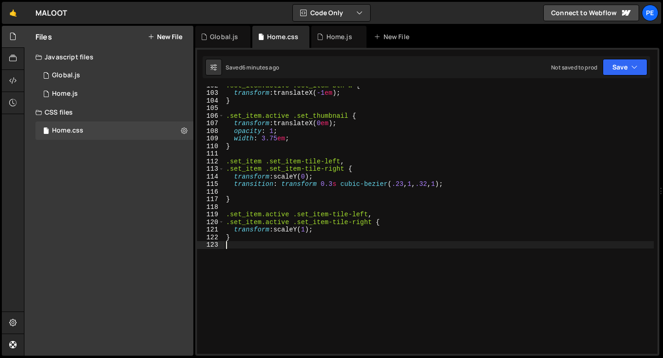
scroll to position [0, 0]
click at [243, 250] on div ".set_item.active .set_item-btn-w { transform : translateX( -1 em ) ; } .set_ite…" at bounding box center [439, 223] width 430 height 283
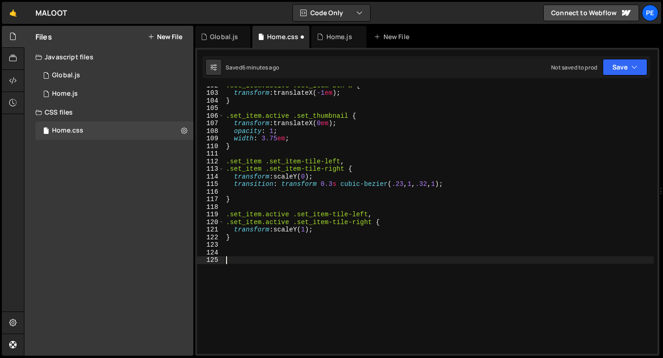
paste textarea "}"
type textarea "}"
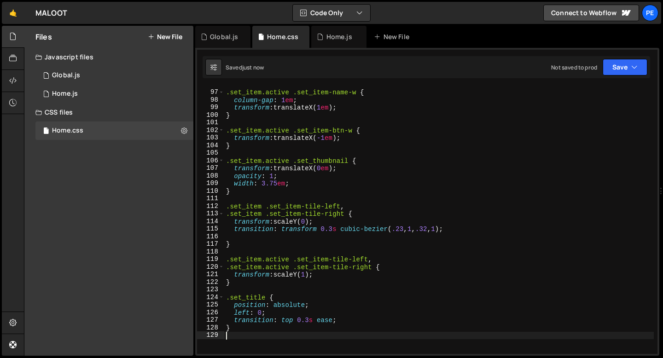
scroll to position [599, 0]
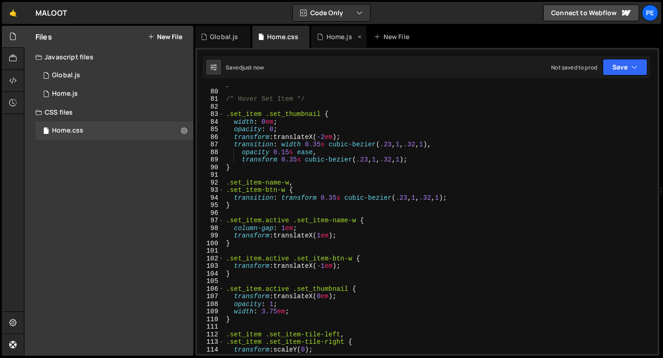
click at [332, 43] on div "Home.js" at bounding box center [338, 37] width 55 height 22
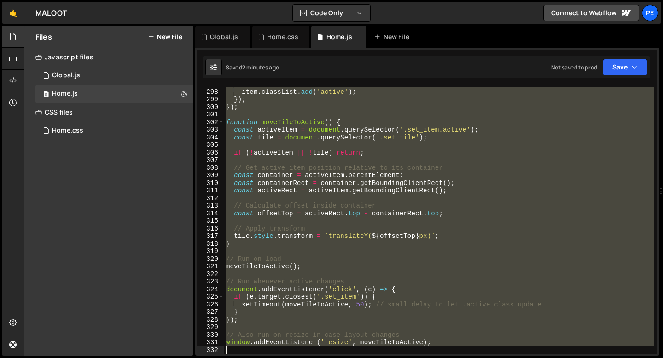
scroll to position [2256, 0]
drag, startPoint x: 226, startPoint y: 225, endPoint x: 266, endPoint y: 356, distance: 136.4
click at [266, 357] on div "Hold on a sec... Are you certain you wish to leave this page? Any changes you'v…" at bounding box center [331, 179] width 663 height 358
type textarea "window.addEventListener('resize', moveTileToActive);"
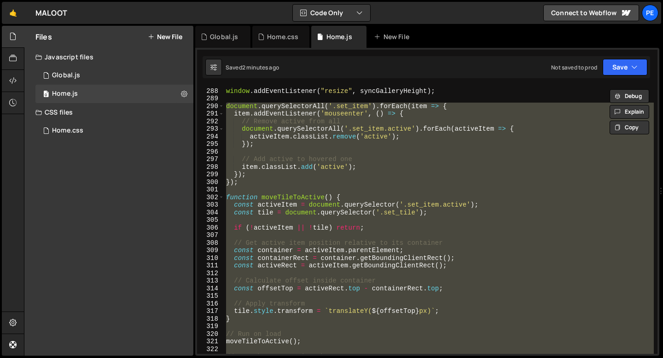
scroll to position [2143, 0]
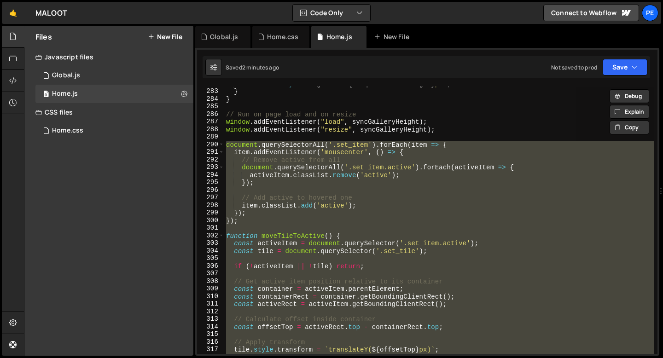
click at [269, 227] on div "container . style . height = ` ${ marquee . offsetHeight } px ` ; } } // Run on…" at bounding box center [439, 221] width 430 height 268
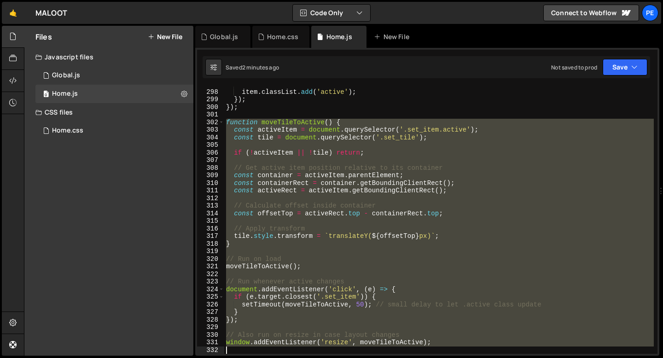
drag, startPoint x: 227, startPoint y: 235, endPoint x: 272, endPoint y: 356, distance: 128.9
click at [272, 357] on div "Hold on a sec... Are you certain you wish to leave this page? Any changes you'v…" at bounding box center [331, 179] width 663 height 358
type textarea "window.addEventListener('resize', moveTileToActive);"
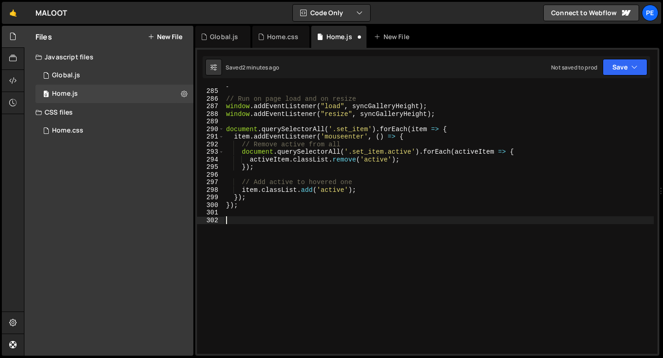
paste textarea "/"
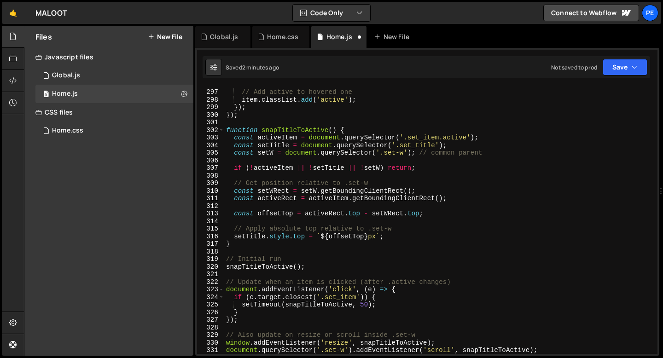
scroll to position [2244, 0]
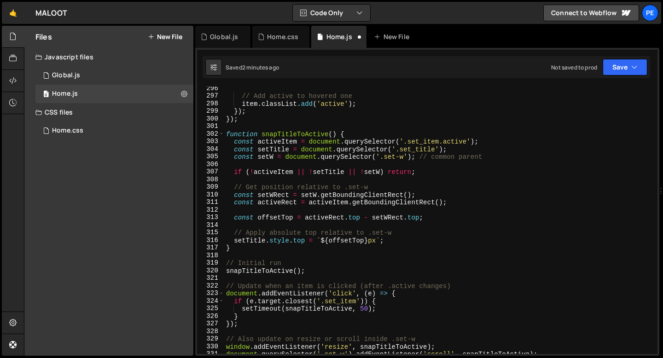
click at [256, 124] on div "// Add active to hovered one item . classList . add ( 'active' ) ; }) ; }) ; fu…" at bounding box center [439, 226] width 430 height 283
click at [396, 158] on div "// Add active to hovered one item . classList . add ( 'active' ) ; }) ; }) ; //…" at bounding box center [439, 226] width 430 height 283
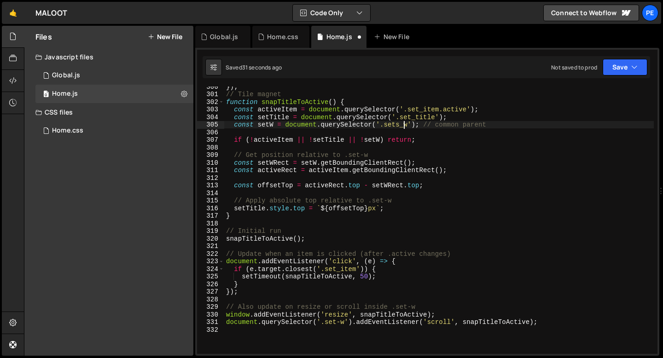
scroll to position [2283, 0]
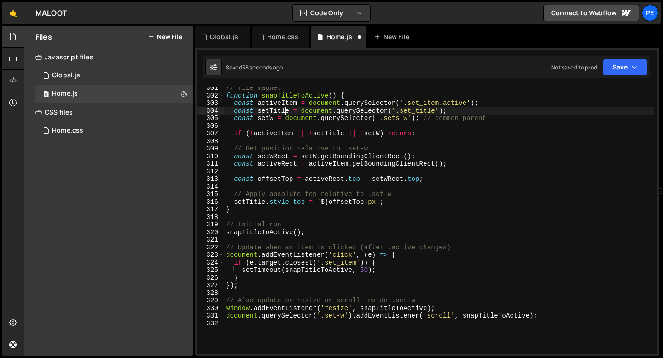
click at [285, 110] on div "// Tile magnet function snapTitleToActive ( ) { const activeItem = document . q…" at bounding box center [439, 225] width 430 height 283
click at [422, 110] on div "// Tile magnet function snapTitleToActive ( ) { const activeItem = document . q…" at bounding box center [439, 225] width 430 height 283
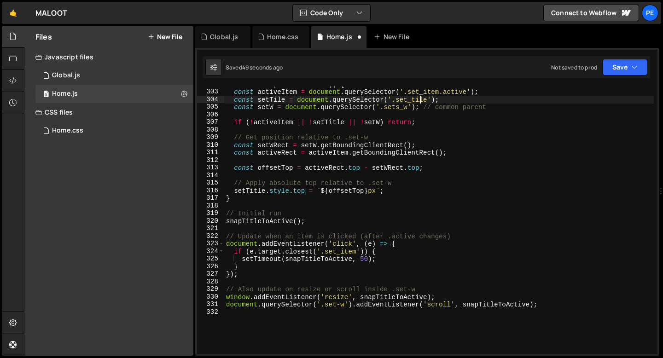
scroll to position [2294, 0]
click at [337, 123] on div "function snapTitleToActive ( ) { const activeItem = document . querySelector ( …" at bounding box center [439, 222] width 430 height 283
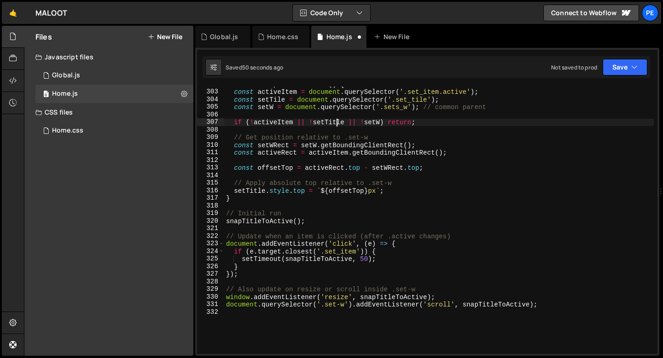
scroll to position [0, 12]
click at [332, 120] on div "function snapTitleToActive ( ) { const activeItem = document . querySelector ( …" at bounding box center [439, 222] width 430 height 283
paste textarea
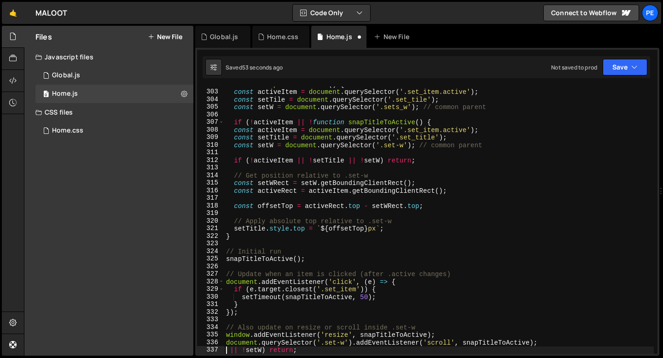
type textarea "if (!activeItem || !setTile || !setW) return;"
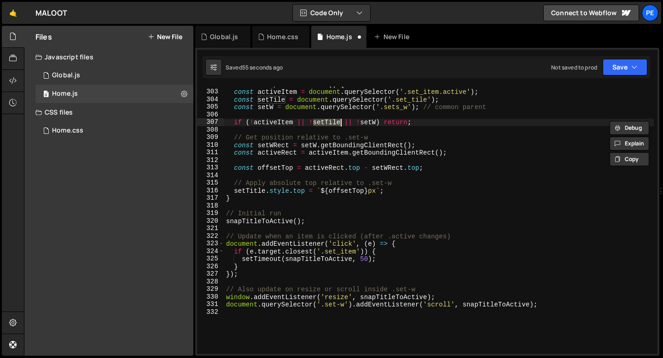
click at [364, 129] on div "function snapTitleToActive ( ) { const activeItem = document . querySelector ( …" at bounding box center [439, 222] width 430 height 283
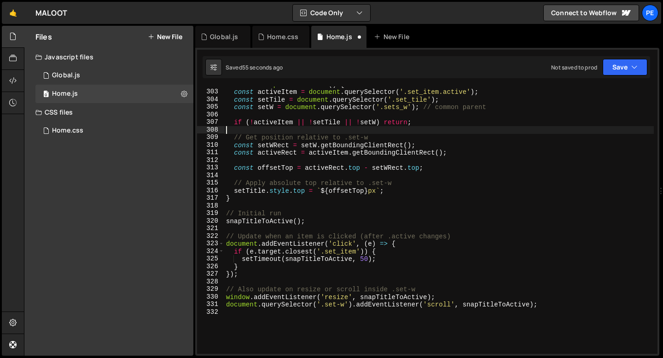
scroll to position [0, 0]
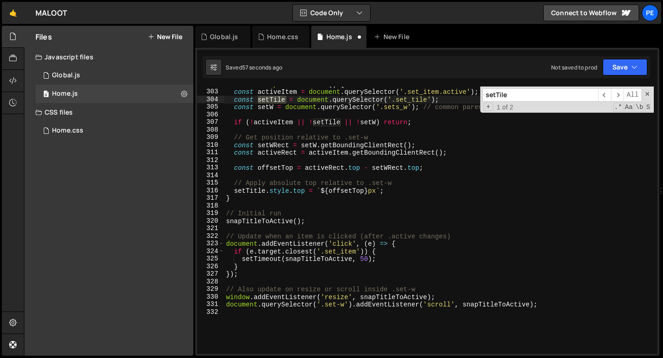
click at [502, 94] on input "setTile" at bounding box center [541, 94] width 116 height 13
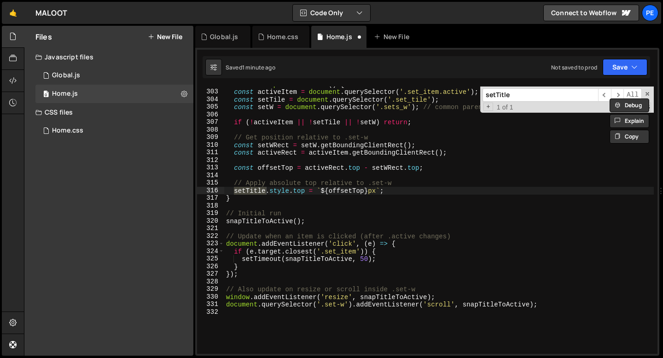
type input "setTitle"
click at [258, 191] on div "function snapTitleToActive ( ) { const activeItem = document . querySelector ( …" at bounding box center [439, 221] width 430 height 268
click at [336, 214] on div "function snapTitleToActive ( ) { const activeItem = document . querySelector ( …" at bounding box center [439, 222] width 430 height 283
type textarea "// Initial run"
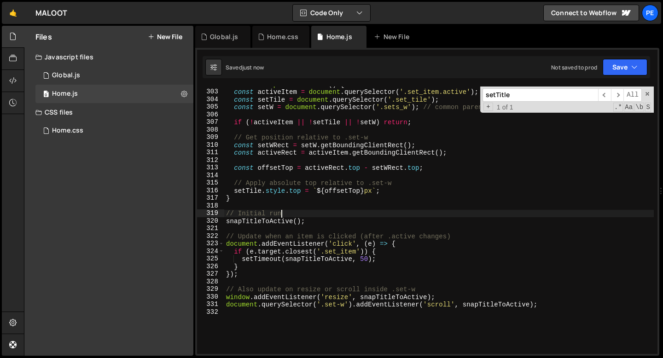
click at [649, 92] on span at bounding box center [647, 94] width 6 height 6
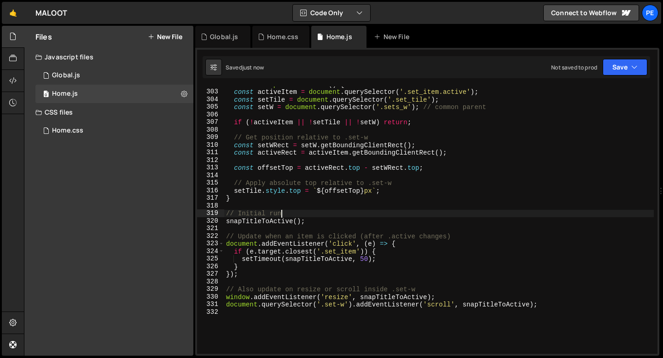
click at [357, 162] on div "function snapTitleToActive ( ) { const activeItem = document . querySelector ( …" at bounding box center [439, 222] width 430 height 283
click at [334, 214] on div "function snapTitleToActive ( ) { const activeItem = document . querySelector ( …" at bounding box center [439, 222] width 430 height 283
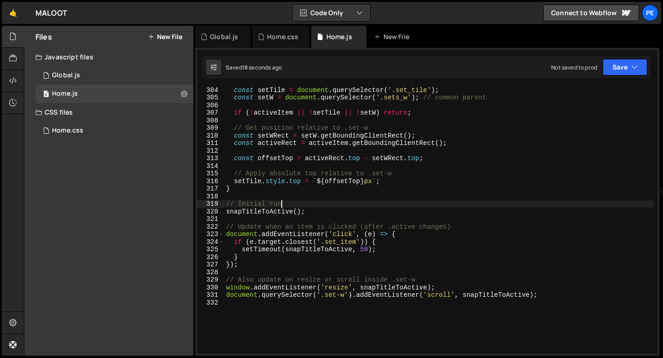
scroll to position [2305, 0]
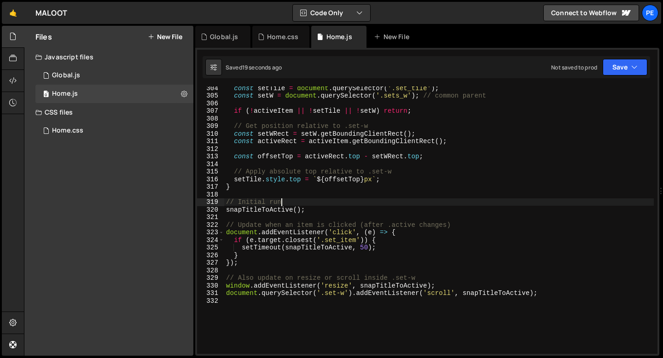
click at [336, 293] on div "const setTile = document . querySelector ( '.set_tile' ) ; const setW = documen…" at bounding box center [439, 225] width 430 height 283
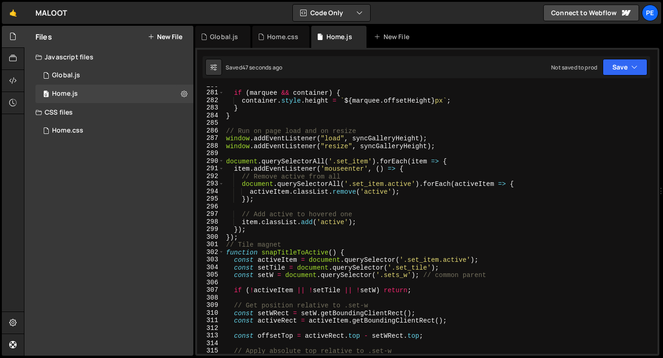
scroll to position [2137, 0]
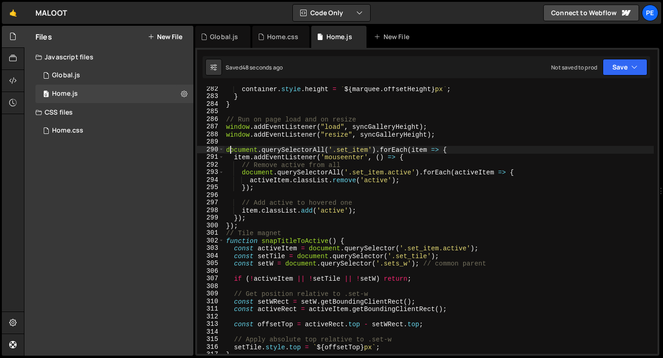
click at [228, 150] on div "container . style . height = ` ${ marquee . offsetHeight } px ` ; } } // Run on…" at bounding box center [439, 226] width 430 height 283
click at [246, 226] on div "container . style . height = ` ${ marquee . offsetHeight } px ` ; } } // Run on…" at bounding box center [439, 226] width 430 height 283
type textarea "});"
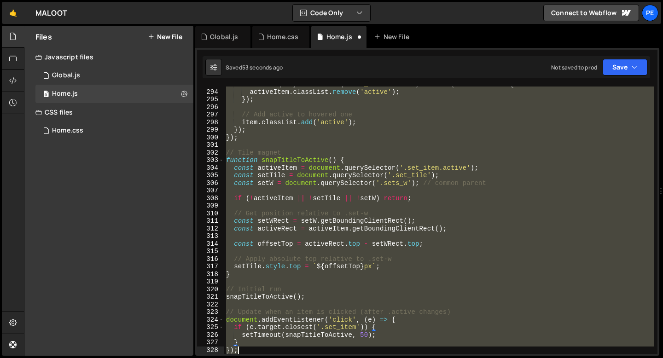
scroll to position [2263, 0]
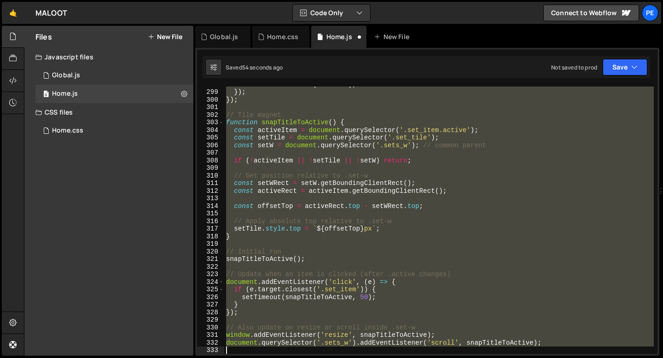
drag, startPoint x: 227, startPoint y: 151, endPoint x: 285, endPoint y: 349, distance: 206.7
click at [285, 349] on div "item . classList . add ( 'active' ) ; }) ; }) ; // Tile magnet function snapTit…" at bounding box center [439, 222] width 430 height 283
paste textarea "setTile"
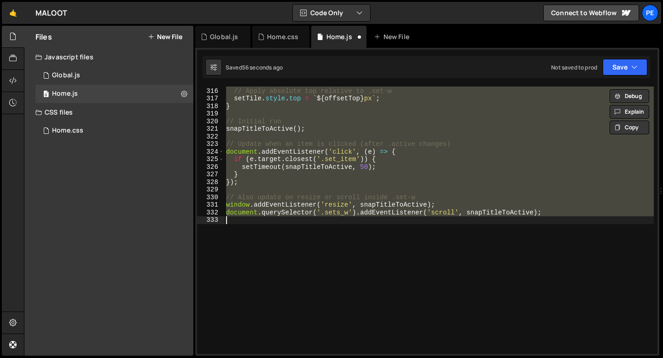
scroll to position [2394, 0]
type textarea "document.querySelector('.sets_w').addEventListener('scroll', snapTitleToActive);"
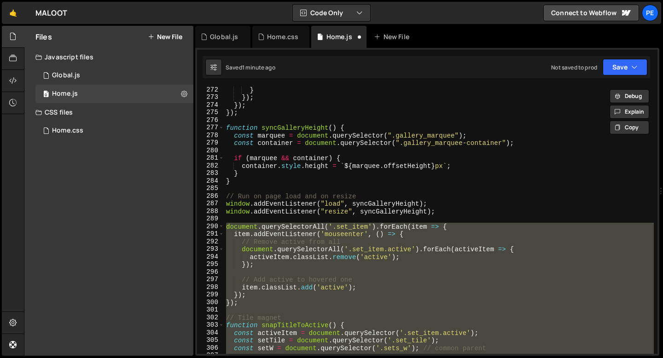
paste textarea
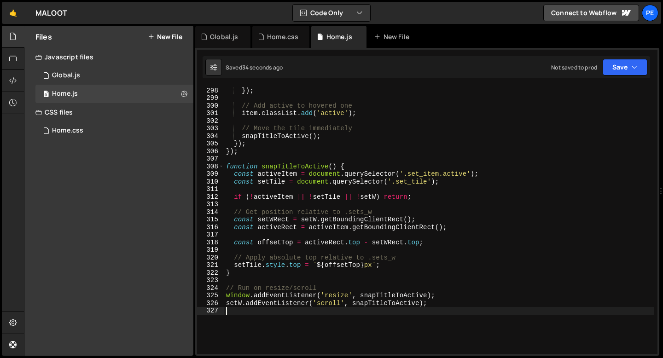
scroll to position [2271, 0]
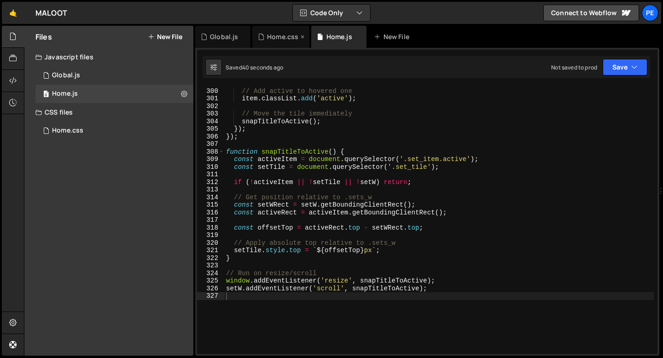
click at [277, 34] on div "Home.css" at bounding box center [282, 36] width 31 height 9
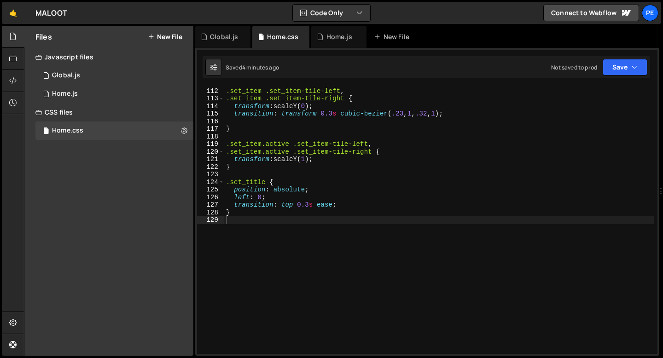
scroll to position [843, 0]
click at [265, 220] on div ".set_item .set_item-tile-left , .set_item .set_item-tile-right { transform : sc…" at bounding box center [439, 221] width 430 height 283
click at [330, 44] on div "Home.js" at bounding box center [338, 37] width 55 height 22
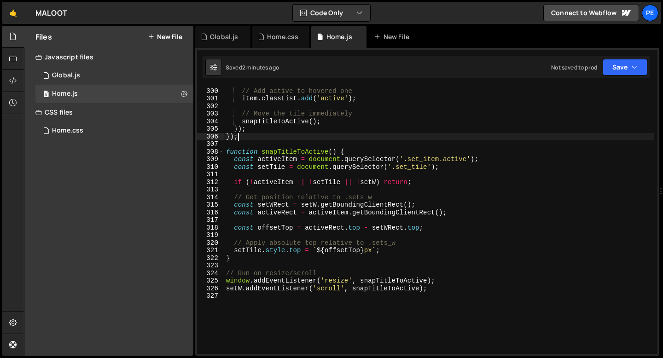
click at [330, 137] on div "// Add active to hovered one item . classList . add ( 'active' ) ; // Move the …" at bounding box center [439, 221] width 430 height 283
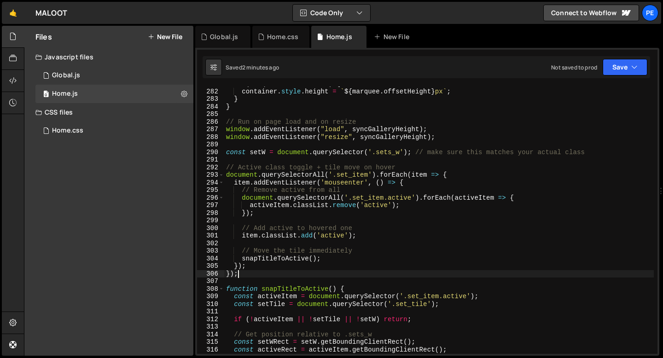
scroll to position [2135, 0]
click at [325, 154] on div "if ( marquee && container ) { container . style . height = ` ${ marquee . offse…" at bounding box center [439, 221] width 430 height 283
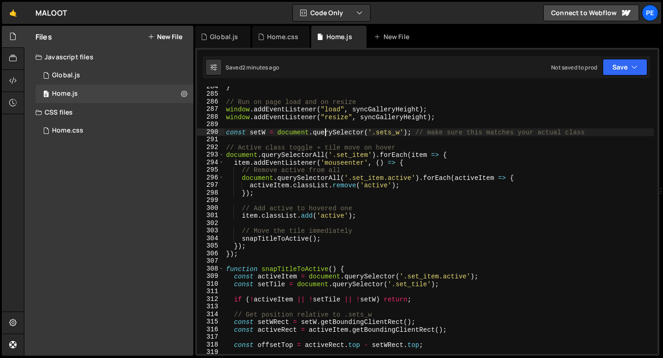
scroll to position [2154, 0]
click at [305, 250] on div "} // Run on page load and on resize window . addEventListener ( "load" , syncGa…" at bounding box center [439, 224] width 430 height 283
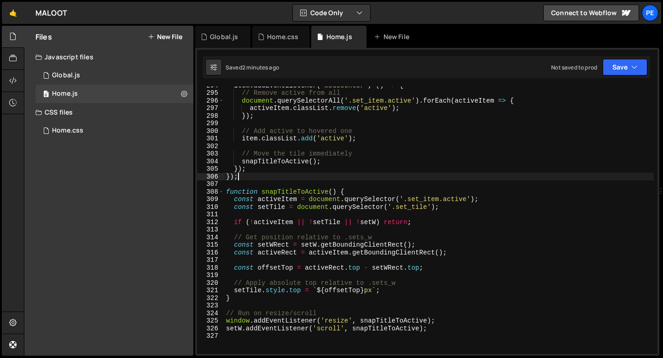
scroll to position [2232, 0]
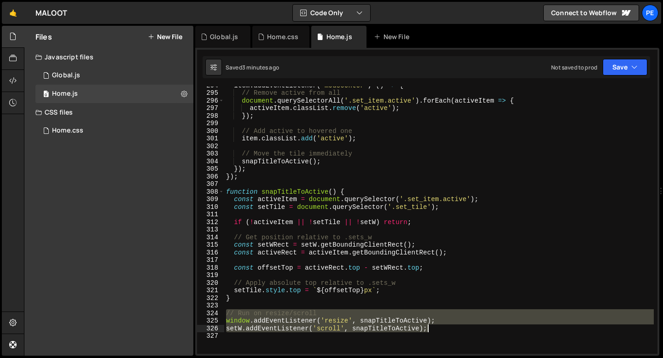
drag, startPoint x: 225, startPoint y: 314, endPoint x: 434, endPoint y: 328, distance: 209.7
click at [434, 328] on div "item . addEventListener ( 'mouseenter' , ( ) => { // Remove active from all doc…" at bounding box center [439, 223] width 430 height 283
type textarea "window.addEventListener('resize', snapTitleToActive); setW.addEventListener('sc…"
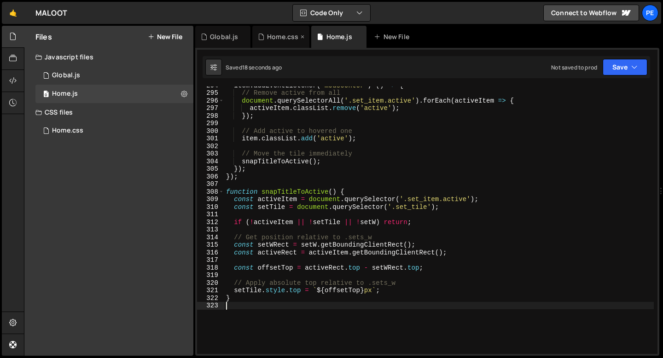
click at [286, 31] on div "Home.css" at bounding box center [280, 37] width 57 height 22
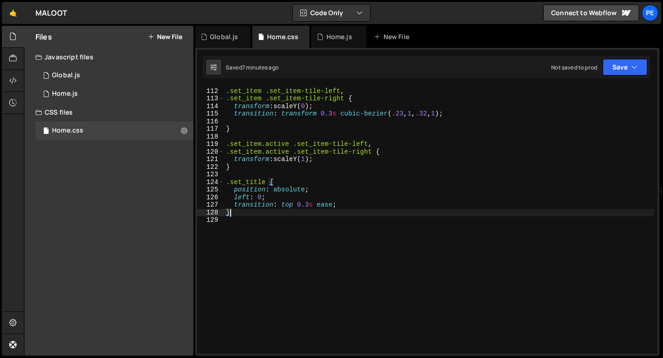
click at [236, 215] on div ".set_item .set_item-tile-left , .set_item .set_item-tile-right { transform : sc…" at bounding box center [439, 221] width 430 height 283
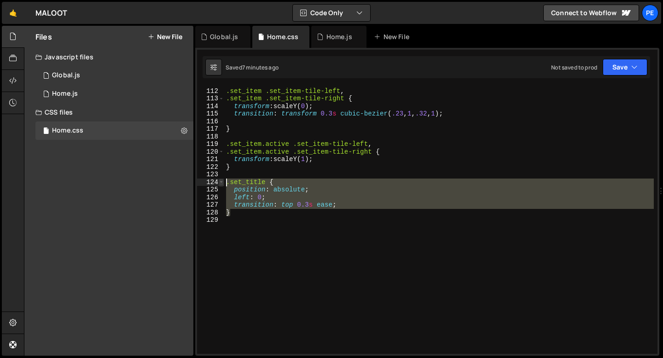
drag, startPoint x: 234, startPoint y: 215, endPoint x: 221, endPoint y: 182, distance: 34.9
click at [221, 182] on div "} 111 112 113 114 115 116 117 118 119 120 121 122 123 124 125 126 127 128 129 .…" at bounding box center [427, 221] width 461 height 268
click at [236, 196] on div ".set_item .set_item-tile-left , .set_item .set_item-tile-right { transform : sc…" at bounding box center [439, 221] width 430 height 268
click at [236, 196] on div ".set_item .set_item-tile-left , .set_item .set_item-tile-right { transform : sc…" at bounding box center [439, 221] width 430 height 283
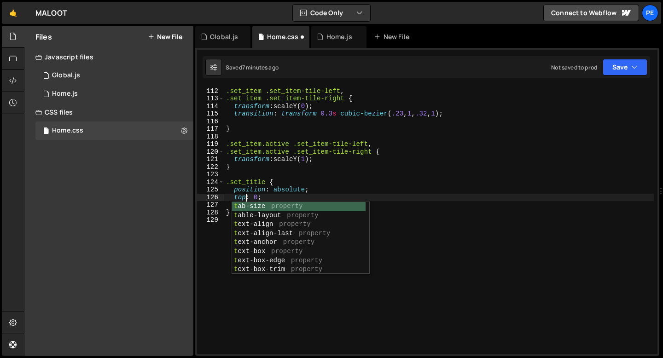
scroll to position [0, 1]
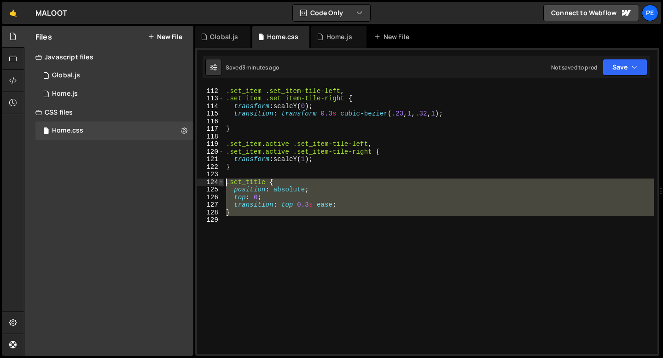
drag, startPoint x: 239, startPoint y: 217, endPoint x: 220, endPoint y: 183, distance: 38.3
click at [221, 183] on div "top: 0; 111 112 113 114 115 116 117 118 119 120 121 122 123 124 125 126 127 128…" at bounding box center [427, 221] width 461 height 268
paste textarea "}"
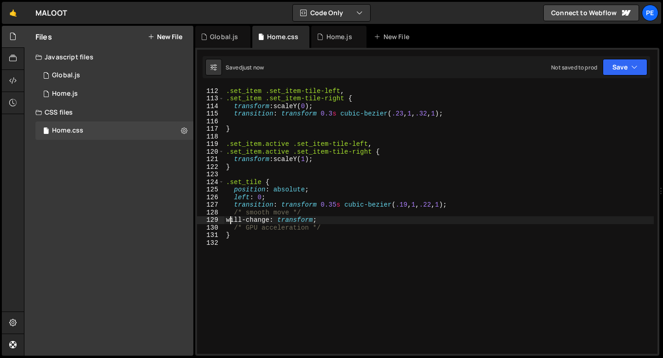
click at [264, 214] on div ".set_item .set_item-tile-left , .set_item .set_item-tile-right { transform : sc…" at bounding box center [439, 221] width 430 height 283
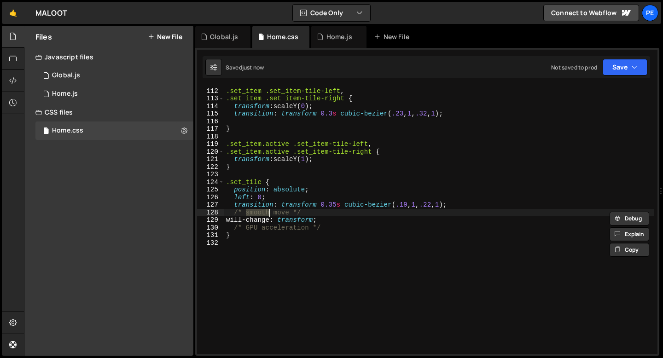
click at [264, 214] on div ".set_item .set_item-tile-left , .set_item .set_item-tile-right { transform : sc…" at bounding box center [439, 221] width 430 height 283
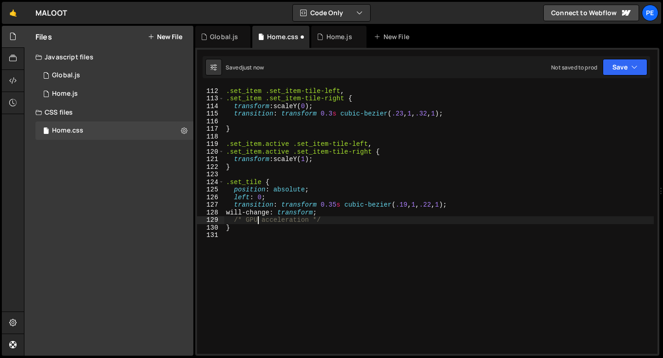
click at [258, 221] on div ".set_item .set_item-tile-left , .set_item .set_item-tile-right { transform : sc…" at bounding box center [439, 221] width 430 height 283
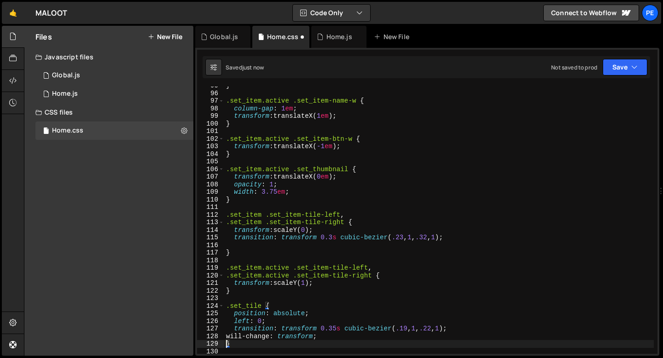
scroll to position [648, 0]
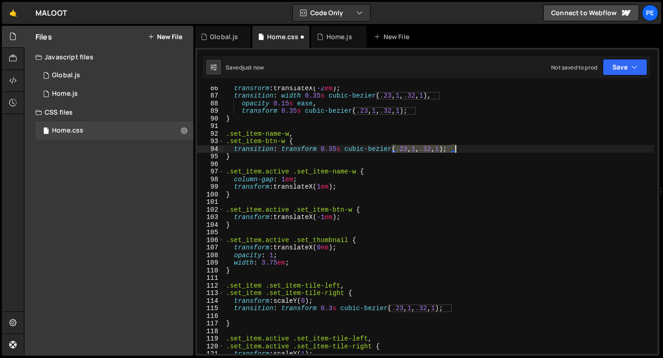
drag, startPoint x: 393, startPoint y: 148, endPoint x: 455, endPoint y: 151, distance: 62.3
click at [455, 151] on div "transform : translateX( -2 em ) ; transition : width 0.35 s cubic-bezier ( .23 …" at bounding box center [439, 225] width 430 height 283
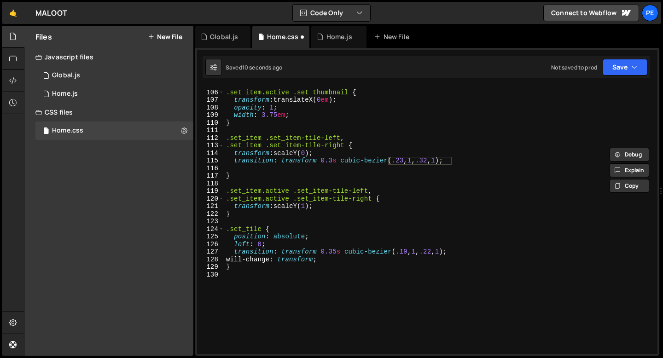
scroll to position [796, 0]
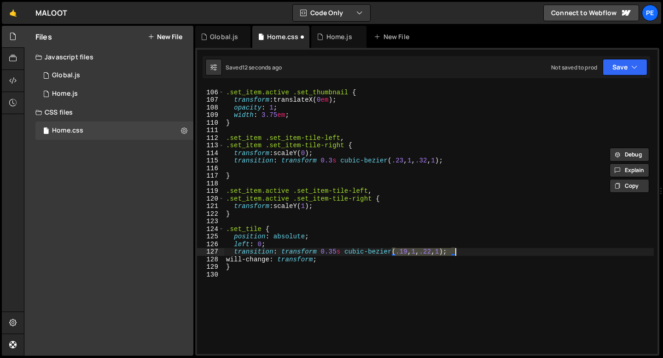
drag, startPoint x: 392, startPoint y: 253, endPoint x: 455, endPoint y: 253, distance: 62.2
click at [455, 252] on div ".set_item.active .set_thumbnail { transform : translateX( 0 em ) ; opacity : 1 …" at bounding box center [439, 222] width 430 height 283
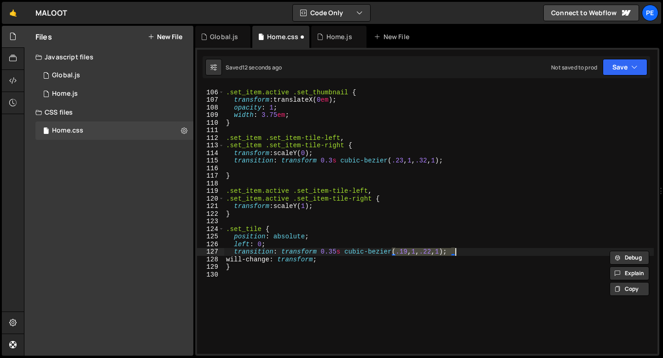
paste textarea "23, 1, .3"
type textarea "transition: transform 0.35s cubic-bezier(.23, 1, .32, 1);"
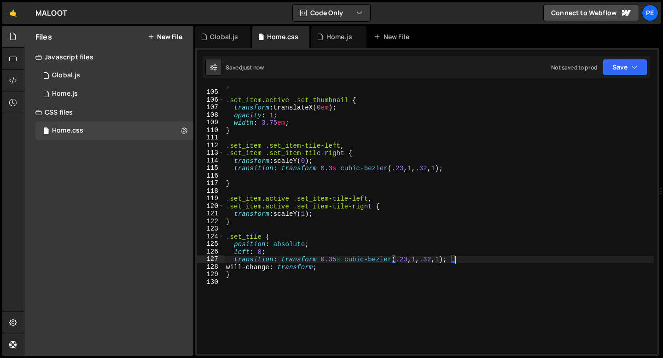
scroll to position [744, 0]
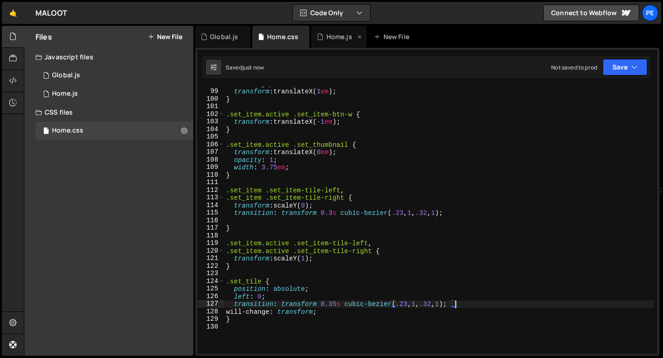
click at [323, 46] on div "Home.js" at bounding box center [338, 37] width 55 height 22
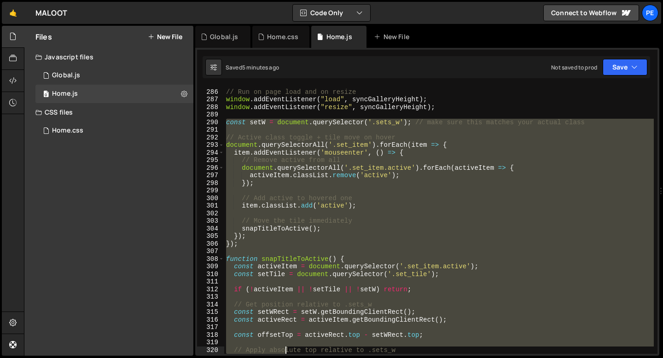
scroll to position [2187, 0]
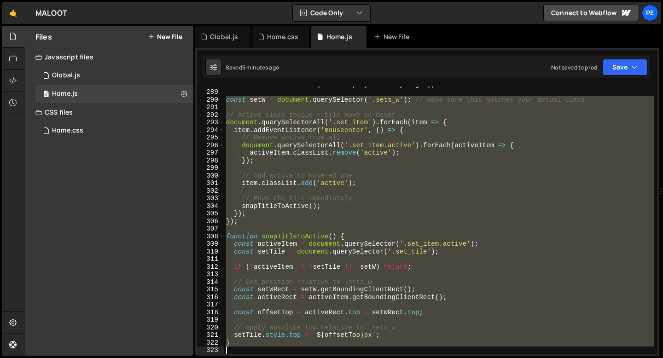
drag, startPoint x: 225, startPoint y: 184, endPoint x: 286, endPoint y: 347, distance: 173.9
click at [286, 347] on div "window . addEventListener ( "resize" , syncGalleryHeight ) ; const setW = docum…" at bounding box center [439, 222] width 430 height 283
type textarea "}"
paste textarea
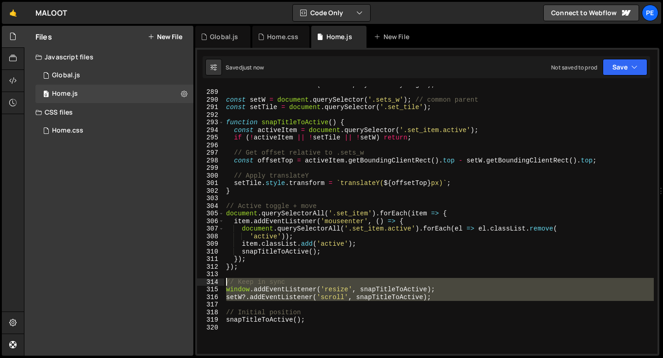
drag, startPoint x: 443, startPoint y: 303, endPoint x: 213, endPoint y: 282, distance: 231.3
click at [213, 282] on div "snapTitleToActive(); 288 289 290 291 292 293 294 295 296 297 298 299 300 301 30…" at bounding box center [427, 221] width 461 height 268
type textarea "// Keep in sync window.addEventListener('resize', snapTitleToActive);"
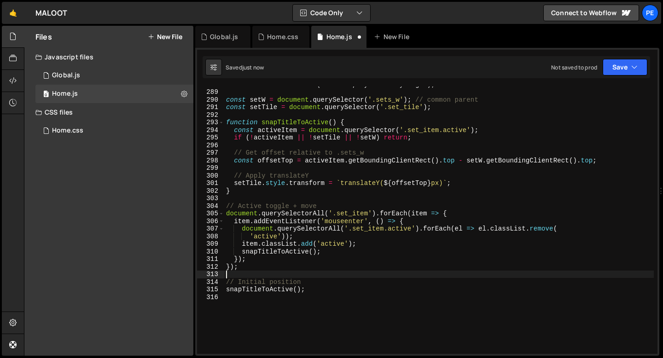
type textarea "});"
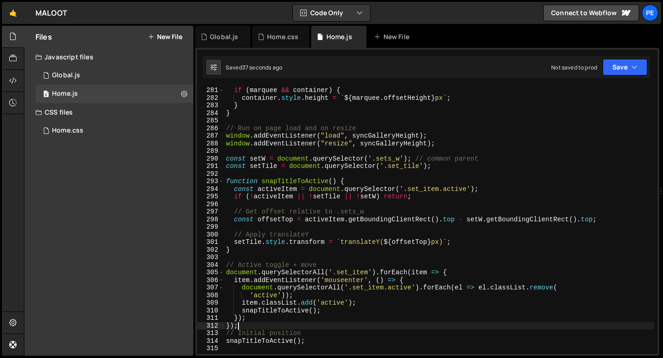
scroll to position [2128, 0]
click at [273, 38] on div "Home.css" at bounding box center [282, 36] width 31 height 9
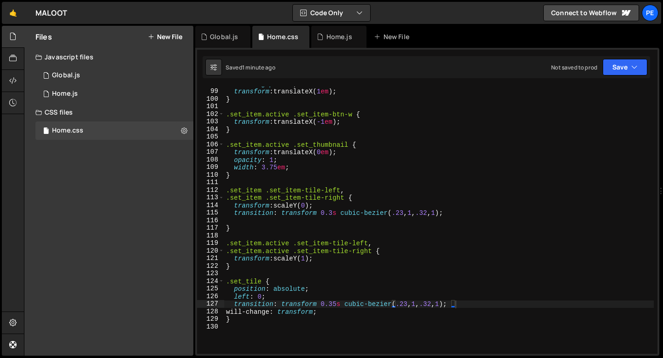
click at [335, 304] on div "column-gap : 1 em ; transform : translateX( 1 em ) ; } .set_item.active .set_it…" at bounding box center [439, 221] width 430 height 283
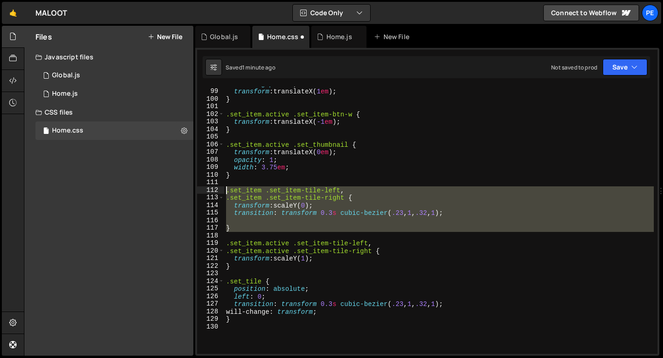
drag, startPoint x: 245, startPoint y: 233, endPoint x: 217, endPoint y: 192, distance: 49.6
click at [217, 192] on div "transition: transform 0.3s cubic-bezier(.23, 1, .32, 1); 98 99 100 101 102 103 …" at bounding box center [427, 221] width 461 height 268
type textarea ".set_item .set_item-tile-left, .set_item .set_item-tile-right {"
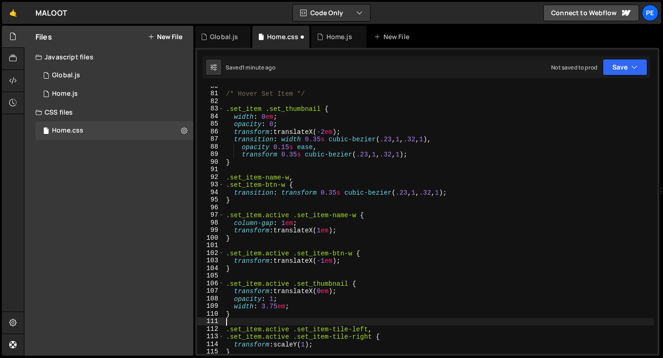
scroll to position [604, 0]
click at [336, 191] on div "/* Hover Set Item */ .set_item .set_thumbnail { width : 0 em ; opacity : 0 ; tr…" at bounding box center [439, 223] width 430 height 283
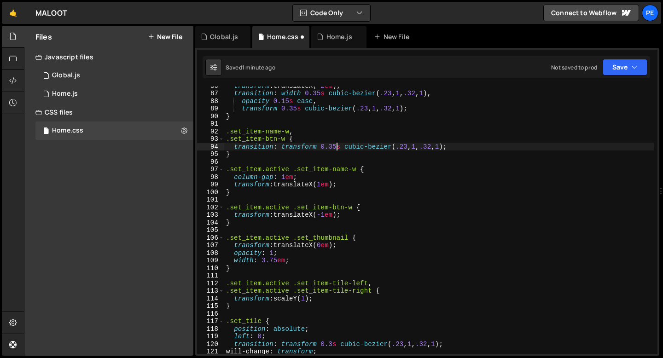
scroll to position [674, 0]
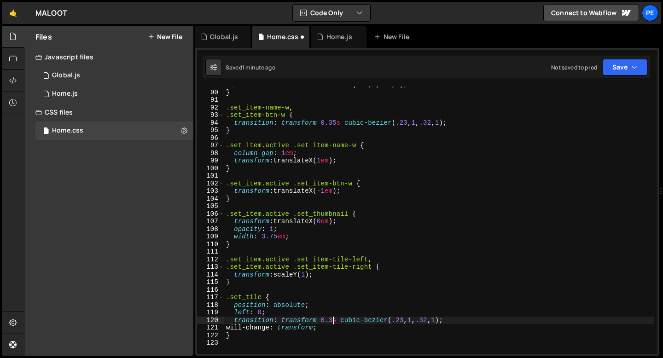
click at [333, 322] on div "transform 0.35 s cubic-bezier ( .23 , 1 , .32 , 1 ) ; } .set_item-name-w , .set…" at bounding box center [439, 222] width 430 height 283
click at [322, 309] on div "transform 0.35 s cubic-bezier ( .23 , 1 , .32 , 1 ) ; } .set_item-name-w , .set…" at bounding box center [439, 222] width 430 height 283
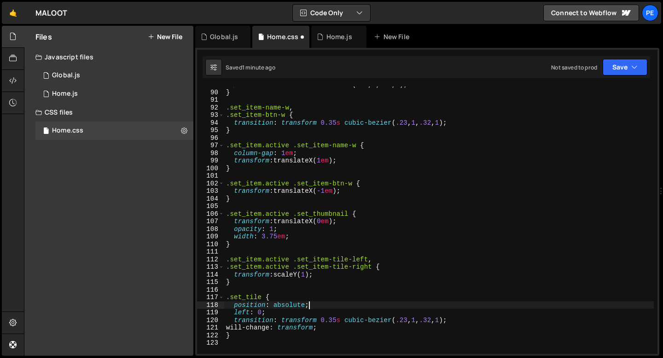
scroll to position [0, 5]
type textarea "position: absolute;"
click at [337, 35] on div "Home.js" at bounding box center [340, 36] width 26 height 9
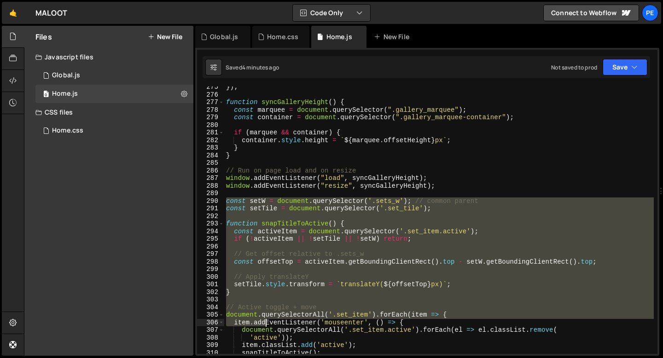
scroll to position [2126, 0]
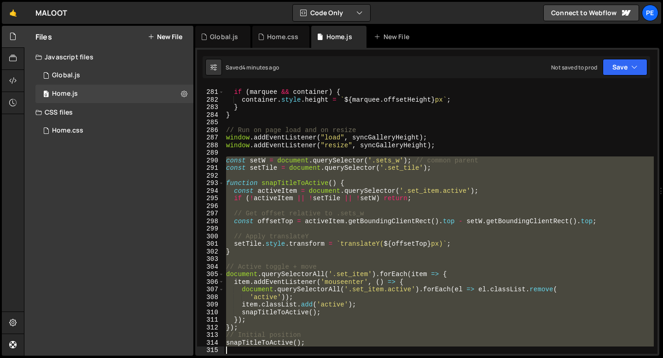
drag, startPoint x: 228, startPoint y: 202, endPoint x: 267, endPoint y: 356, distance: 159.3
click at [267, 357] on div "Hold on a sec... Are you certain you wish to leave this page? Any changes you'v…" at bounding box center [331, 179] width 663 height 358
type textarea "snapTitleToActive();"
paste textarea
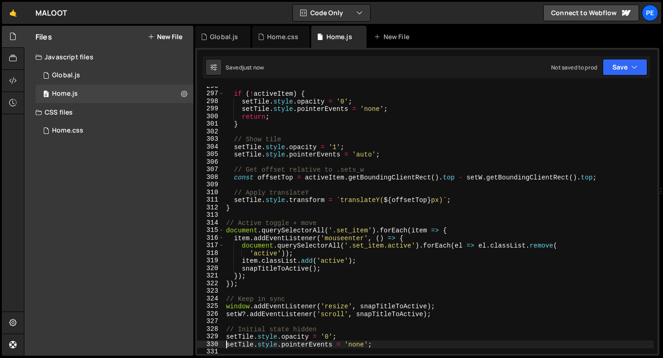
scroll to position [2252, 0]
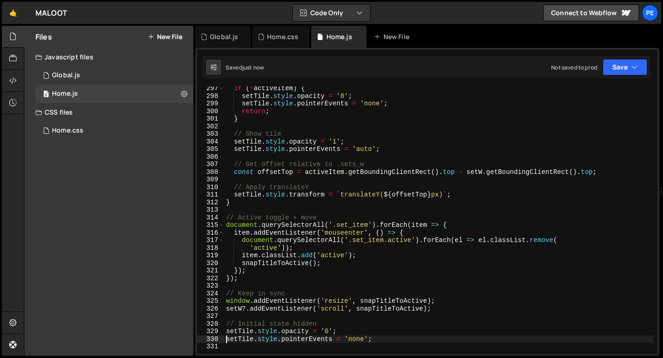
click at [391, 308] on div "if ( ! activeItem ) { setTile . style . opacity = '0' ; setTile . style . point…" at bounding box center [439, 226] width 430 height 283
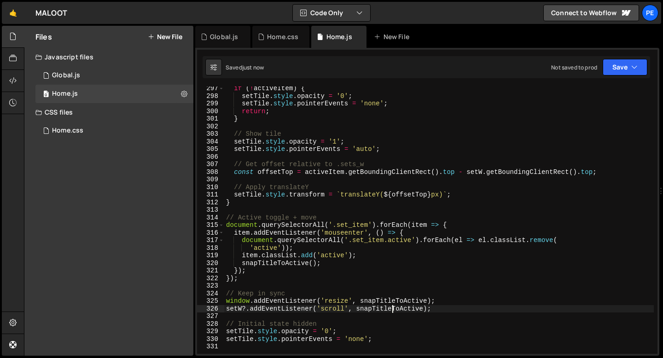
click at [391, 308] on div "if ( ! activeItem ) { setTile . style . opacity = '0' ; setTile . style . point…" at bounding box center [439, 226] width 430 height 283
type textarea "setW?.addEventListener('scroll', snapTitleToActive);"
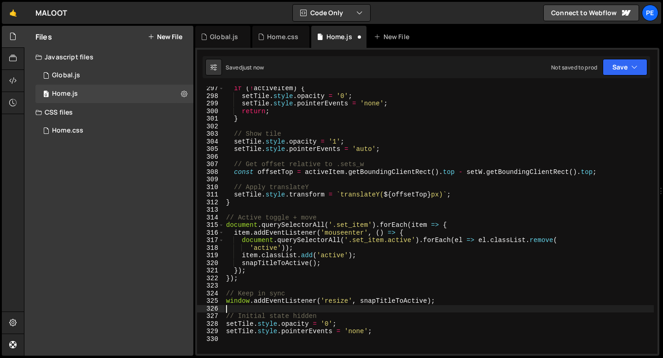
click at [287, 186] on div "if ( ! activeItem ) { setTile . style . opacity = '0' ; setTile . style . point…" at bounding box center [439, 226] width 430 height 283
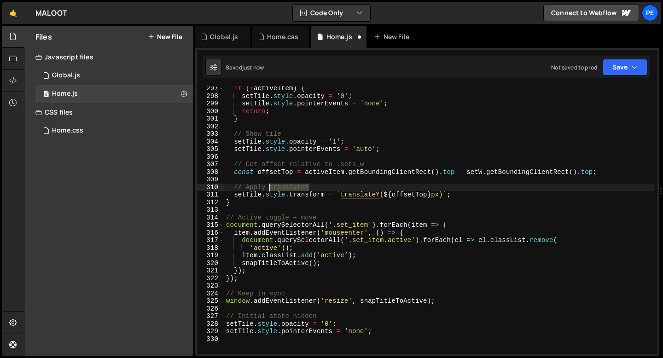
click at [287, 186] on div "if ( ! activeItem ) { setTile . style . opacity = '0' ; setTile . style . point…" at bounding box center [439, 226] width 430 height 283
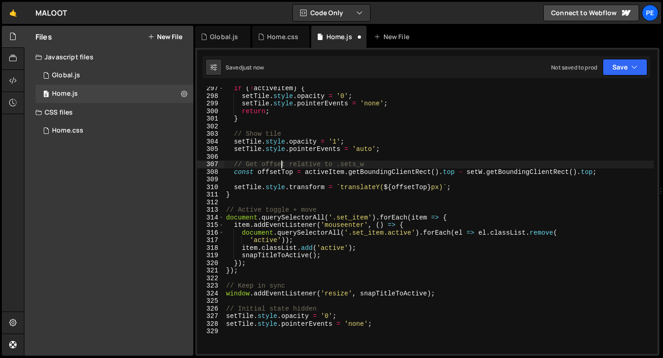
click at [283, 163] on div "if ( ! activeItem ) { setTile . style . opacity = '0' ; setTile . style . point…" at bounding box center [439, 226] width 430 height 283
click at [282, 163] on div "if ( ! activeItem ) { setTile . style . opacity = '0' ; setTile . style . point…" at bounding box center [439, 226] width 430 height 283
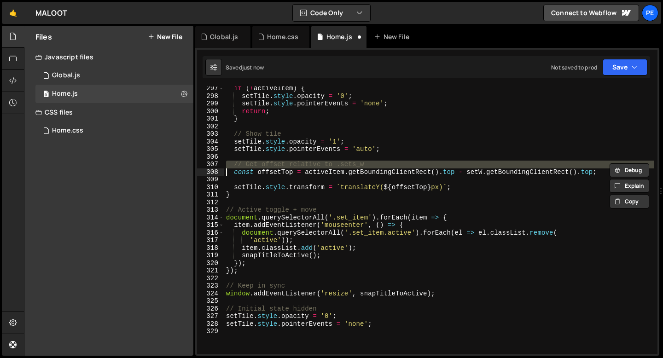
click at [282, 163] on div "if ( ! activeItem ) { setTile . style . opacity = '0' ; setTile . style . point…" at bounding box center [439, 226] width 430 height 283
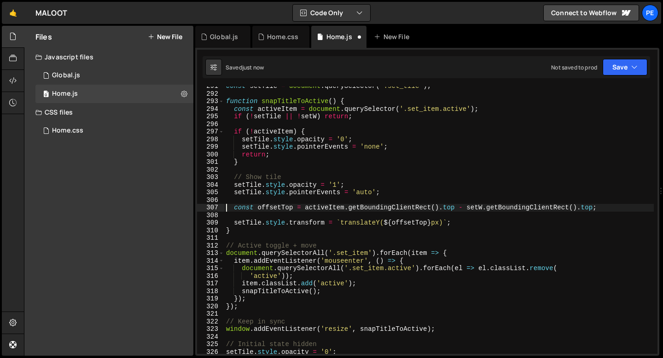
scroll to position [2203, 0]
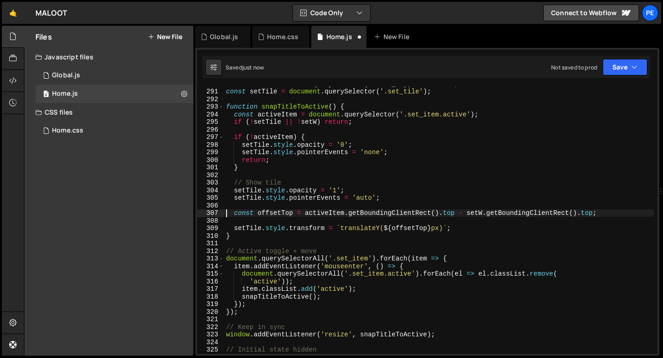
click at [273, 182] on div "const setW = document . querySelector ( '.sets_w' ) ; // common parent const se…" at bounding box center [439, 221] width 430 height 283
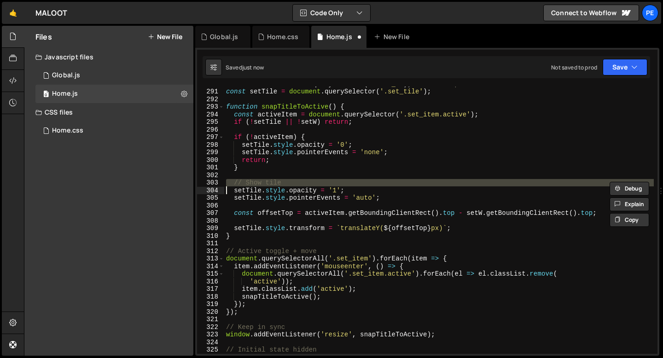
click at [273, 182] on div "const setW = document . querySelector ( '.sets_w' ) ; // common parent const se…" at bounding box center [439, 221] width 430 height 283
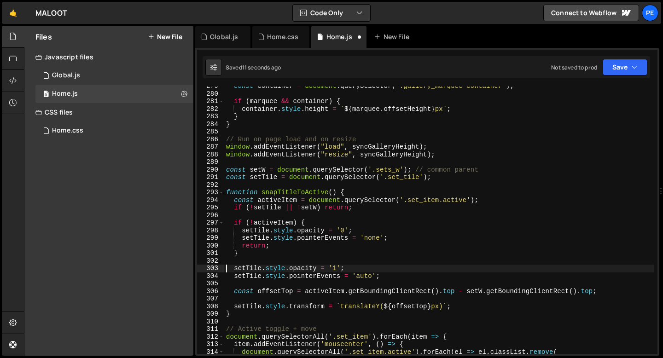
scroll to position [2109, 0]
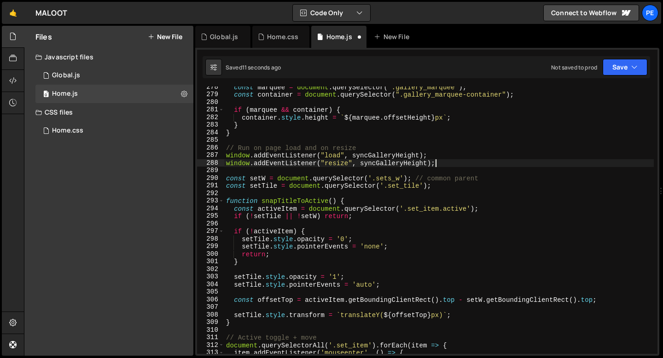
click at [455, 163] on div "const marquee = document . querySelector ( ".gallery_marquee" ) ; const contain…" at bounding box center [439, 224] width 430 height 283
type textarea "window.addEventListener("resize", syncGalleryHeight);"
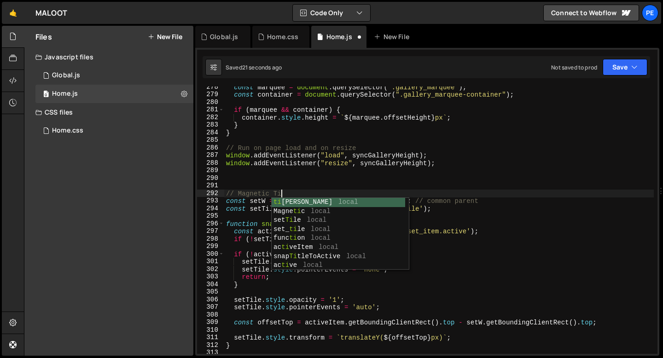
scroll to position [0, 4]
type textarea "// Magnetic Tile"
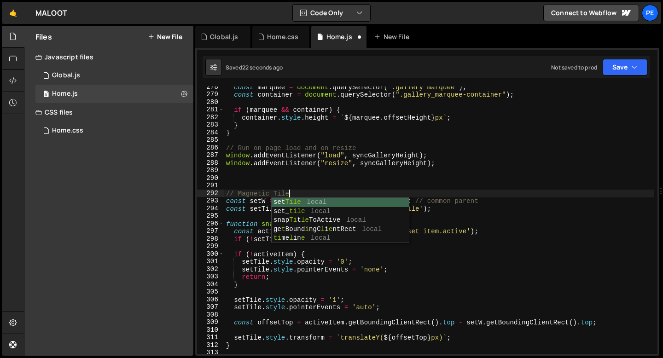
click at [411, 170] on div "const marquee = document . querySelector ( ".gallery_marquee" ) ; const contain…" at bounding box center [439, 224] width 430 height 283
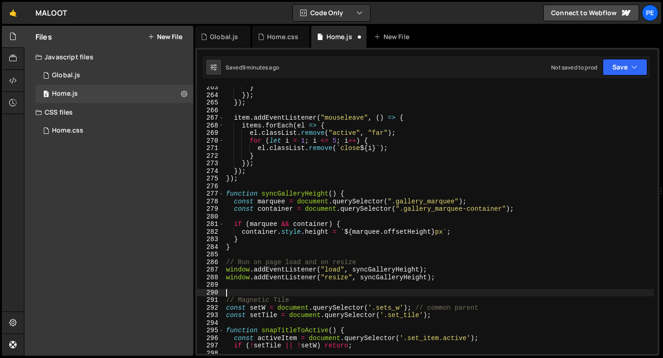
scroll to position [1994, 0]
click at [264, 184] on div "} }) ; }) ; item . addEventListener ( "mouseleave" , ( ) => { items . forEach (…" at bounding box center [439, 225] width 430 height 283
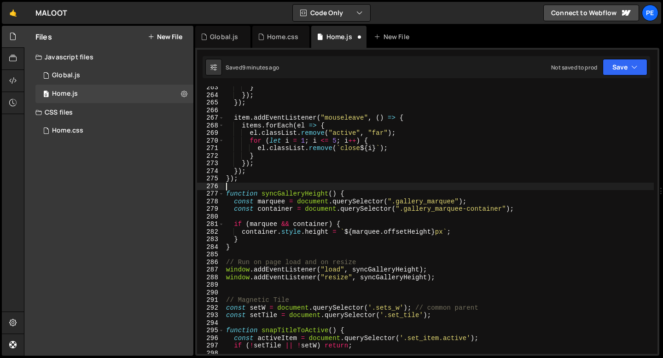
click at [257, 262] on div "} }) ; }) ; item . addEventListener ( "mouseleave" , ( ) => { items . forEach (…" at bounding box center [439, 225] width 430 height 283
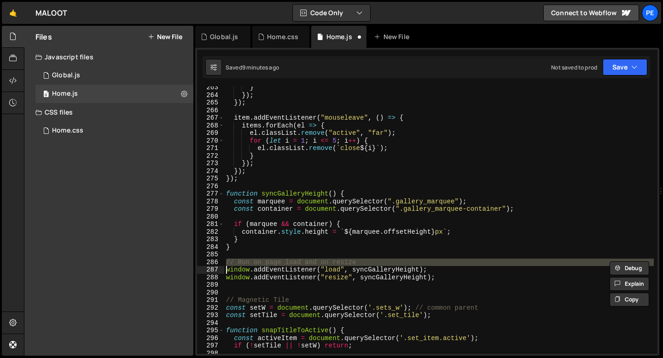
click at [257, 262] on div "} }) ; }) ; item . addEventListener ( "mouseleave" , ( ) => { items . forEach (…" at bounding box center [439, 225] width 430 height 283
type textarea "window.addEventListener("load", syncGalleryHeight);"
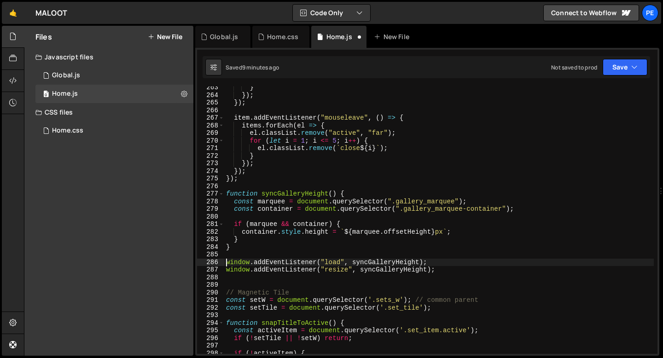
click at [255, 189] on div "} }) ; }) ; item . addEventListener ( "mouseleave" , ( ) => { items . forEach (…" at bounding box center [439, 225] width 430 height 283
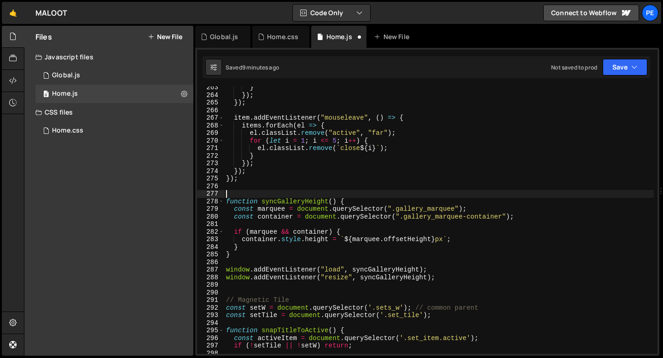
paste textarea "// Run on page load and on resize"
drag, startPoint x: 239, startPoint y: 193, endPoint x: 372, endPoint y: 193, distance: 133.1
click at [372, 193] on div "} }) ; }) ; item . addEventListener ( "mouseleave" , ( ) => { items . forEach (…" at bounding box center [439, 225] width 430 height 283
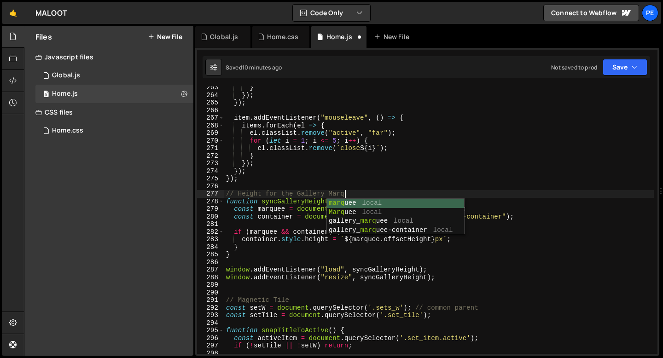
type textarea "// Height for the Gallery Marquee"
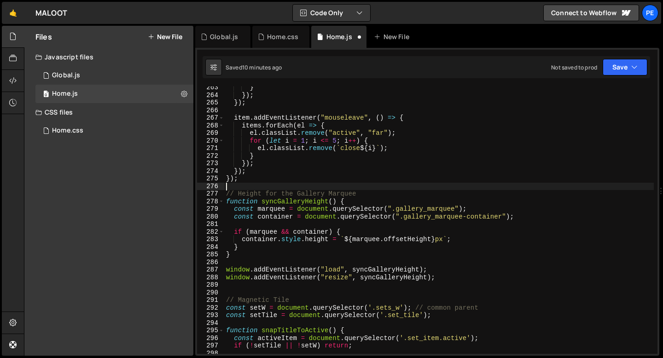
click at [368, 187] on div "} }) ; }) ; item . addEventListener ( "mouseleave" , ( ) => { items . forEach (…" at bounding box center [439, 225] width 430 height 283
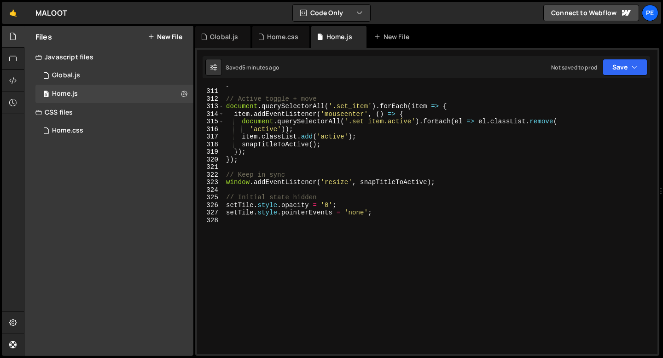
scroll to position [2355, 0]
click at [256, 230] on div "} // Active toggle + move document . querySelectorAll ( '.set_item' ) . forEach…" at bounding box center [439, 221] width 430 height 283
click at [252, 200] on div "} // Active toggle + move document . querySelectorAll ( '.set_item' ) . forEach…" at bounding box center [439, 221] width 430 height 283
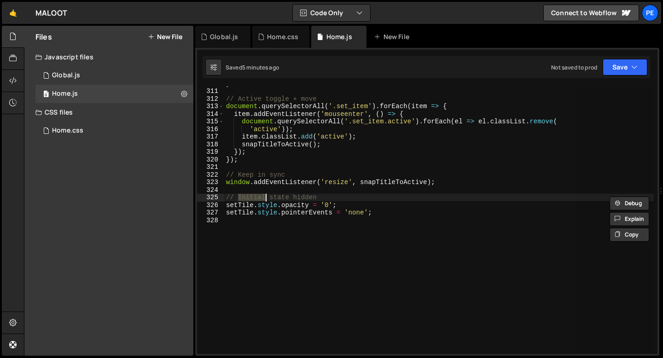
click at [246, 199] on div "} // Active toggle + move document . querySelectorAll ( '.set_item' ) . forEach…" at bounding box center [439, 221] width 430 height 268
click at [246, 199] on div "} // Active toggle + move document . querySelectorAll ( '.set_item' ) . forEach…" at bounding box center [439, 221] width 430 height 283
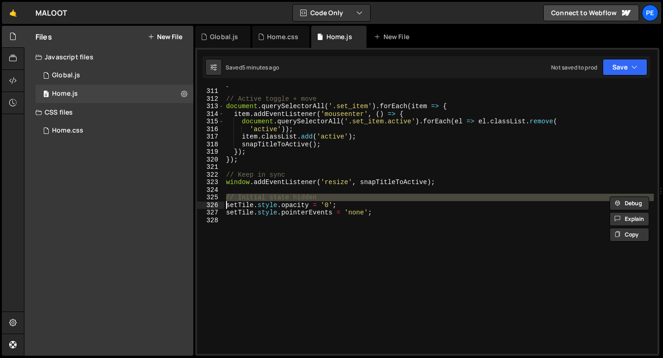
click at [246, 199] on div "} // Active toggle + move document . querySelectorAll ( '.set_item' ) . forEach…" at bounding box center [439, 221] width 430 height 283
type textarea "setTile.style.opacity = '0';"
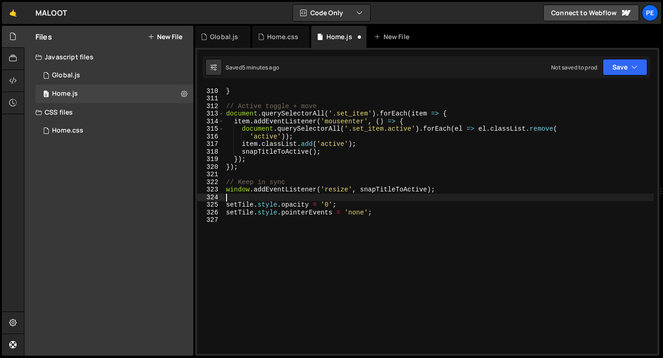
click at [245, 198] on div "setTile . style . transform = ` translateY( ${ offsetTop } px) ` ; } // Active …" at bounding box center [439, 221] width 430 height 283
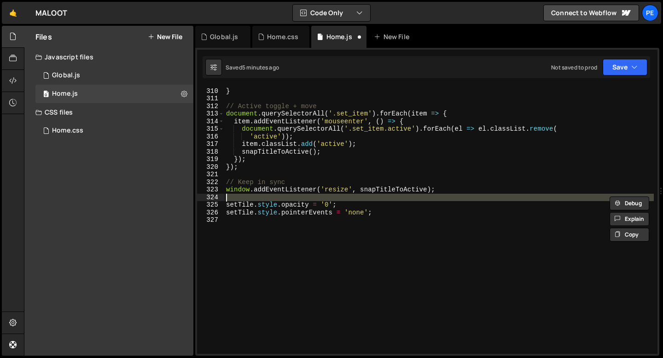
click at [244, 183] on div "setTile . style . transform = ` translateY( ${ offsetTop } px) ` ; } // Active …" at bounding box center [439, 221] width 430 height 283
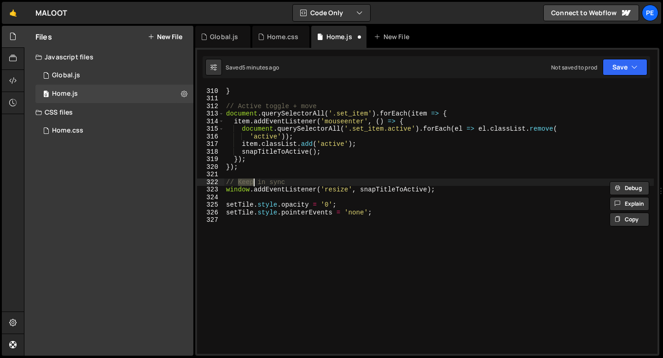
click at [244, 183] on div "setTile . style . transform = ` translateY( ${ offsetTop } px) ` ; } // Active …" at bounding box center [439, 221] width 430 height 283
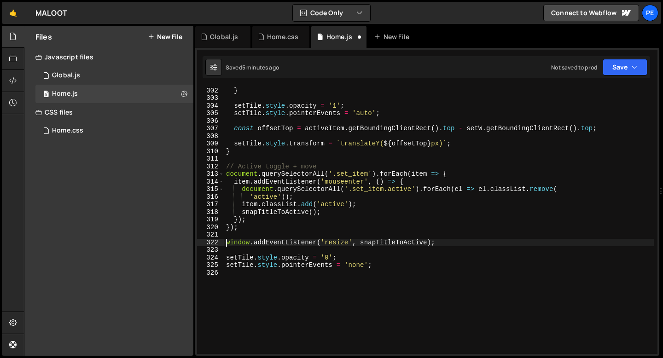
scroll to position [2288, 0]
click at [245, 168] on div "return ; } setTile . style . opacity = '1' ; setTile . style . pointerEvents = …" at bounding box center [439, 220] width 430 height 283
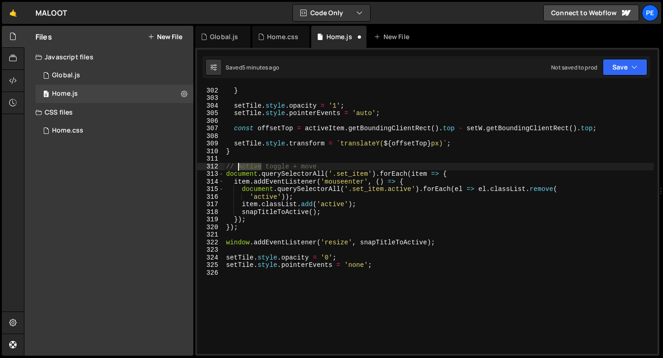
click at [245, 168] on div "return ; } setTile . style . opacity = '1' ; setTile . style . pointerEvents = …" at bounding box center [439, 220] width 430 height 283
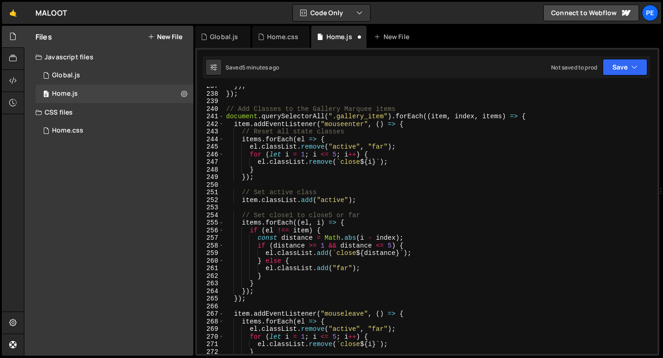
scroll to position [1797, 0]
click at [266, 193] on div "}) ; }) ; // Add Classes to the Gallery Marquee items document . querySelectorA…" at bounding box center [439, 224] width 430 height 283
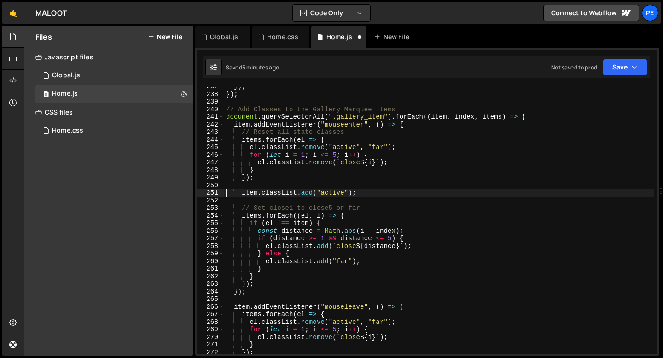
click at [268, 207] on div "}) ; }) ; // Add Classes to the Gallery Marquee items document . querySelectorA…" at bounding box center [439, 224] width 430 height 283
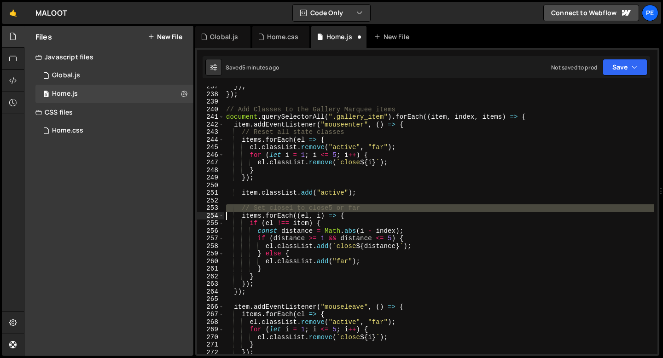
click at [268, 207] on div "}) ; }) ; // Add Classes to the Gallery Marquee items document . querySelectorA…" at bounding box center [439, 224] width 430 height 283
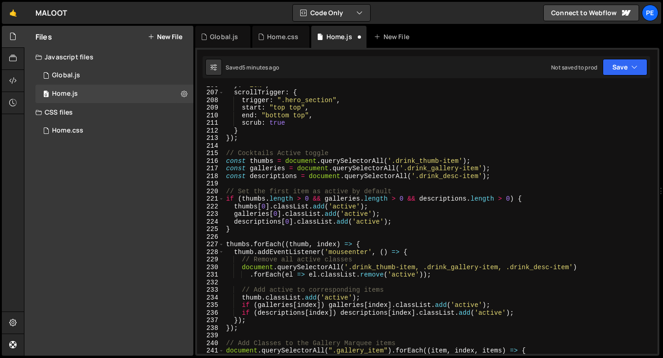
scroll to position [1567, 0]
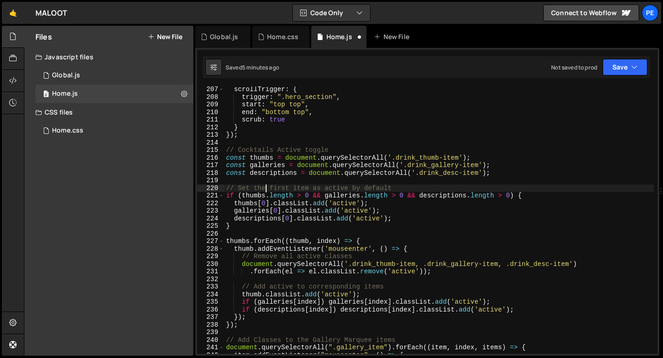
click at [266, 189] on div "scrollTrigger : { trigger : ".hero_section" , start : "top top" , end : "bottom…" at bounding box center [439, 227] width 430 height 283
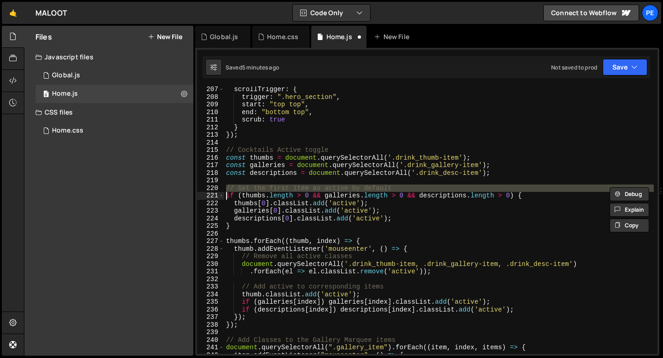
click at [266, 189] on div "scrollTrigger : { trigger : ".hero_section" , start : "top top" , end : "bottom…" at bounding box center [439, 227] width 430 height 283
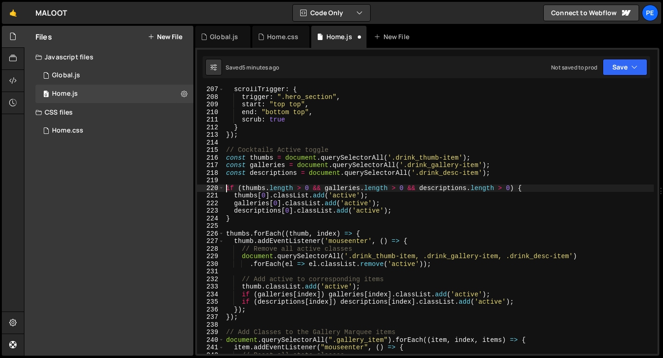
click at [272, 247] on div "scrollTrigger : { trigger : ".hero_section" , start : "top top" , end : "bottom…" at bounding box center [439, 227] width 430 height 283
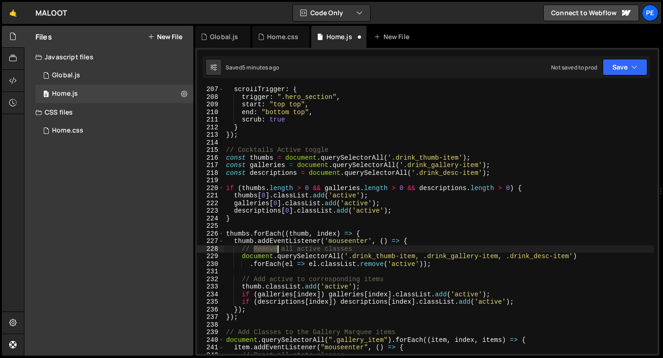
click at [272, 247] on div "scrollTrigger : { trigger : ".hero_section" , start : "top top" , end : "bottom…" at bounding box center [439, 227] width 430 height 283
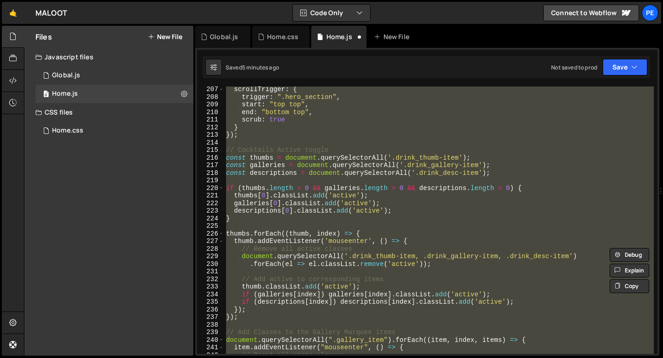
click at [272, 247] on div "scrollTrigger : { trigger : ".hero_section" , start : "top top" , end : "bottom…" at bounding box center [439, 227] width 430 height 283
type textarea "setTile.style.pointerEvents = 'none';"
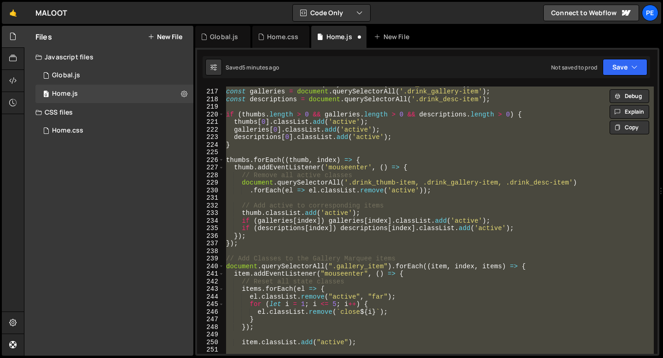
scroll to position [1592, 0]
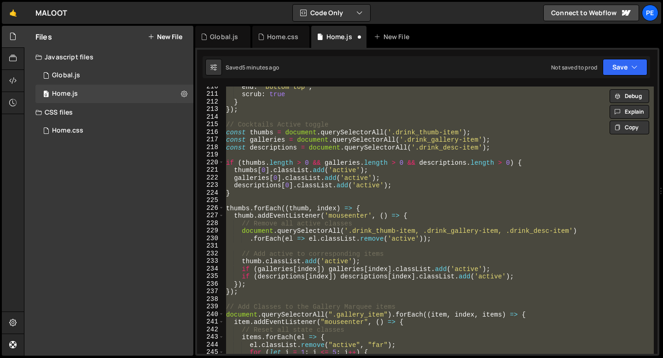
click at [282, 250] on div "end : "bottom top" , scrub : true } }) ; // Cocktails Active toggle const thumb…" at bounding box center [439, 221] width 430 height 268
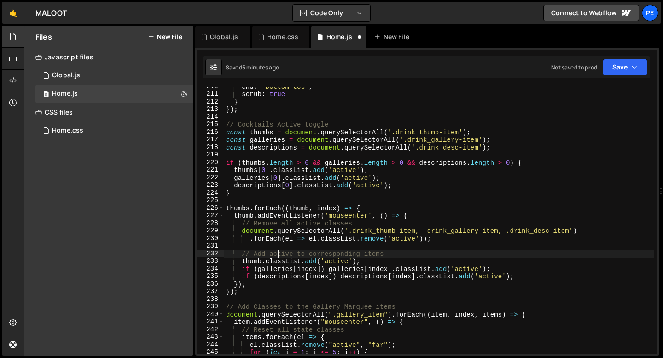
click at [278, 255] on div "end : "bottom top" , scrub : true } }) ; // Cocktails Active toggle const thumb…" at bounding box center [439, 224] width 430 height 283
click at [277, 255] on div "end : "bottom top" , scrub : true } }) ; // Cocktails Active toggle const thumb…" at bounding box center [439, 224] width 430 height 283
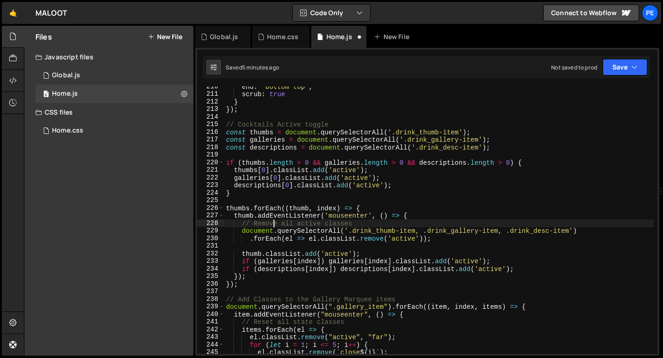
click at [274, 224] on div "end : "bottom top" , scrub : true } }) ; // Cocktails Active toggle const thumb…" at bounding box center [439, 224] width 430 height 283
click at [274, 223] on div "end : "bottom top" , scrub : true } }) ; // Cocktails Active toggle const thumb…" at bounding box center [439, 224] width 430 height 283
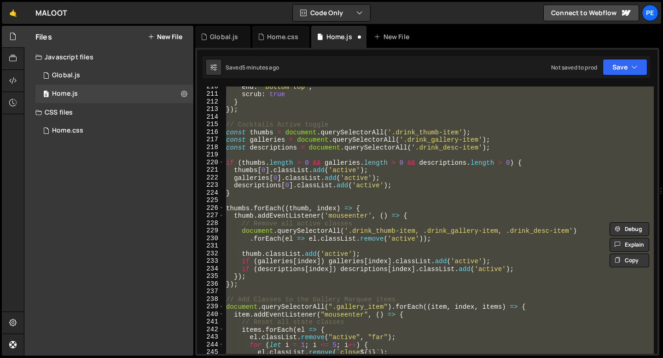
click at [274, 223] on div "end : "bottom top" , scrub : true } }) ; // Cocktails Active toggle const thumb…" at bounding box center [439, 224] width 430 height 283
click at [269, 223] on div "end : "bottom top" , scrub : true } }) ; // Cocktails Active toggle const thumb…" at bounding box center [439, 221] width 430 height 268
click at [269, 223] on div "end : "bottom top" , scrub : true } }) ; // Cocktails Active toggle const thumb…" at bounding box center [439, 224] width 430 height 283
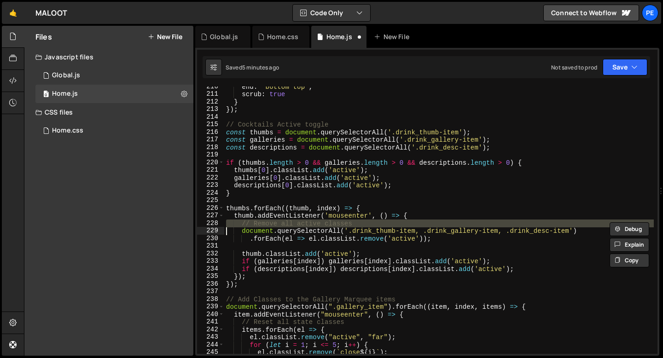
click at [269, 223] on div "end : "bottom top" , scrub : true } }) ; // Cocktails Active toggle const thumb…" at bounding box center [439, 224] width 430 height 283
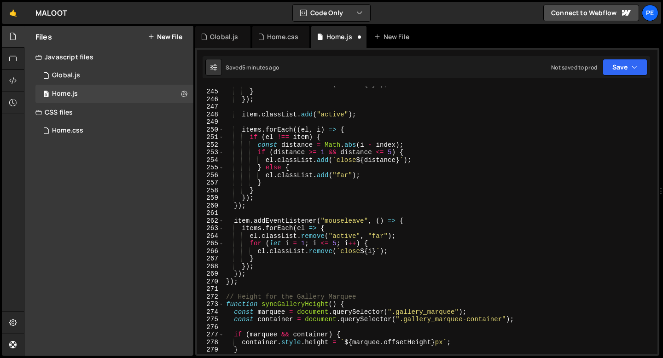
scroll to position [1878, 0]
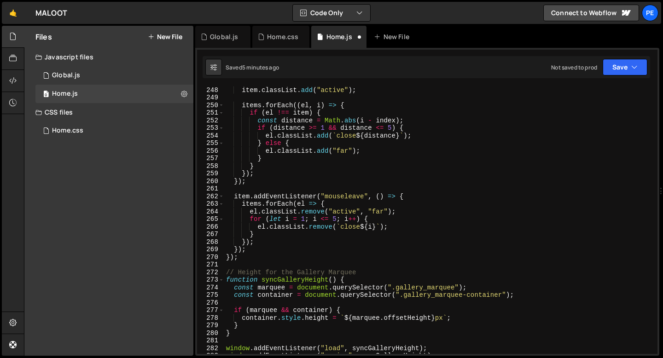
click at [265, 245] on div "item . classList . add ( "active" ) ; items . forEach (( el , i ) => { if ( el …" at bounding box center [439, 227] width 430 height 283
type textarea "});"
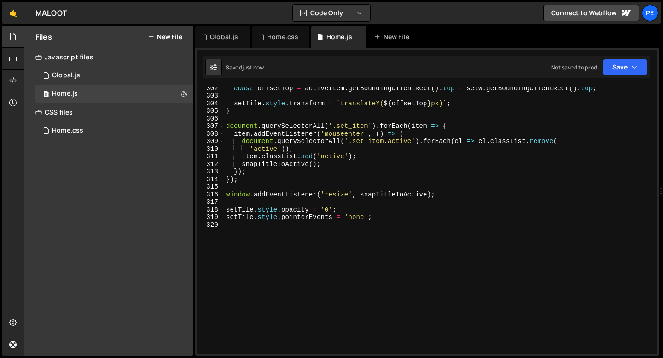
scroll to position [2295, 0]
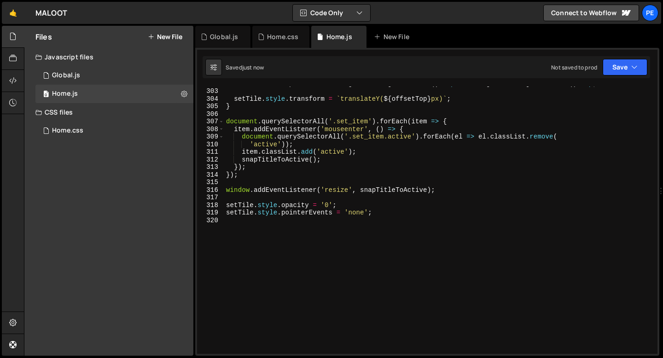
click at [252, 237] on div "const offsetTop = activeItem . getBoundingClientRect ( ) . top - setW . getBoun…" at bounding box center [439, 221] width 430 height 283
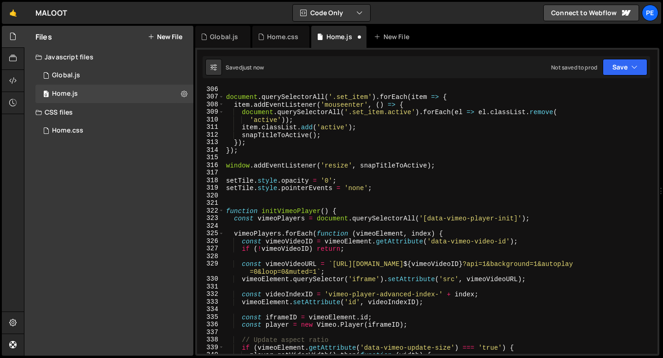
scroll to position [2315, 0]
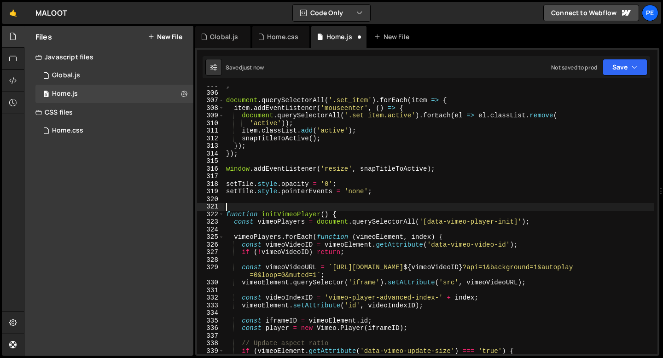
click at [246, 207] on div "} document . querySelectorAll ( '.set_item' ) . forEach ( item => { item . addE…" at bounding box center [439, 223] width 430 height 283
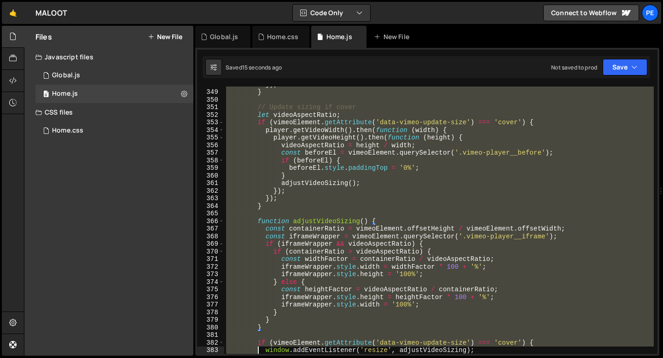
scroll to position [2681, 0]
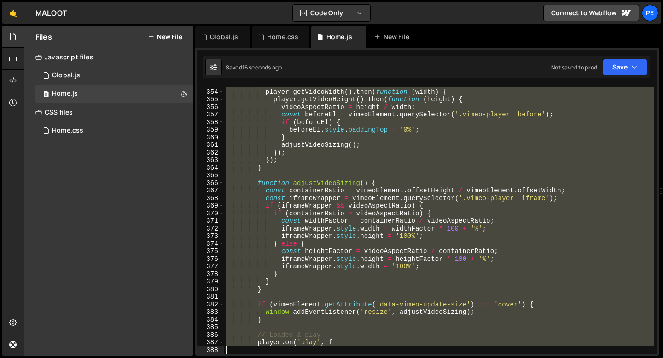
drag, startPoint x: 228, startPoint y: 207, endPoint x: 260, endPoint y: 357, distance: 153.2
click at [260, 358] on div "Hold on a sec... Are you certain you wish to leave this page? Any changes you'v…" at bounding box center [331, 179] width 663 height 358
type textarea "player.on('play', f"
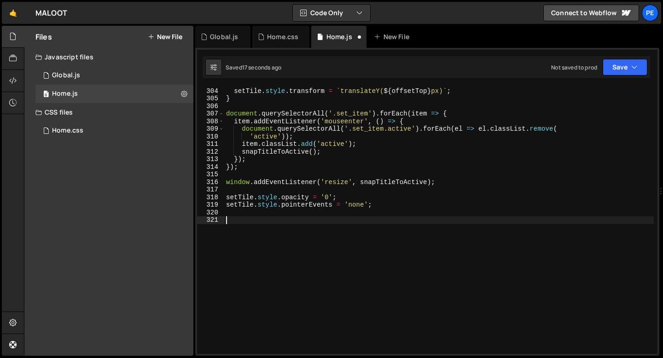
scroll to position [2302, 0]
paste textarea "});"
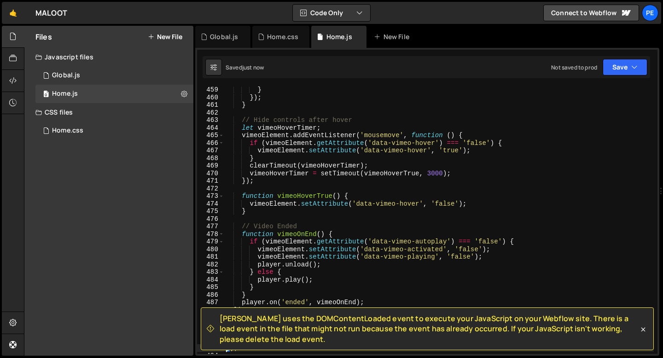
scroll to position [3543, 0]
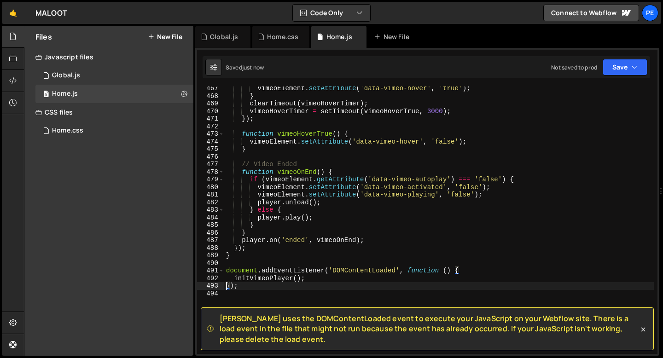
click at [296, 269] on div "vimeoElement . setAttribute ( 'data-vimeo-hover' , 'true' ) ; } clearTimeout ( …" at bounding box center [439, 226] width 430 height 283
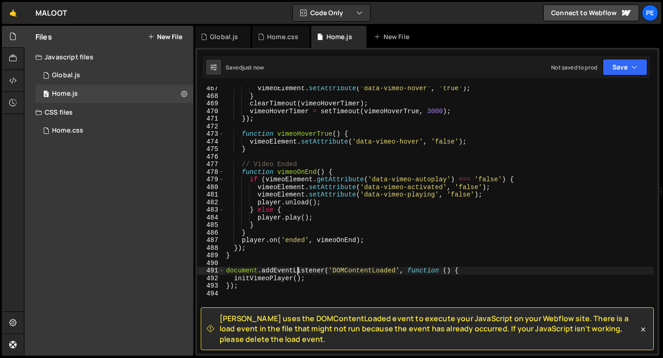
click at [296, 269] on div "vimeoElement . setAttribute ( 'data-vimeo-hover' , 'true' ) ; } clearTimeout ( …" at bounding box center [439, 226] width 430 height 283
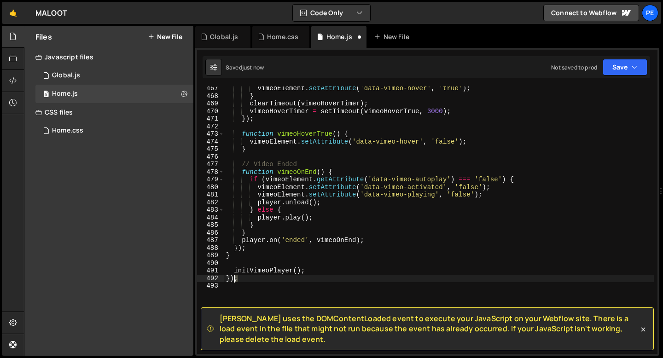
drag, startPoint x: 242, startPoint y: 278, endPoint x: 209, endPoint y: 276, distance: 33.2
click at [209, 276] on div "initVimeoPlayer(); 467 468 469 470 471 472 473 474 475 476 477 478 479 480 481 …" at bounding box center [427, 221] width 461 height 268
type textarea "});"
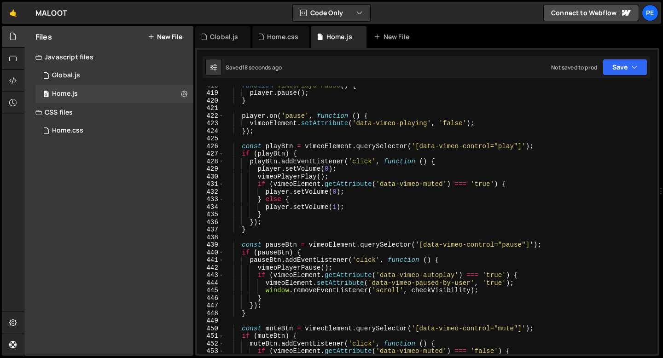
scroll to position [3174, 0]
click at [319, 226] on div "function vimeoPlayerPause ( ) { player . pause ( ) ; } player . on ( 'pause' , …" at bounding box center [439, 223] width 430 height 283
type textarea "});"
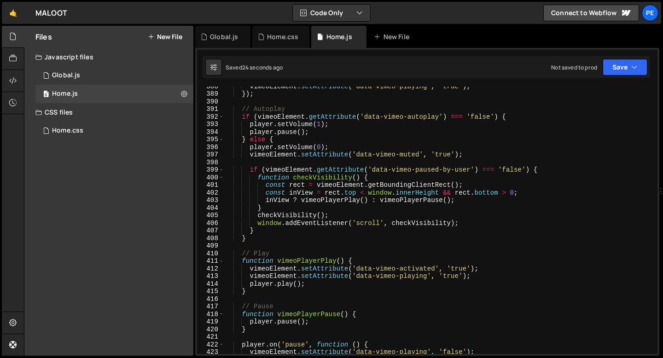
scroll to position [2920, 0]
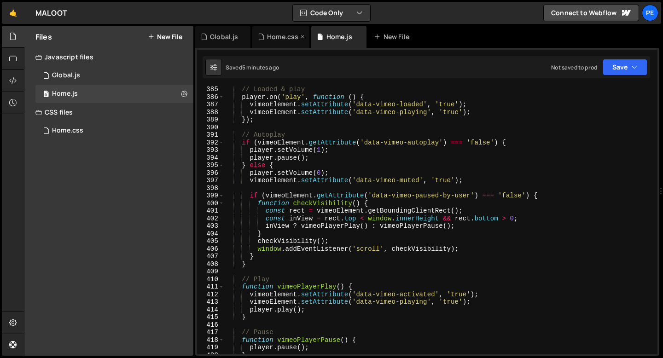
click at [275, 40] on div "Home.css" at bounding box center [282, 36] width 31 height 9
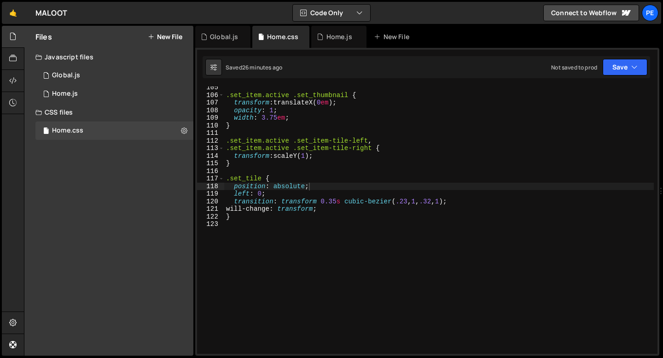
scroll to position [797, 0]
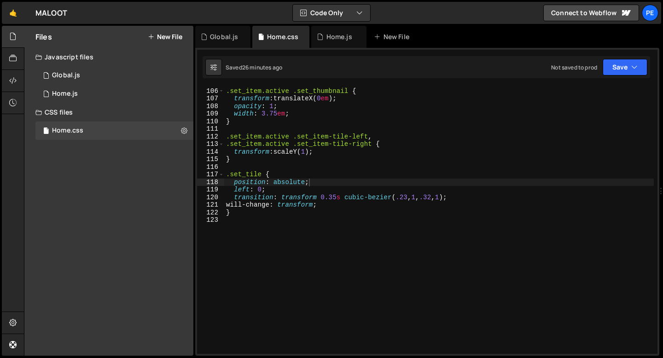
click at [267, 224] on div ".set_item.active .set_thumbnail { transform : translateX( 0 em ) ; opacity : 1 …" at bounding box center [439, 221] width 430 height 283
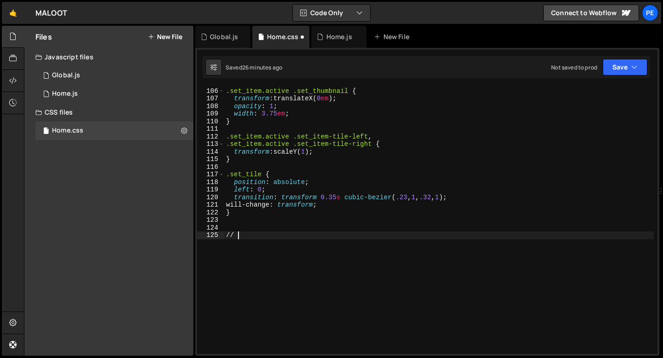
scroll to position [0, 0]
type textarea "/"
type textarea "/* Vimeo Styles */"
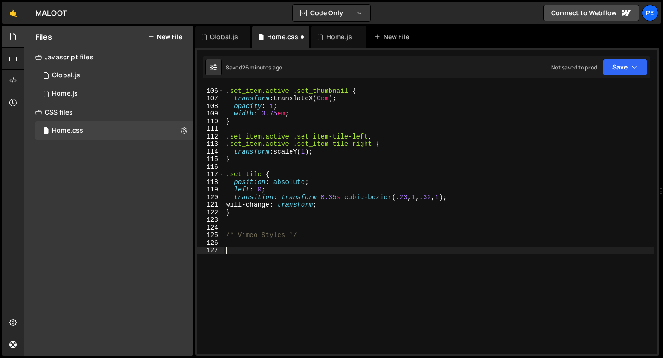
click at [265, 249] on div ".set_item.active .set_thumbnail { transform : translateX( 0 em ) ; opacity : 1 …" at bounding box center [439, 221] width 430 height 283
click at [256, 248] on div ".set_item.active .set_thumbnail { transform : translateX( 0 em ) ; opacity : 1 …" at bounding box center [439, 221] width 430 height 283
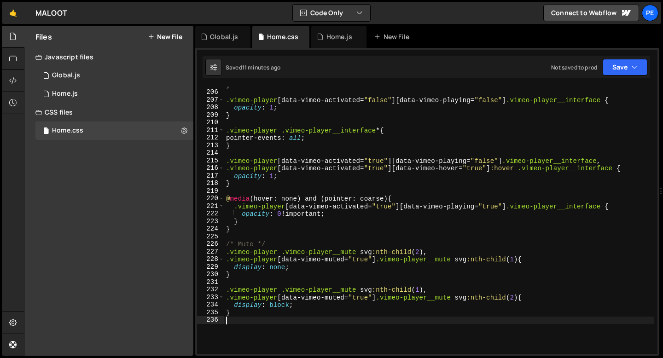
scroll to position [1579, 0]
click at [292, 240] on div "} .vimeo-player [ data-vimeo-activated = " false " ][ data-vimeo-playing = " fa…" at bounding box center [439, 222] width 430 height 283
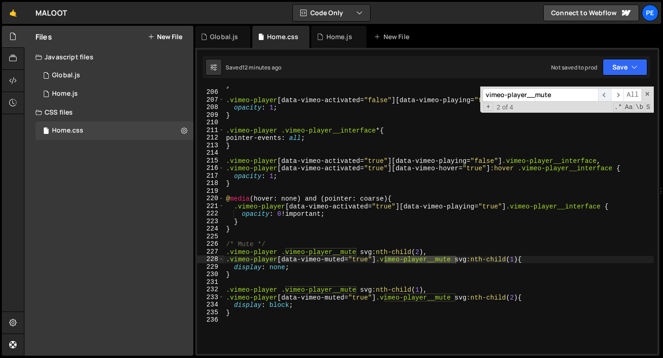
type input "vimeo-player__mute"
click at [608, 96] on span "​" at bounding box center [604, 94] width 13 height 13
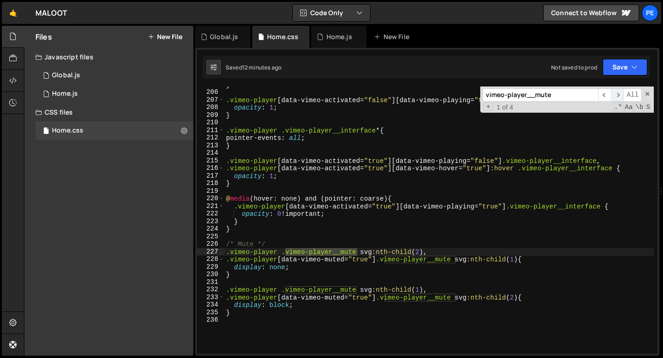
click at [619, 95] on span "​" at bounding box center [617, 94] width 13 height 13
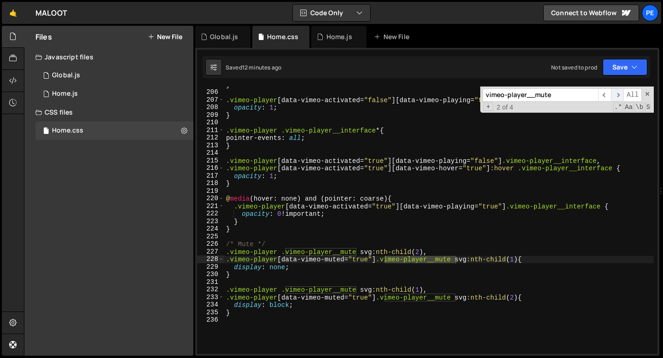
click at [619, 95] on span "​" at bounding box center [617, 94] width 13 height 13
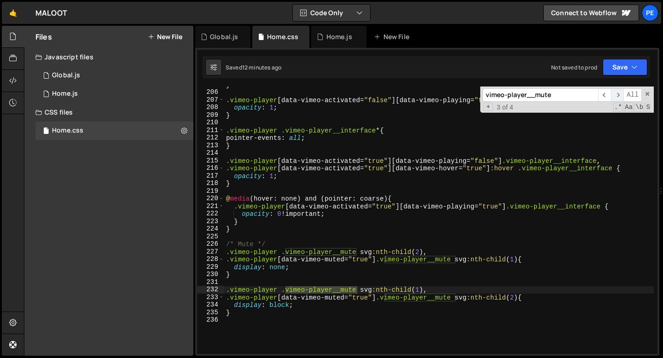
click at [618, 95] on span "​" at bounding box center [617, 94] width 13 height 13
